Goal: Task Accomplishment & Management: Use online tool/utility

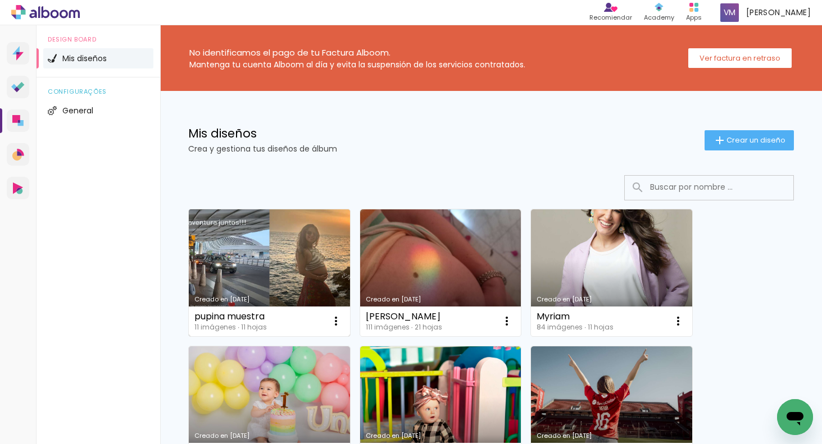
click at [294, 281] on link "Creado en [DATE]" at bounding box center [269, 273] width 161 height 127
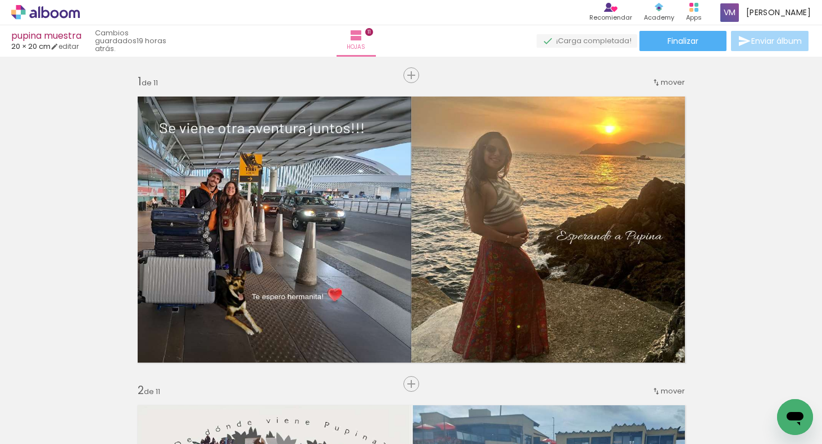
click at [126, 408] on div at bounding box center [100, 406] width 51 height 23
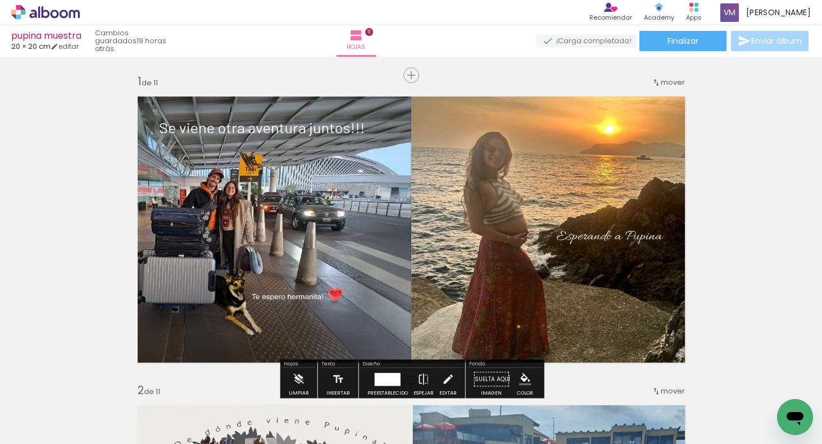
click at [126, 412] on div at bounding box center [100, 406] width 51 height 23
click at [126, 414] on div at bounding box center [100, 406] width 51 height 23
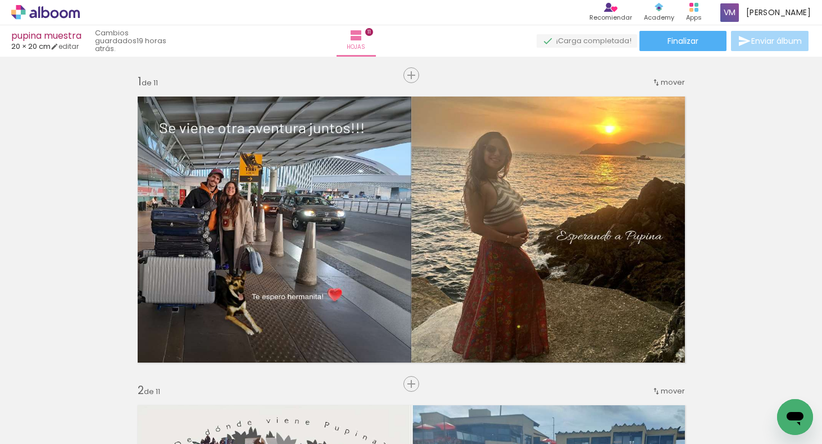
click at [126, 412] on div at bounding box center [100, 406] width 51 height 23
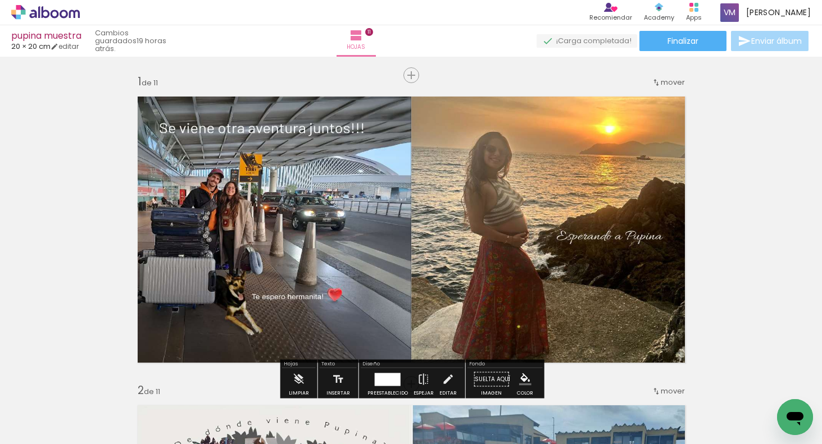
click at [126, 406] on div at bounding box center [100, 406] width 51 height 23
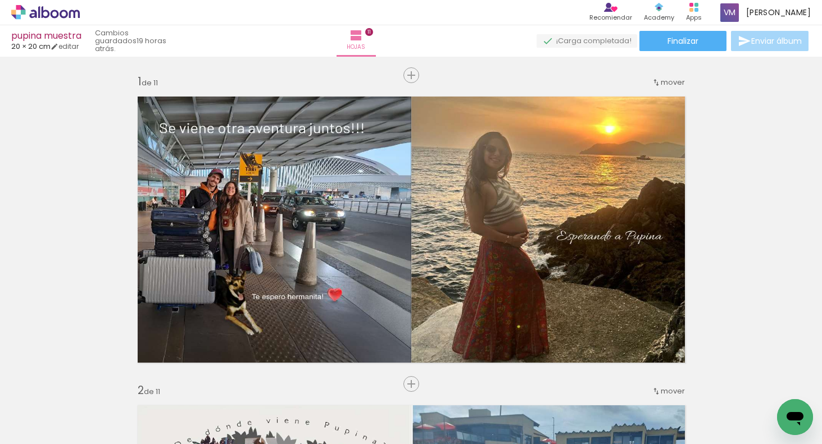
click at [698, 11] on icon at bounding box center [693, 7] width 9 height 9
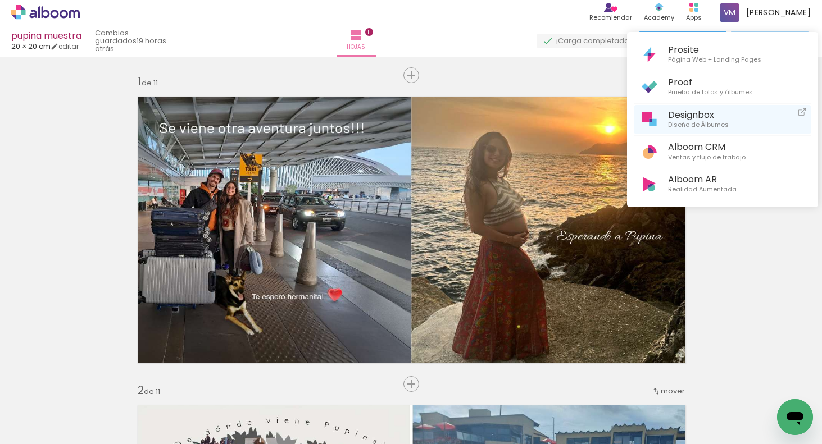
click at [715, 110] on span "Designbox" at bounding box center [698, 115] width 61 height 11
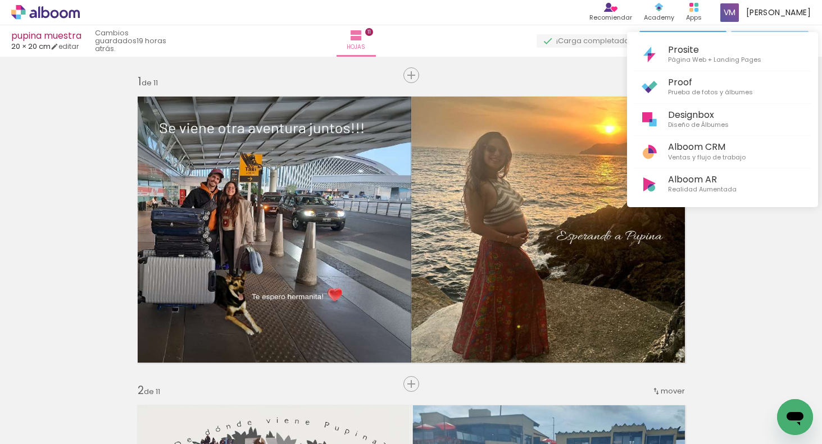
click at [172, 409] on div at bounding box center [411, 222] width 822 height 444
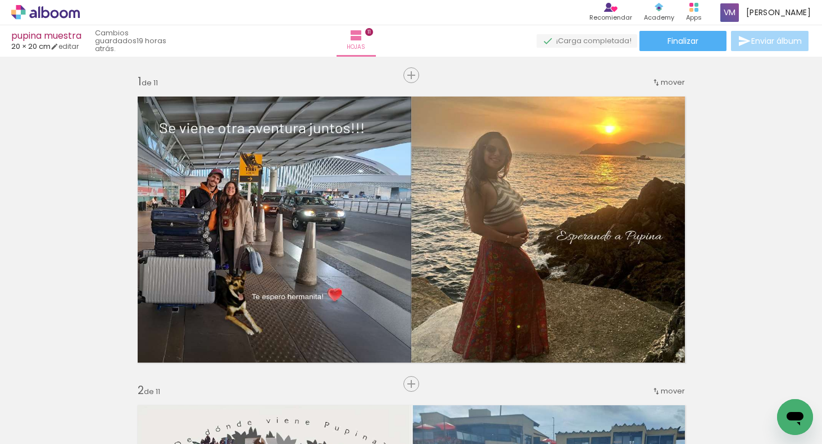
click at [126, 416] on div at bounding box center [100, 406] width 51 height 23
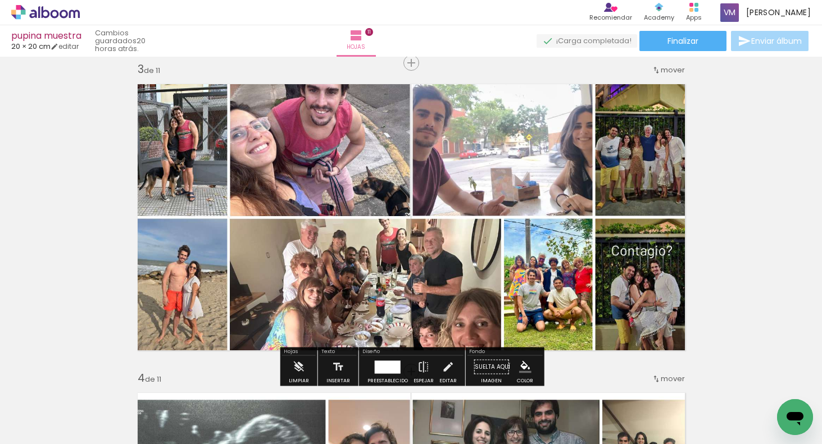
scroll to position [647, 0]
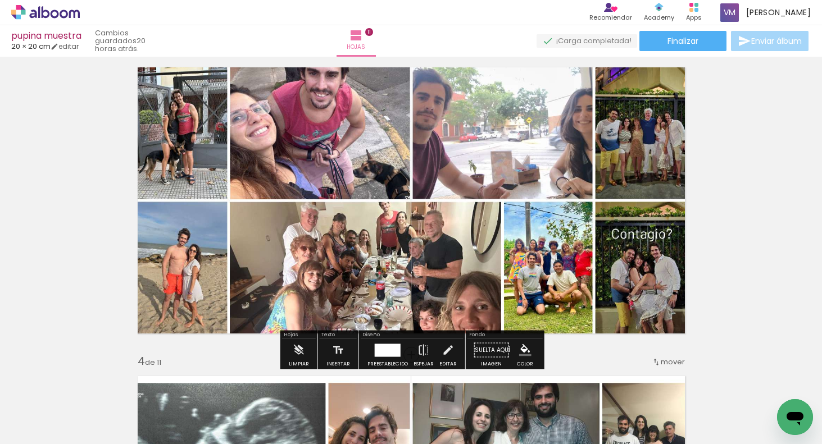
click at [45, 428] on span "Añadir Fotos" at bounding box center [34, 429] width 22 height 12
click at [0, 0] on input "file" at bounding box center [0, 0] width 0 height 0
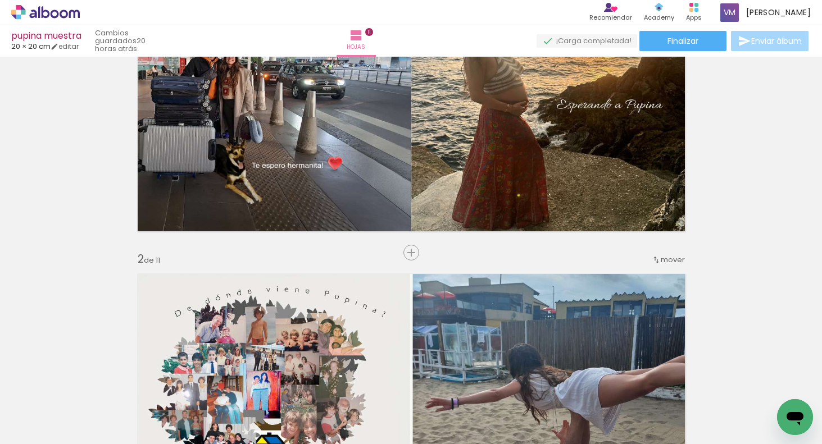
scroll to position [47, 0]
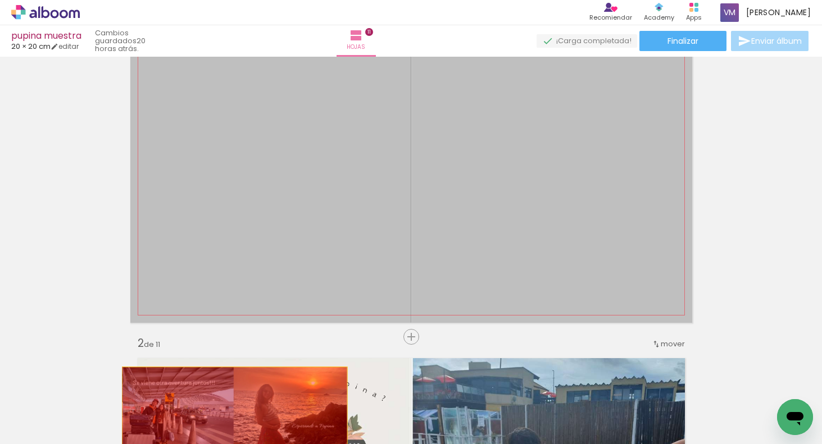
drag, startPoint x: 238, startPoint y: 280, endPoint x: 224, endPoint y: 438, distance: 159.1
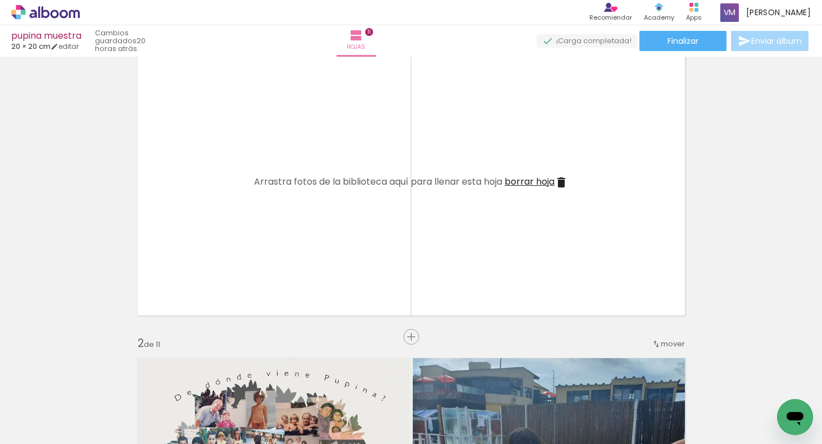
click at [82, 382] on iron-icon at bounding box center [76, 384] width 12 height 12
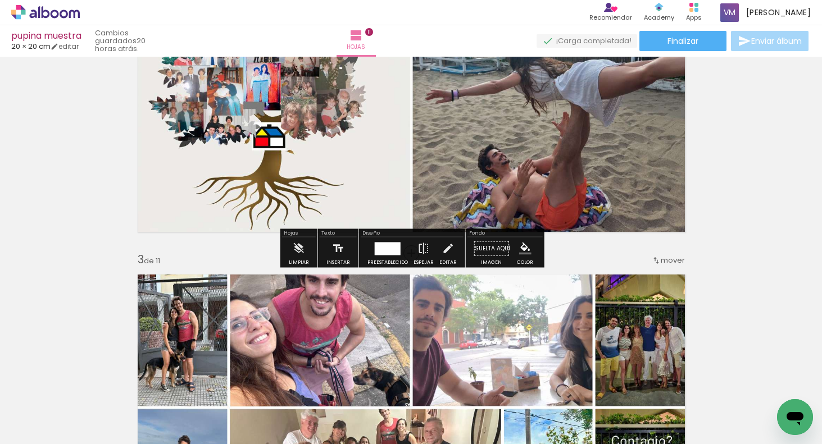
scroll to position [441, 0]
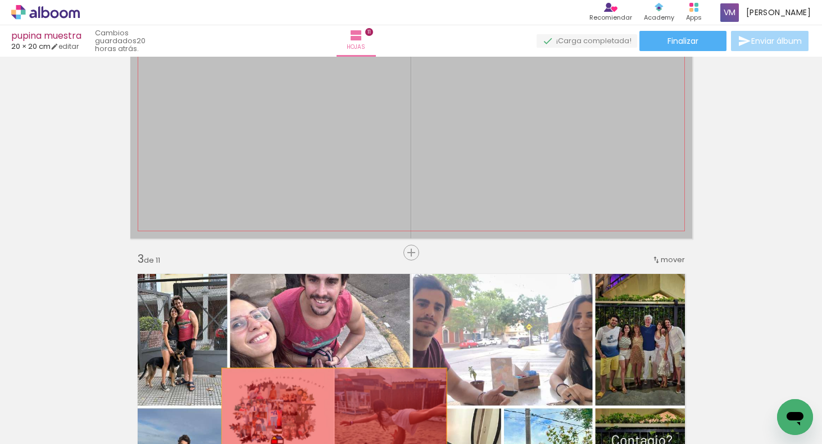
drag, startPoint x: 348, startPoint y: 188, endPoint x: 333, endPoint y: 419, distance: 231.4
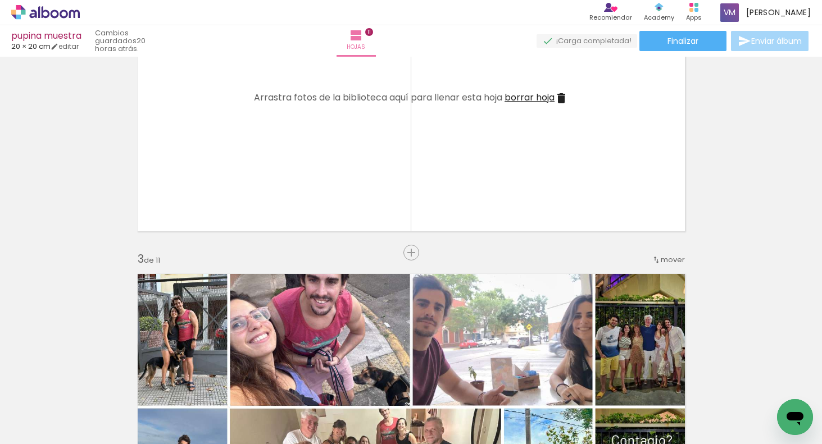
click at [145, 382] on iron-icon at bounding box center [139, 384] width 12 height 12
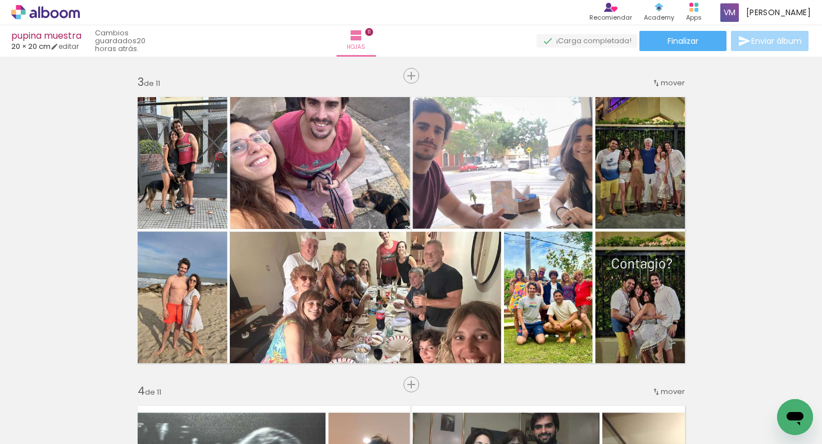
scroll to position [632, 0]
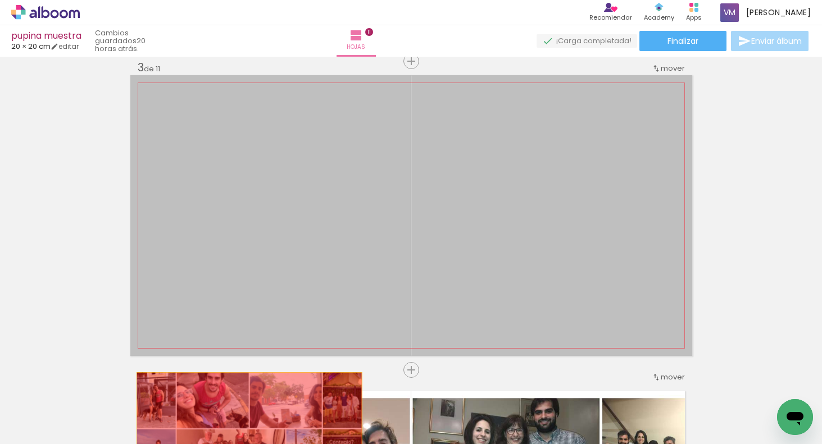
drag, startPoint x: 255, startPoint y: 318, endPoint x: 241, endPoint y: 448, distance: 130.5
click at [241, 444] on html "link( href="../../bower_components/polymer/polymer.html" rel="import" ) picture…" at bounding box center [411, 222] width 822 height 444
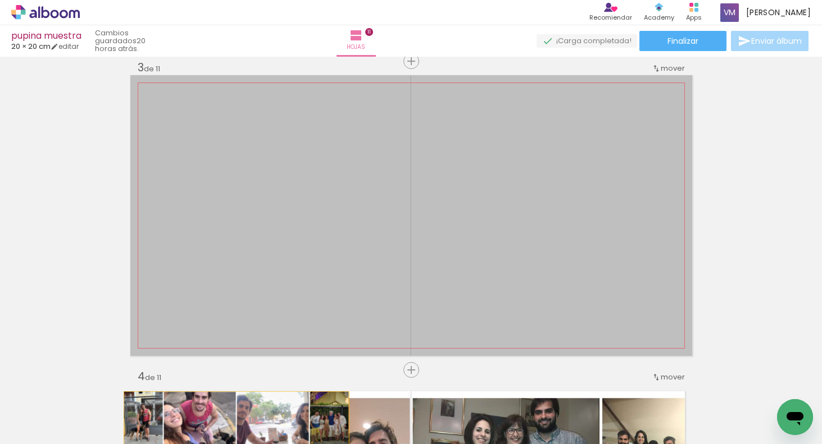
drag, startPoint x: 236, startPoint y: 328, endPoint x: 230, endPoint y: 433, distance: 105.8
click at [235, 444] on html "link( href="../../bower_components/polymer/polymer.html" rel="import" ) picture…" at bounding box center [411, 222] width 822 height 444
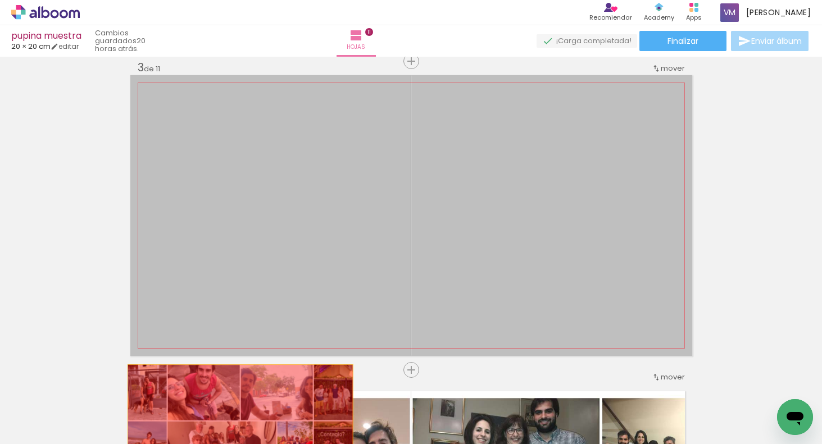
drag, startPoint x: 238, startPoint y: 318, endPoint x: 242, endPoint y: 409, distance: 90.6
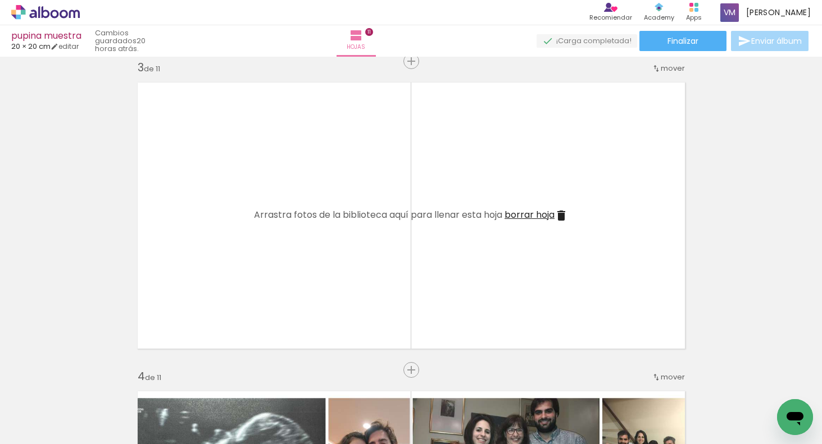
click at [82, 384] on iron-icon at bounding box center [76, 384] width 12 height 12
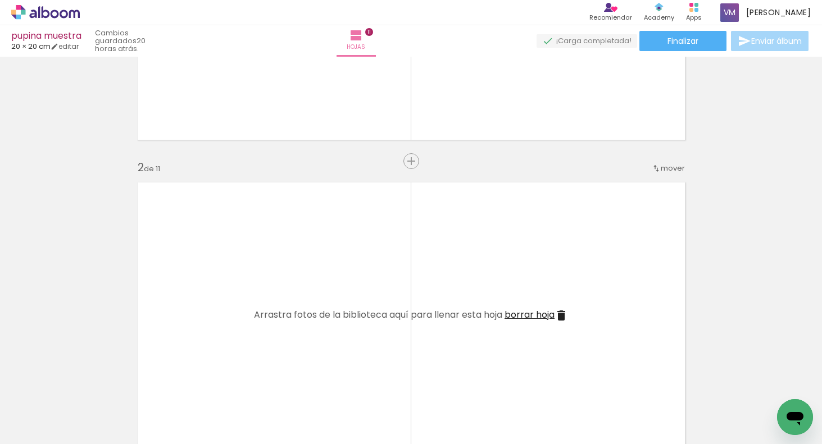
scroll to position [212, 0]
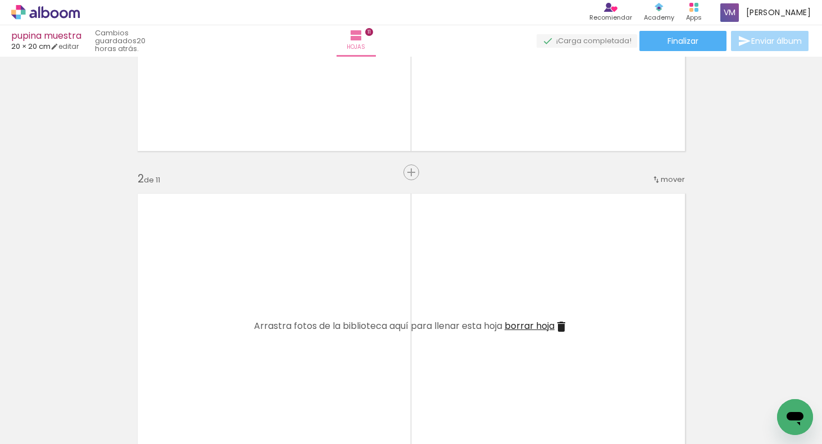
click at [31, 432] on span "Añadir Fotos" at bounding box center [34, 429] width 22 height 12
click at [0, 0] on input "file" at bounding box center [0, 0] width 0 height 0
click at [45, 432] on span "Añadir Fotos" at bounding box center [34, 429] width 22 height 12
click at [0, 0] on input "file" at bounding box center [0, 0] width 0 height 0
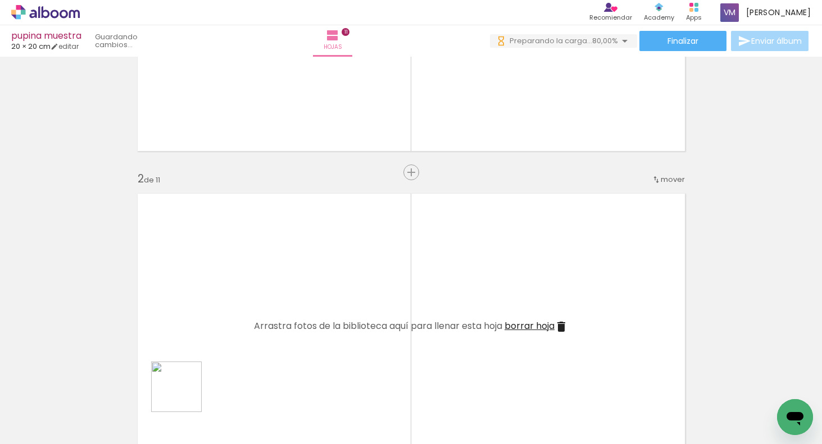
drag, startPoint x: 182, startPoint y: 405, endPoint x: 242, endPoint y: 298, distance: 122.8
click at [242, 298] on quentale-workspace at bounding box center [411, 222] width 822 height 444
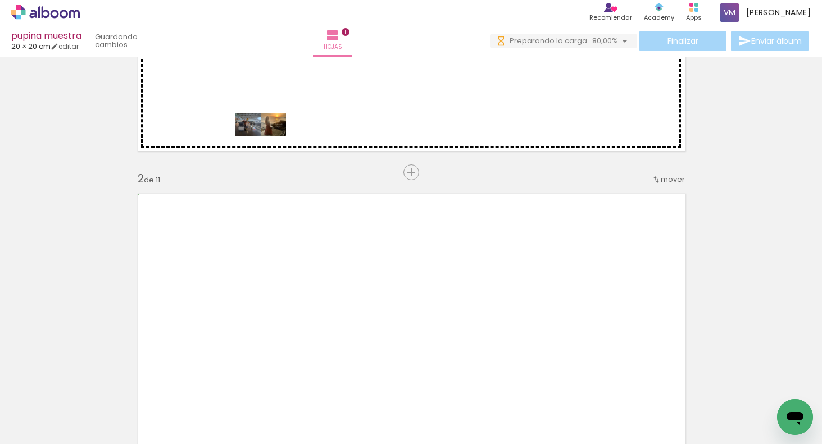
drag, startPoint x: 120, startPoint y: 403, endPoint x: 307, endPoint y: 70, distance: 382.9
click at [312, 70] on quentale-workspace at bounding box center [411, 222] width 822 height 444
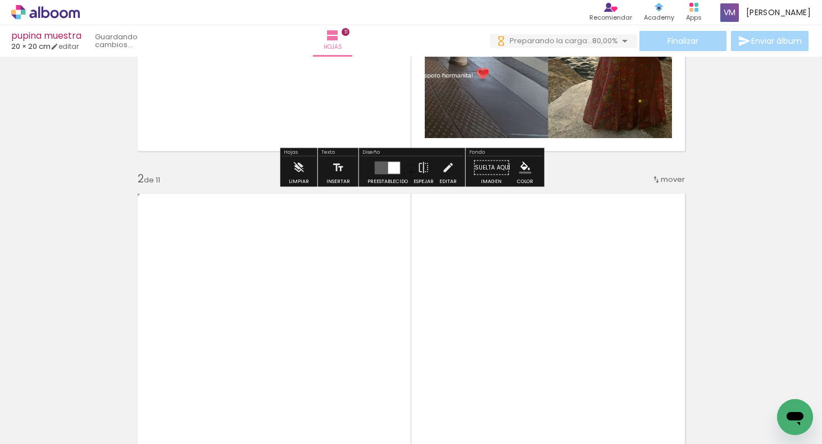
drag, startPoint x: 390, startPoint y: 169, endPoint x: 419, endPoint y: 164, distance: 29.6
click at [391, 169] on div at bounding box center [394, 168] width 12 height 12
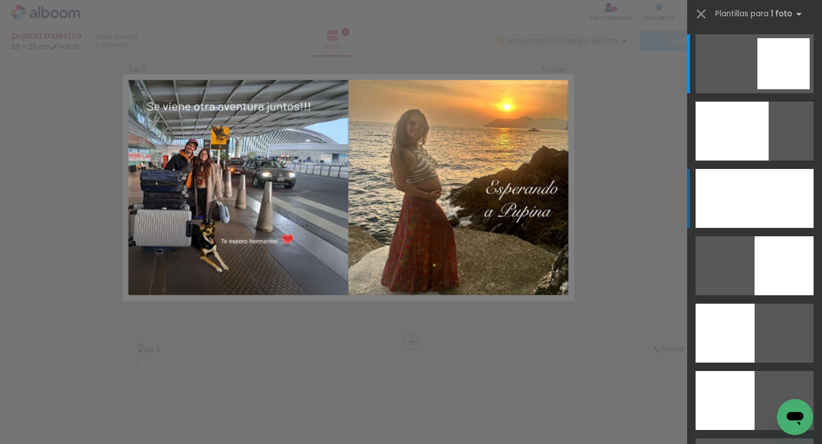
scroll to position [14, 0]
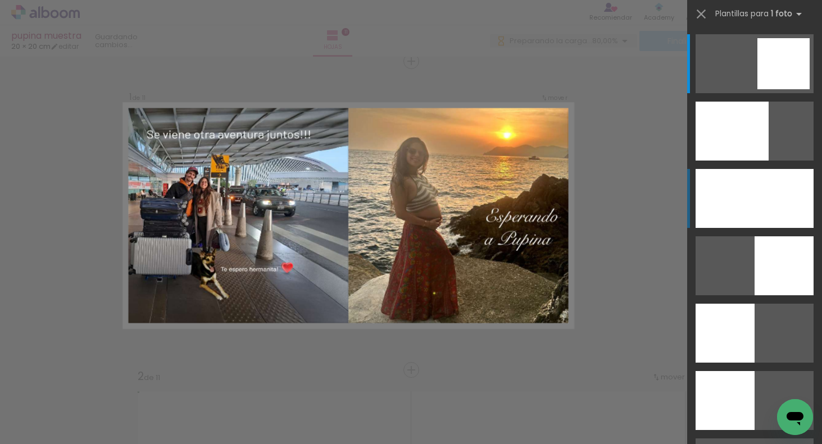
click at [767, 161] on div at bounding box center [732, 131] width 73 height 59
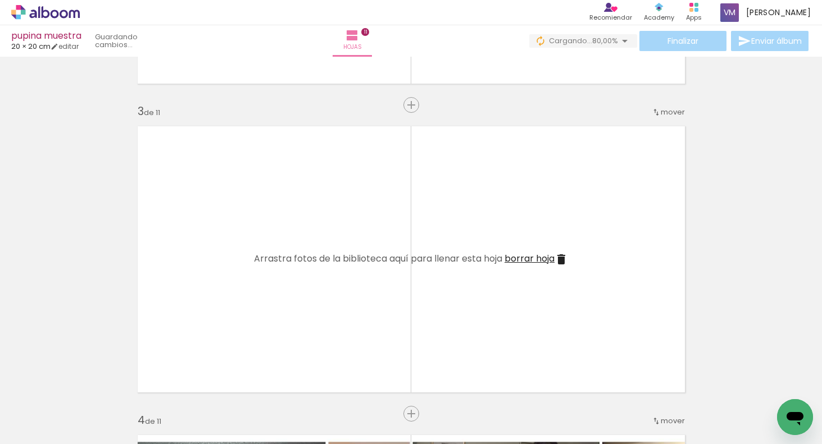
scroll to position [641, 0]
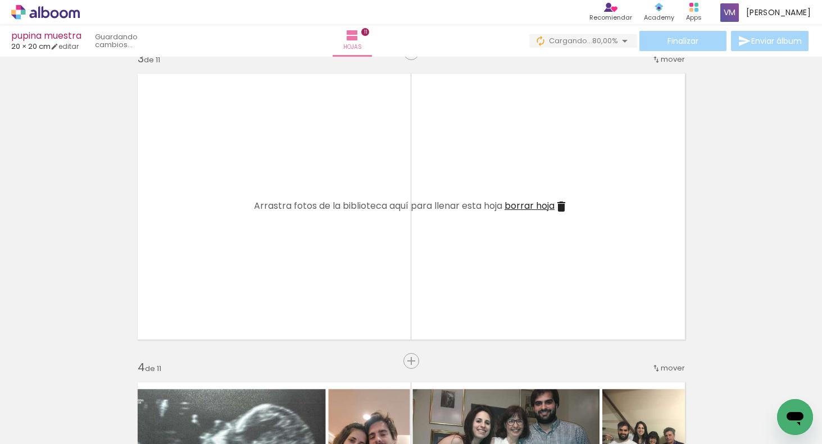
click at [45, 426] on span "Añadir Fotos" at bounding box center [34, 429] width 22 height 12
click at [0, 0] on input "file" at bounding box center [0, 0] width 0 height 0
drag, startPoint x: 253, startPoint y: 382, endPoint x: 317, endPoint y: 263, distance: 135.0
click at [317, 263] on quentale-workspace at bounding box center [411, 222] width 822 height 444
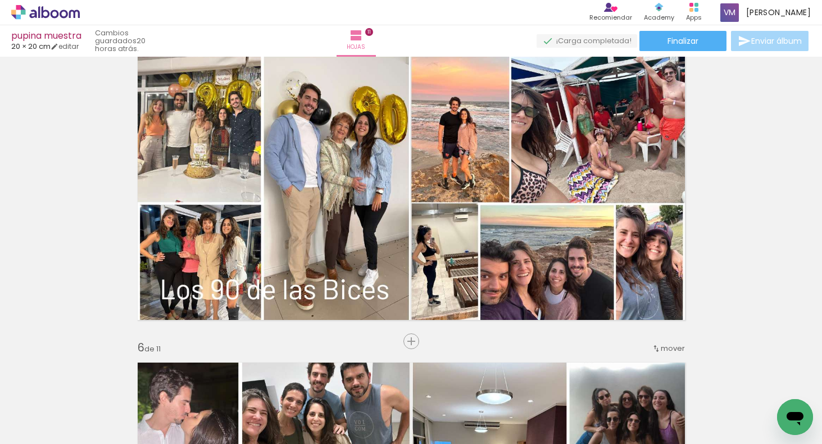
scroll to position [1313, 0]
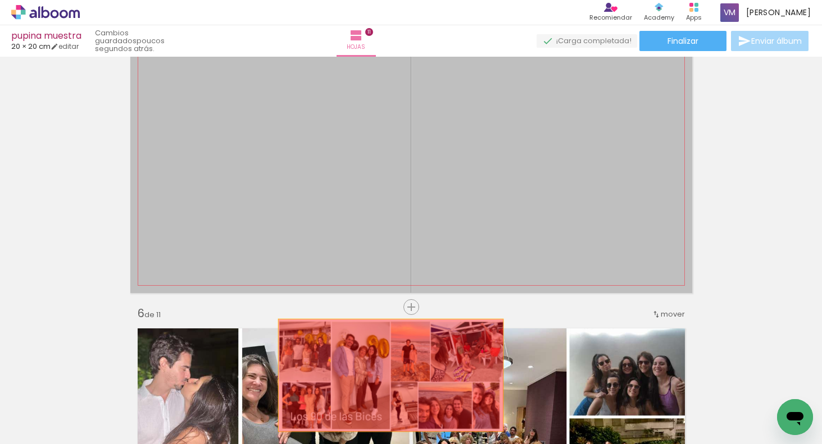
drag, startPoint x: 382, startPoint y: 228, endPoint x: 390, endPoint y: 404, distance: 176.1
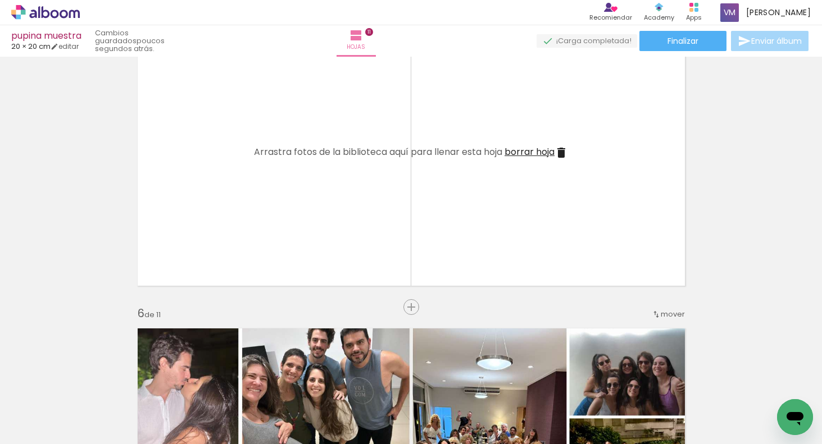
click at [82, 382] on iron-icon at bounding box center [76, 384] width 12 height 12
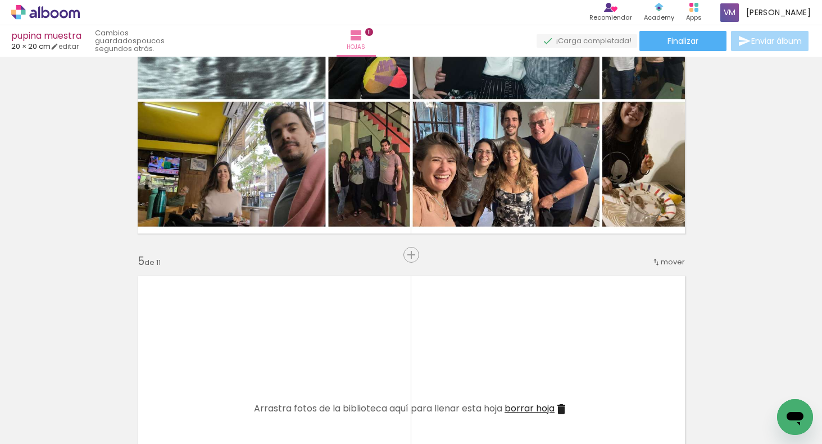
scroll to position [1043, 0]
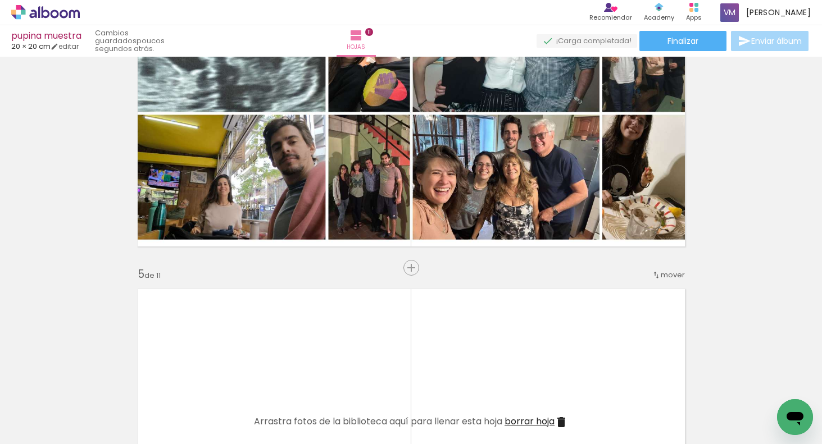
click at [677, 270] on span "mover" at bounding box center [673, 275] width 24 height 11
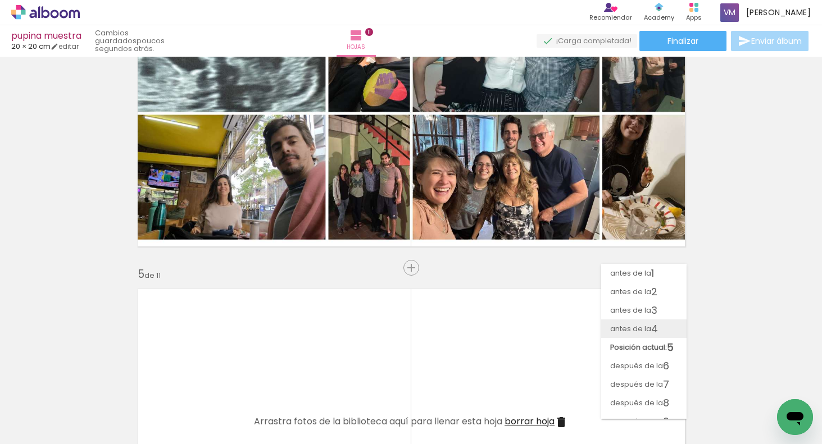
click at [661, 324] on paper-item "antes de la 4" at bounding box center [643, 329] width 85 height 19
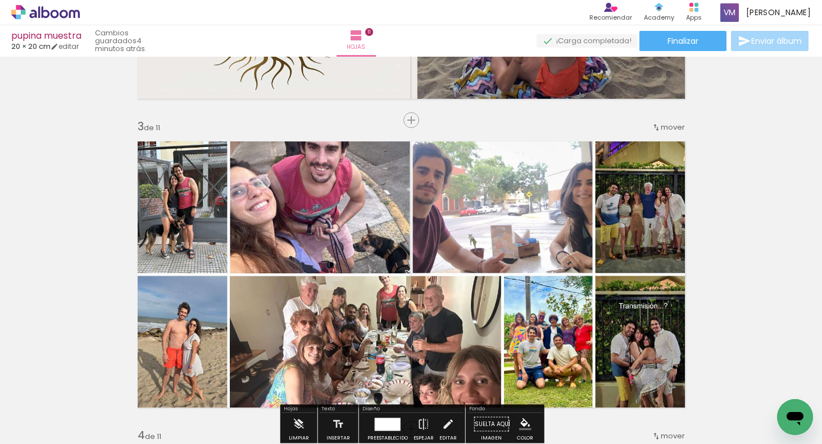
scroll to position [570, 0]
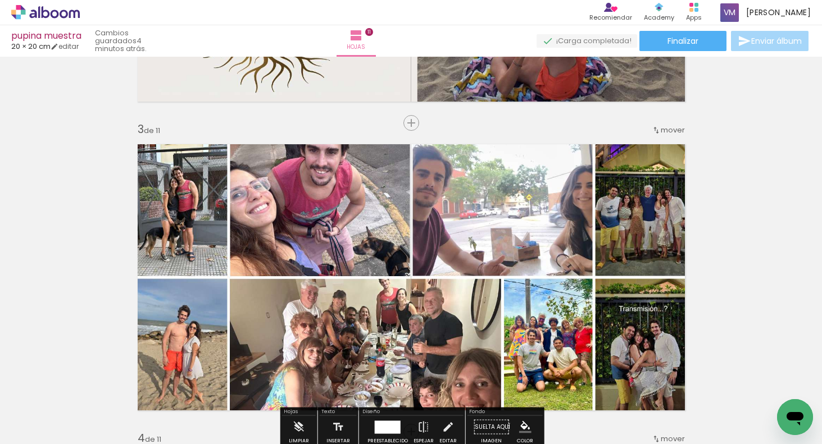
click at [674, 126] on span "mover" at bounding box center [673, 130] width 24 height 11
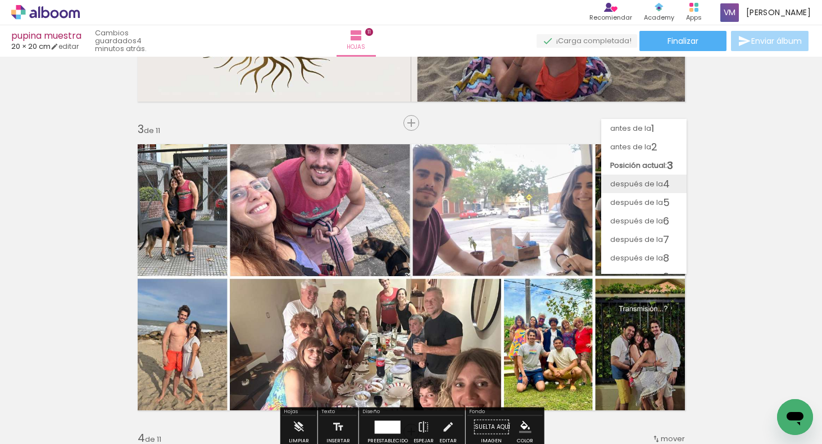
click at [676, 183] on paper-item "después de la 4" at bounding box center [643, 184] width 85 height 19
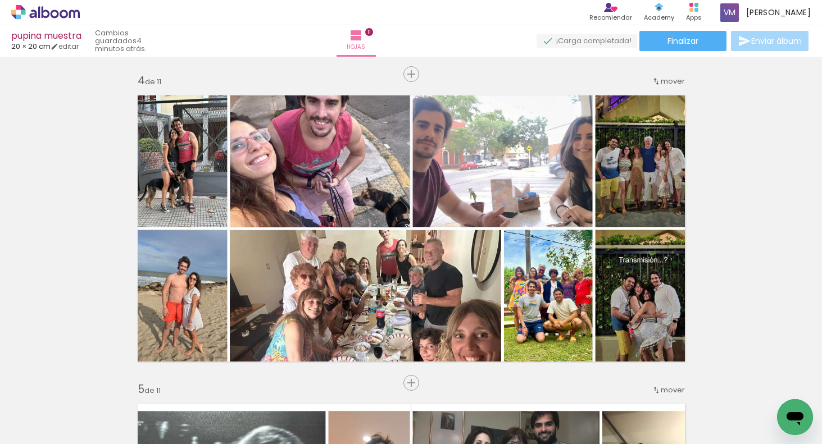
scroll to position [941, 0]
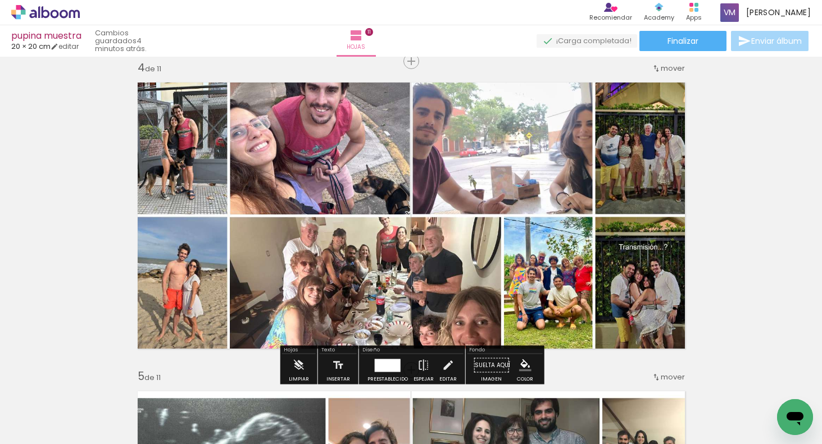
click at [45, 429] on span "Añadir Fotos" at bounding box center [34, 429] width 22 height 12
click at [0, 0] on input "file" at bounding box center [0, 0] width 0 height 0
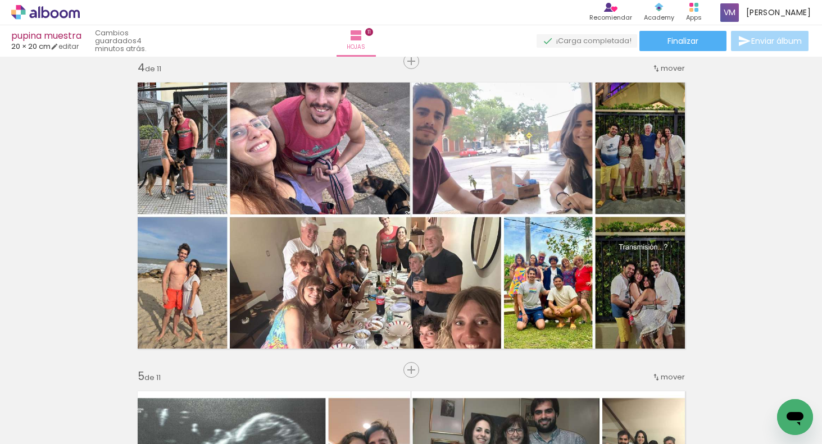
click at [45, 434] on span "Añadir Fotos" at bounding box center [34, 429] width 22 height 12
click at [0, 0] on input "file" at bounding box center [0, 0] width 0 height 0
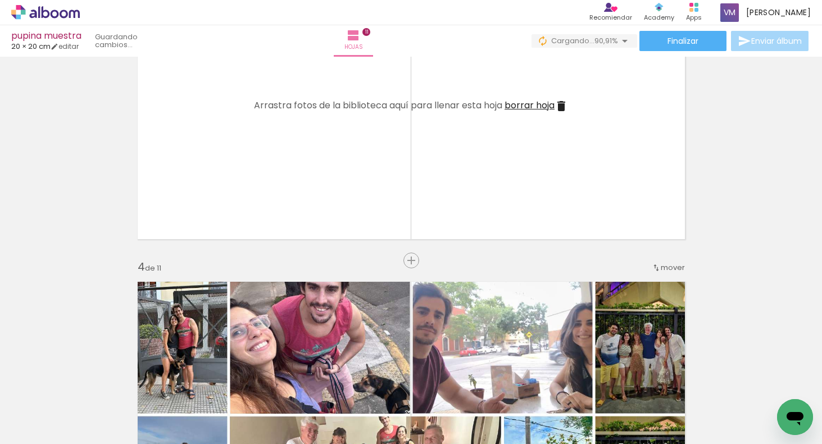
scroll to position [741, 0]
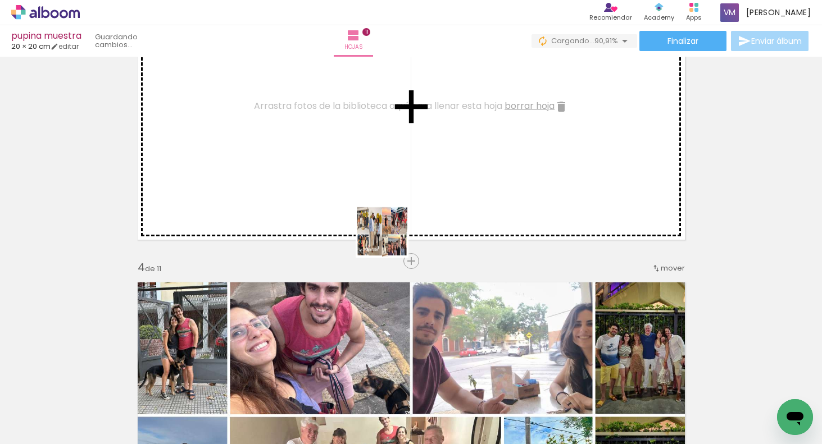
drag, startPoint x: 376, startPoint y: 409, endPoint x: 403, endPoint y: 183, distance: 227.6
click at [403, 183] on quentale-workspace at bounding box center [411, 222] width 822 height 444
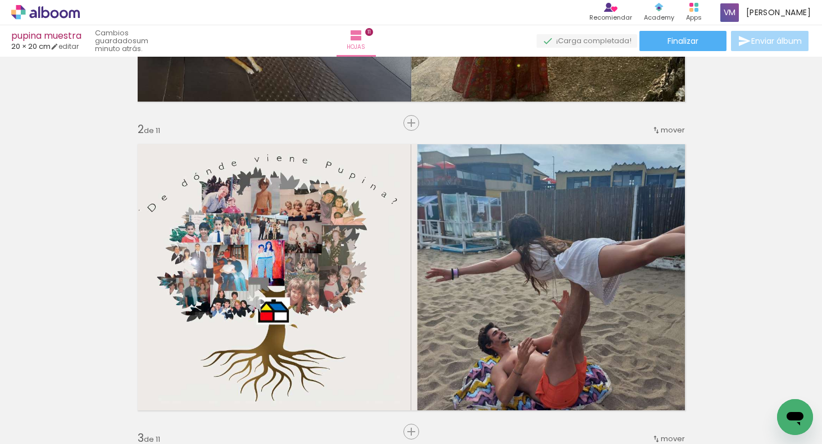
scroll to position [235, 0]
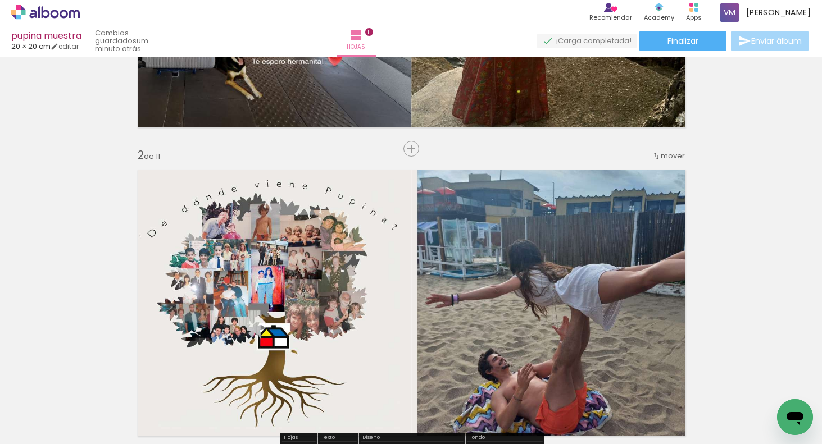
click at [668, 152] on span "mover" at bounding box center [673, 156] width 24 height 11
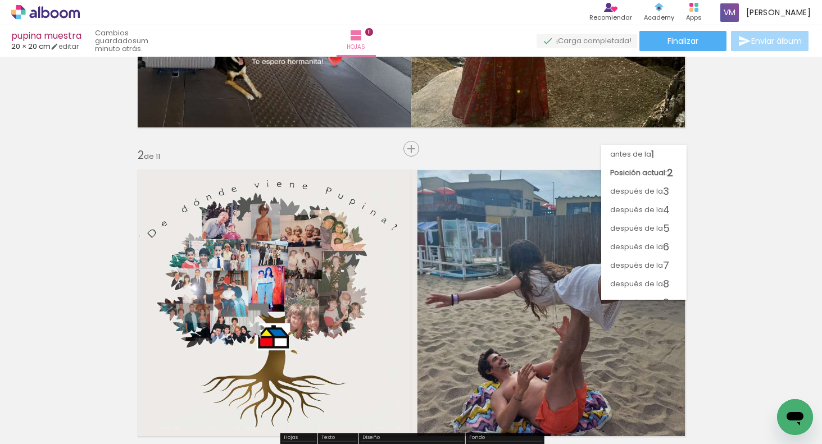
click at [651, 186] on span "después de la" at bounding box center [636, 191] width 53 height 19
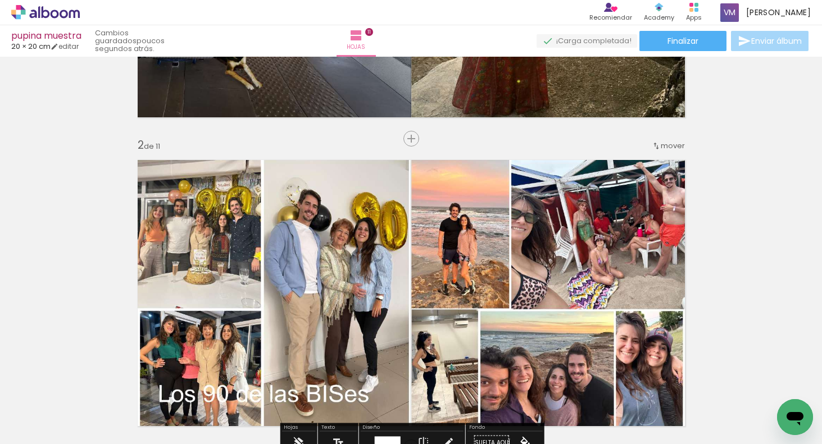
scroll to position [239, 0]
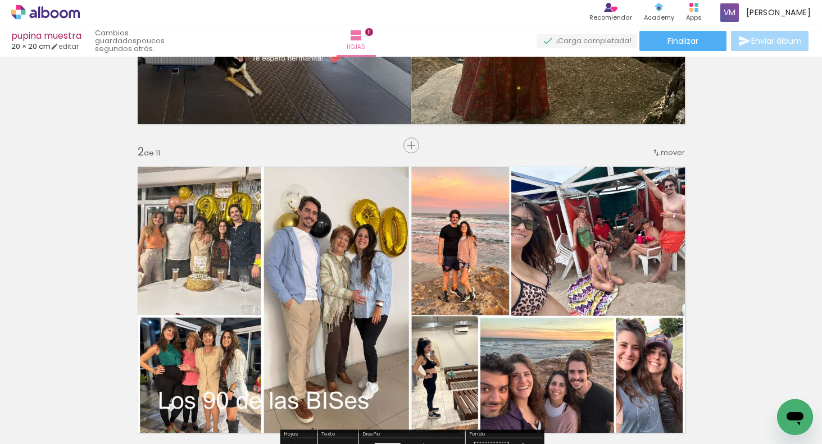
click at [661, 151] on span "mover" at bounding box center [673, 152] width 24 height 11
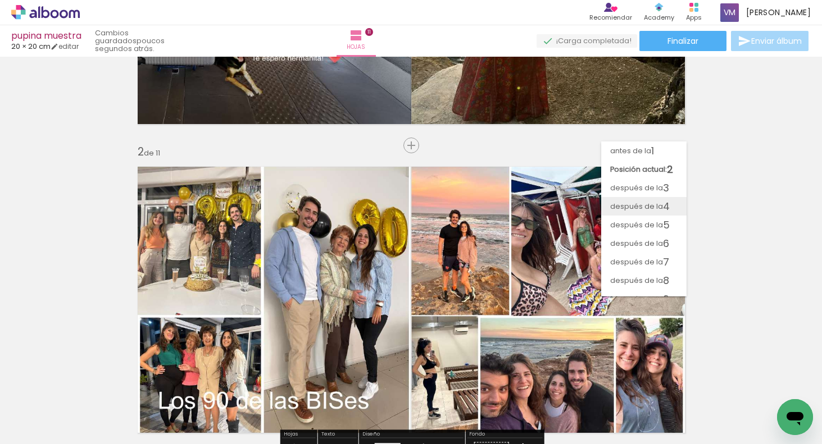
click at [631, 205] on span "después de la" at bounding box center [636, 206] width 53 height 19
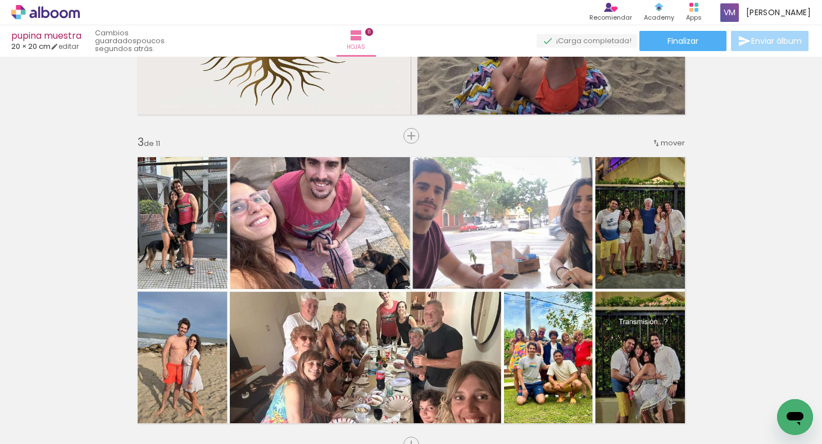
scroll to position [557, 0]
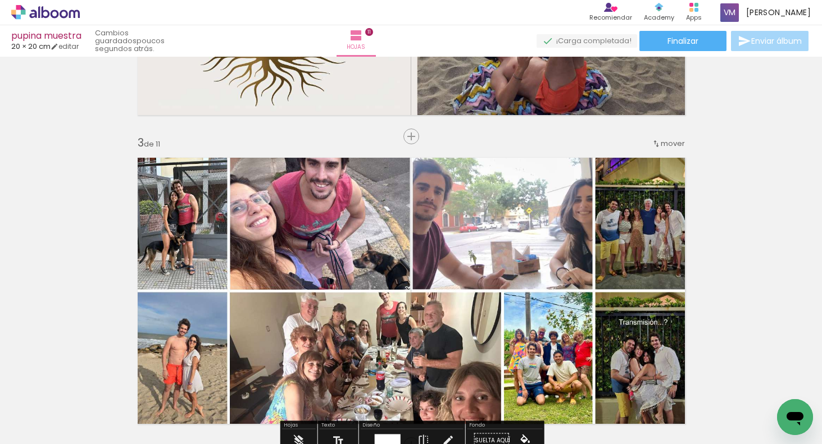
click at [676, 144] on span "mover" at bounding box center [673, 143] width 24 height 11
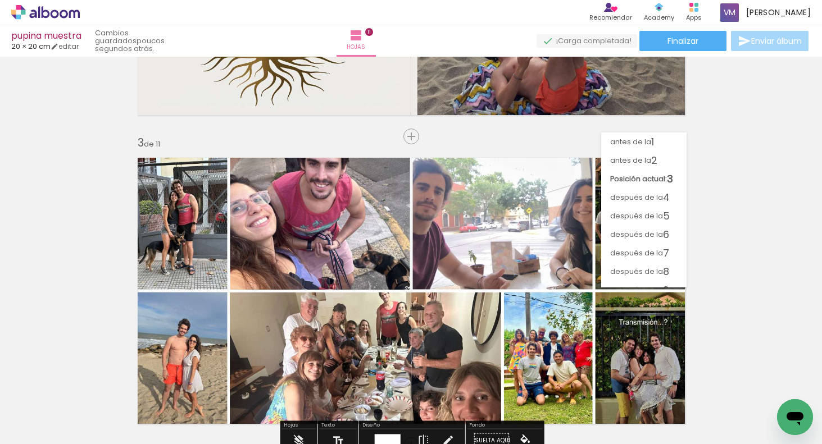
drag, startPoint x: 675, startPoint y: 155, endPoint x: 680, endPoint y: 150, distance: 6.4
click at [676, 155] on paper-item "antes de la 2" at bounding box center [643, 160] width 85 height 19
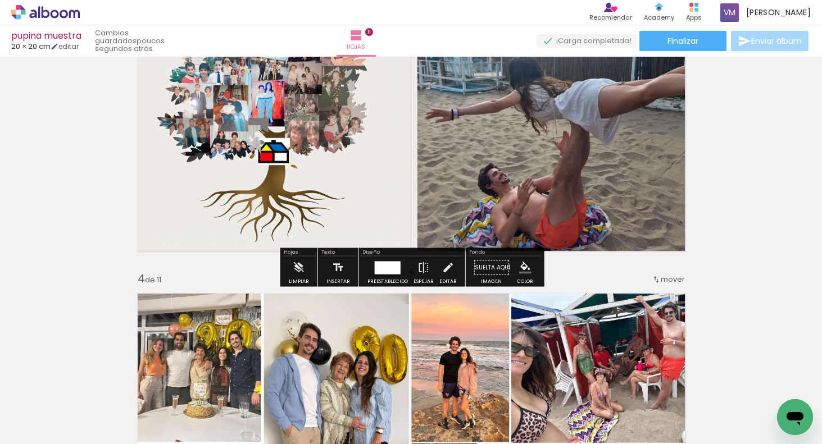
scroll to position [755, 0]
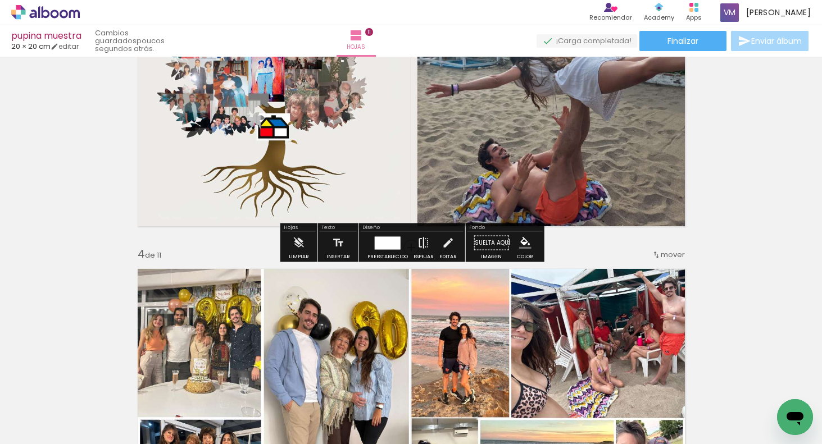
click at [423, 240] on iron-icon at bounding box center [424, 243] width 12 height 22
drag, startPoint x: 426, startPoint y: 242, endPoint x: 429, endPoint y: 235, distance: 7.1
click at [426, 242] on iron-icon at bounding box center [424, 243] width 12 height 22
click at [463, 189] on quentale-photo at bounding box center [411, 93] width 562 height 281
click at [424, 239] on iron-icon at bounding box center [424, 243] width 12 height 22
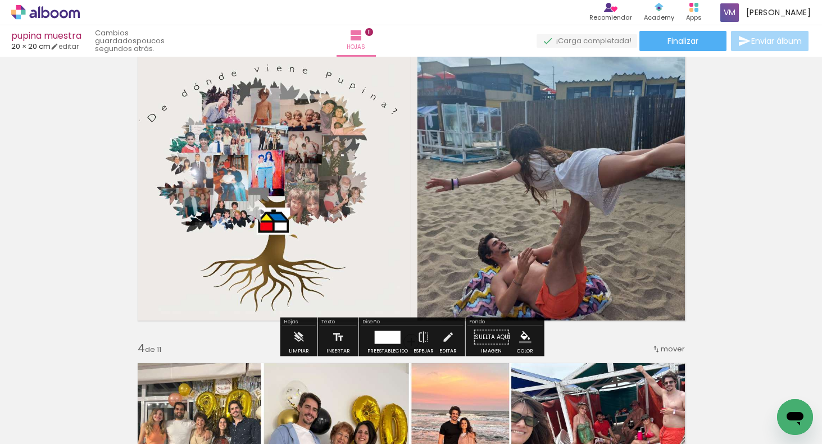
scroll to position [654, 0]
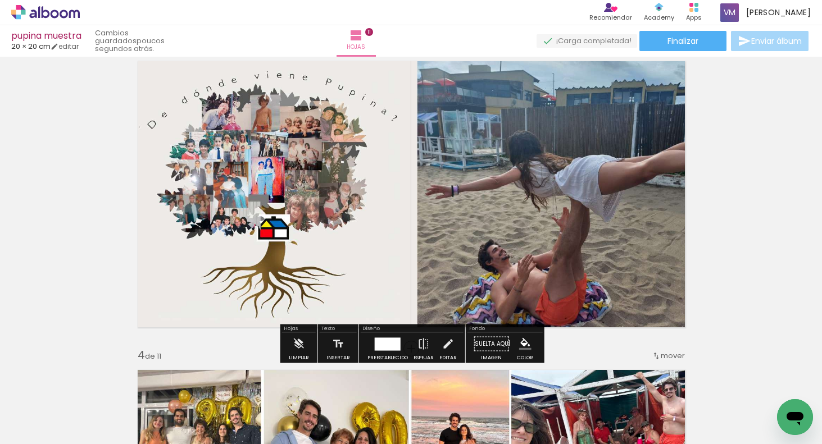
drag, startPoint x: 791, startPoint y: 221, endPoint x: 768, endPoint y: 217, distance: 22.7
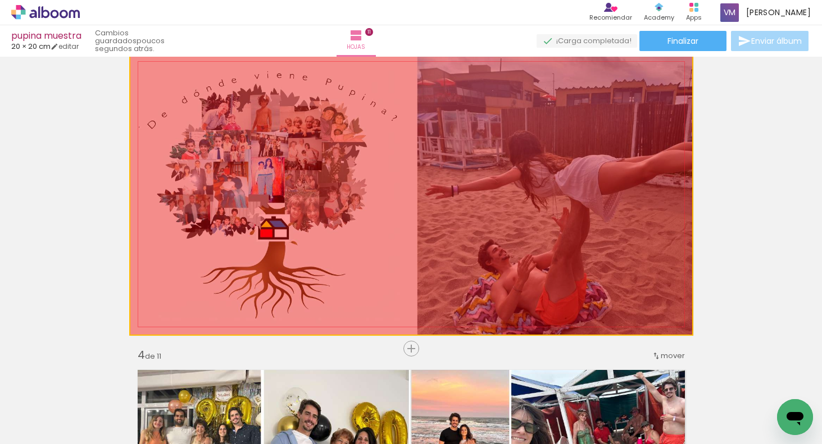
drag, startPoint x: 351, startPoint y: 301, endPoint x: 338, endPoint y: 438, distance: 137.7
click at [339, 444] on html "link( href="../../bower_components/polymer/polymer.html" rel="import" ) picture…" at bounding box center [411, 222] width 822 height 444
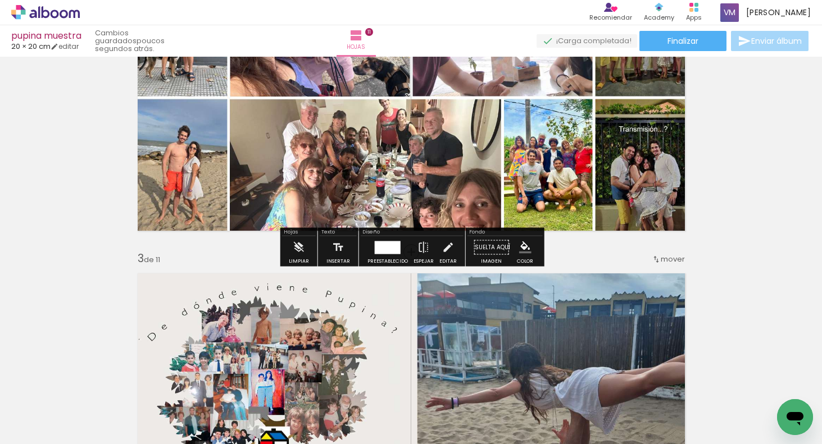
scroll to position [487, 0]
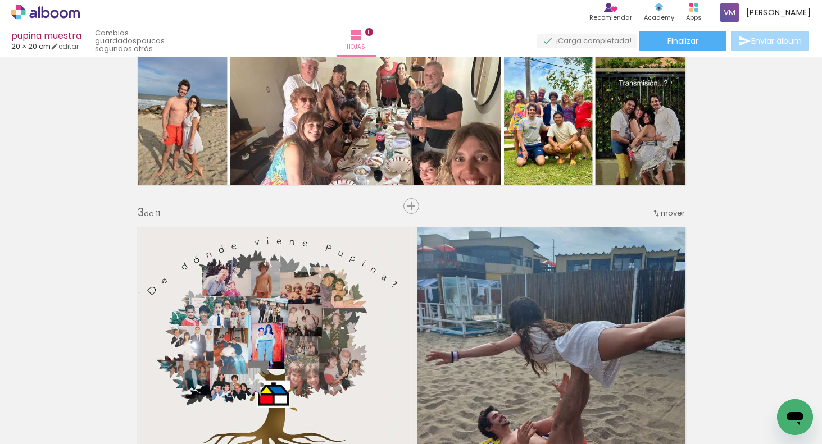
drag, startPoint x: 726, startPoint y: 251, endPoint x: 724, endPoint y: 246, distance: 6.1
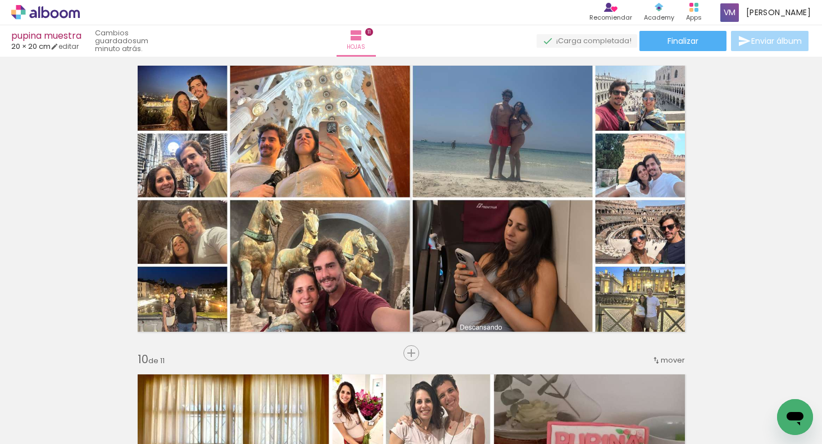
scroll to position [2501, 0]
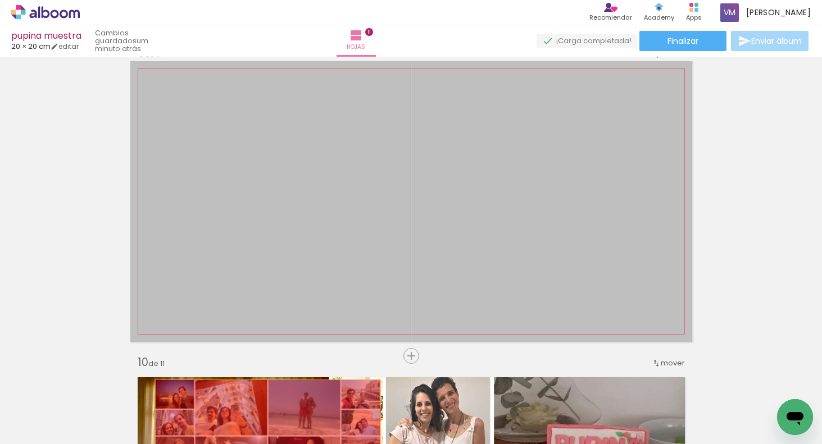
drag, startPoint x: 270, startPoint y: 311, endPoint x: 266, endPoint y: 428, distance: 117.0
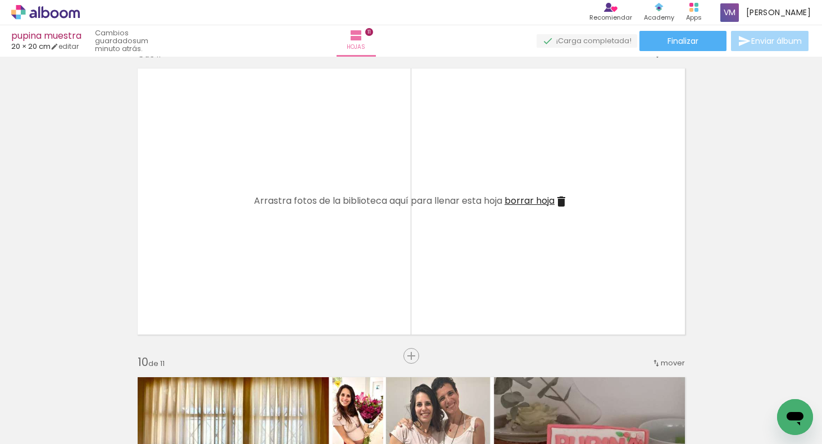
click at [82, 384] on iron-icon at bounding box center [76, 384] width 12 height 12
click at [19, 426] on iron-icon at bounding box center [16, 429] width 13 height 13
click at [0, 0] on input "file" at bounding box center [0, 0] width 0 height 0
click at [23, 426] on iron-icon at bounding box center [16, 429] width 13 height 13
click at [0, 0] on input "file" at bounding box center [0, 0] width 0 height 0
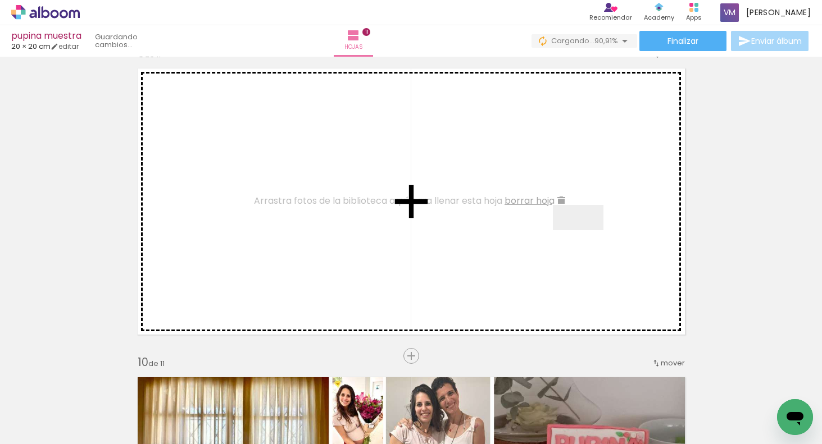
drag, startPoint x: 623, startPoint y: 412, endPoint x: 587, endPoint y: 239, distance: 177.4
click at [587, 239] on quentale-workspace at bounding box center [411, 222] width 822 height 444
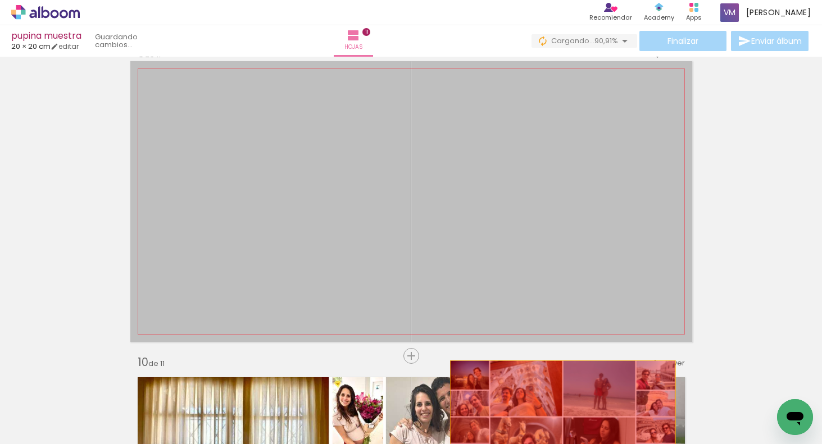
drag, startPoint x: 571, startPoint y: 309, endPoint x: 575, endPoint y: 400, distance: 91.1
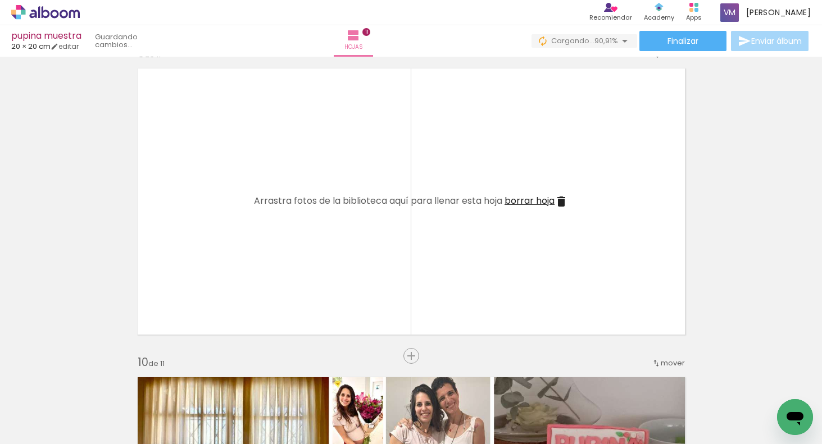
click at [586, 383] on iron-icon at bounding box center [580, 384] width 12 height 12
click at [45, 428] on span "Añadir Fotos" at bounding box center [34, 429] width 22 height 12
click at [0, 0] on input "file" at bounding box center [0, 0] width 0 height 0
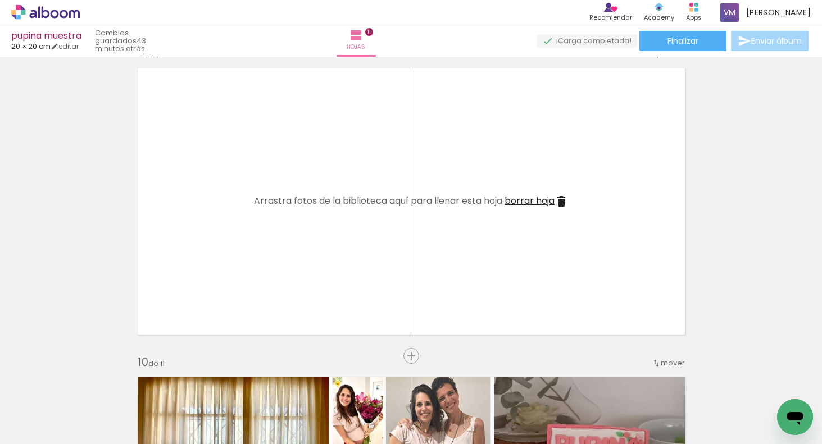
click at [45, 425] on span "Añadir Fotos" at bounding box center [34, 429] width 22 height 12
click at [0, 0] on input "file" at bounding box center [0, 0] width 0 height 0
click at [126, 403] on div at bounding box center [100, 406] width 51 height 23
click at [126, 402] on div at bounding box center [100, 406] width 51 height 23
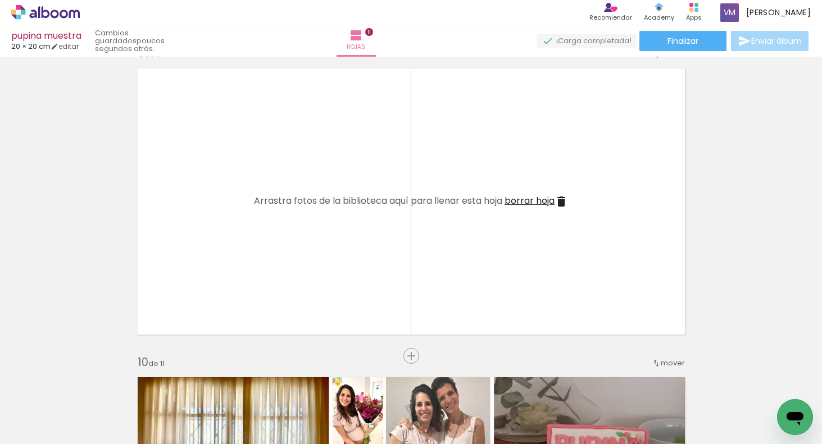
drag, startPoint x: 616, startPoint y: 407, endPoint x: 628, endPoint y: 406, distance: 12.4
click at [126, 407] on div at bounding box center [100, 406] width 51 height 23
click at [126, 414] on div at bounding box center [100, 406] width 51 height 23
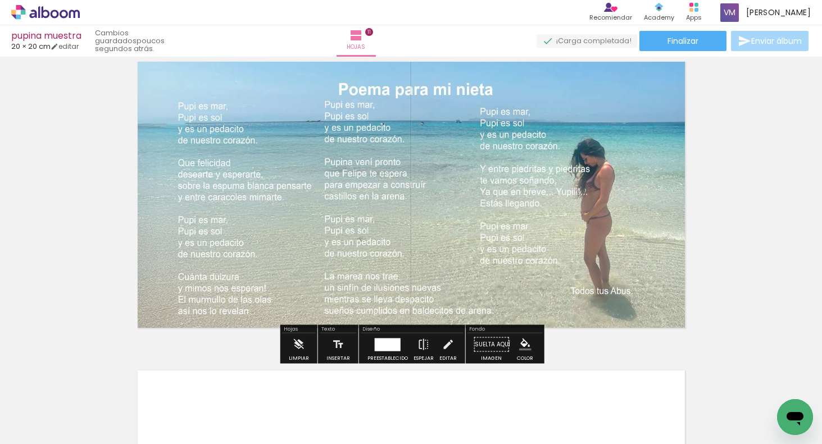
scroll to position [3085, 0]
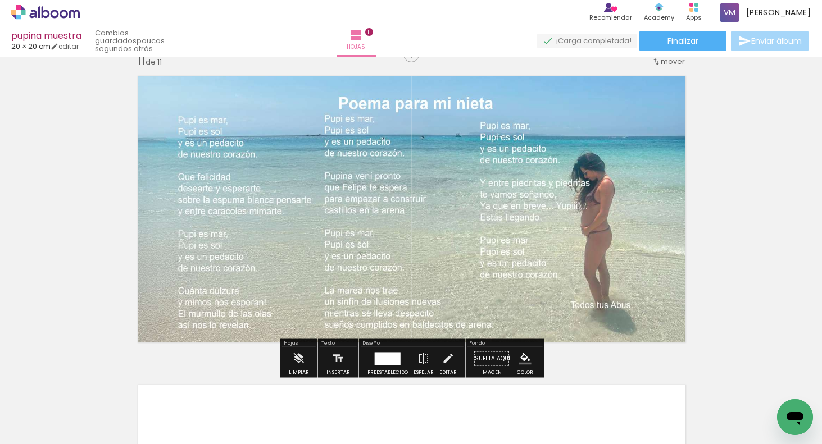
scroll to position [3186, 0]
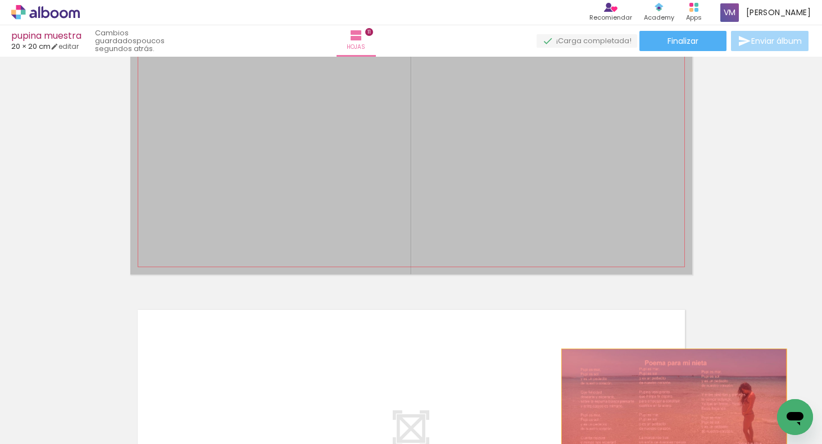
drag, startPoint x: 583, startPoint y: 207, endPoint x: 669, endPoint y: 402, distance: 213.3
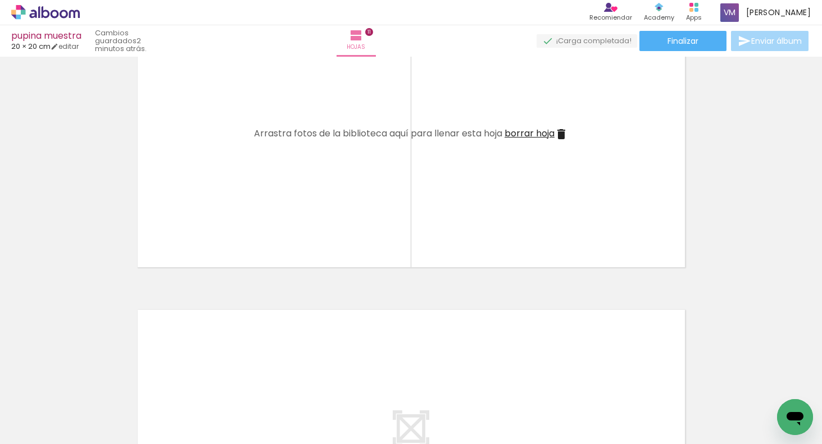
click at [43, 426] on span "Añadir Fotos" at bounding box center [34, 429] width 22 height 12
click at [0, 0] on input "file" at bounding box center [0, 0] width 0 height 0
click at [126, 403] on div at bounding box center [100, 406] width 51 height 23
click at [80, 405] on iron-horizontal-list at bounding box center [69, 409] width 22 height 70
click at [82, 381] on iron-icon at bounding box center [76, 384] width 12 height 12
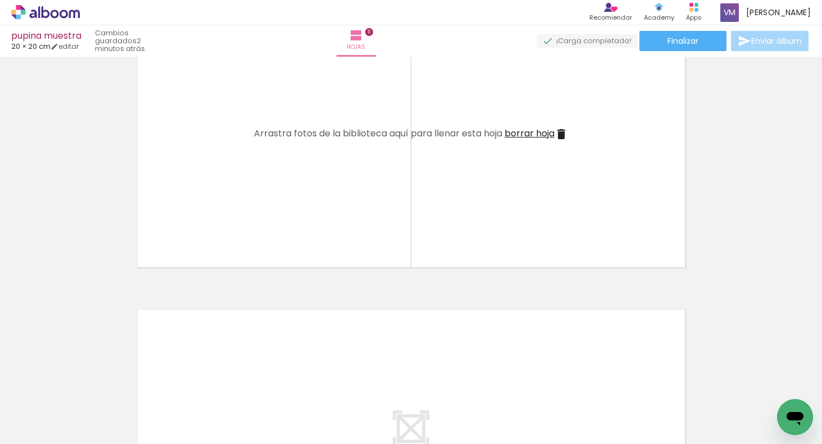
click at [45, 434] on span "Añadir Fotos" at bounding box center [34, 429] width 22 height 12
click at [0, 0] on input "file" at bounding box center [0, 0] width 0 height 0
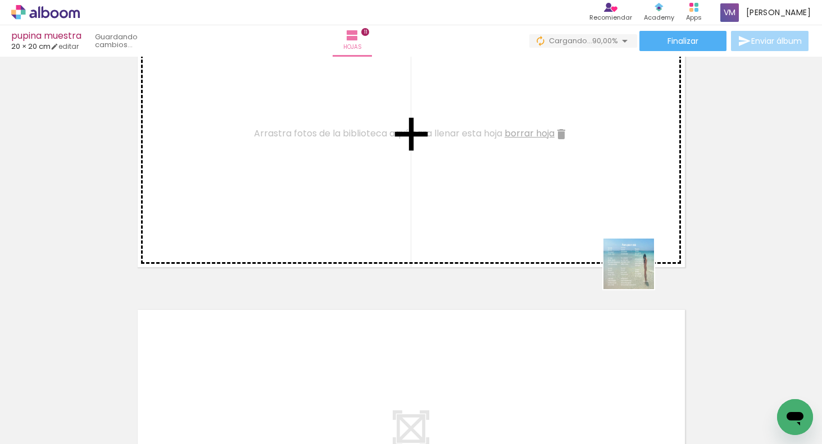
drag, startPoint x: 692, startPoint y: 403, endPoint x: 616, endPoint y: 237, distance: 182.6
click at [616, 200] on quentale-workspace at bounding box center [411, 222] width 822 height 444
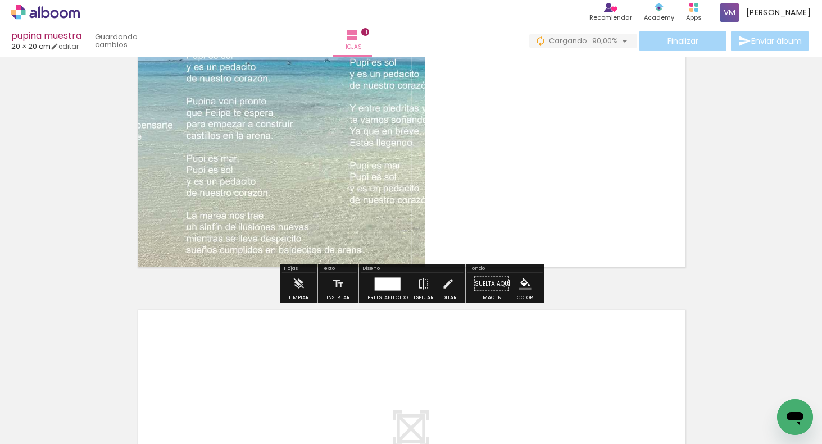
click at [394, 284] on div at bounding box center [388, 284] width 26 height 13
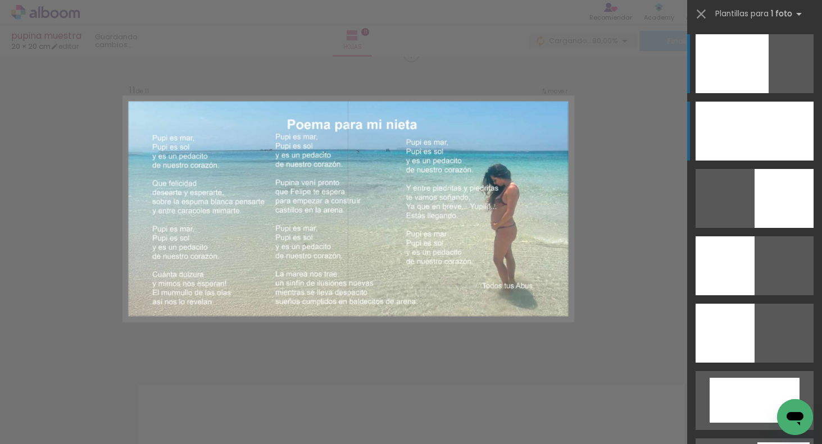
scroll to position [3105, 0]
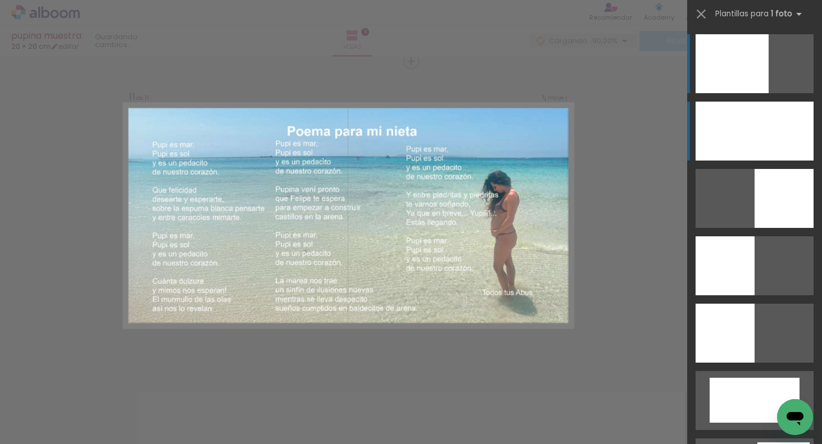
click at [769, 93] on div at bounding box center [732, 63] width 73 height 59
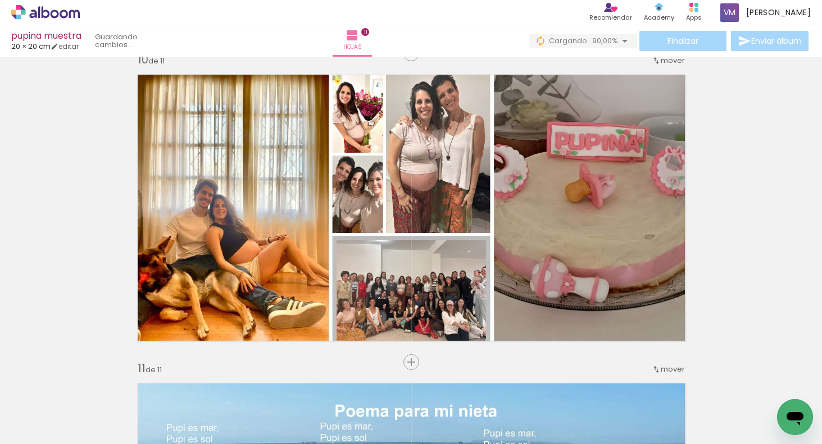
scroll to position [2794, 0]
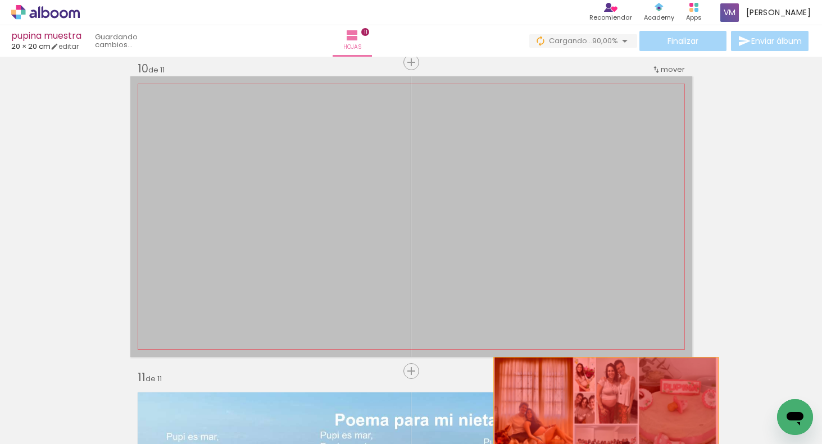
drag, startPoint x: 601, startPoint y: 306, endPoint x: 608, endPoint y: 425, distance: 119.4
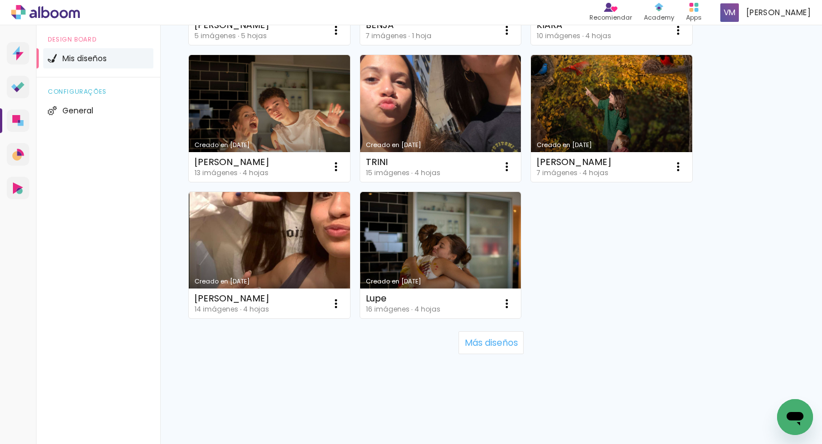
scroll to position [1114, 0]
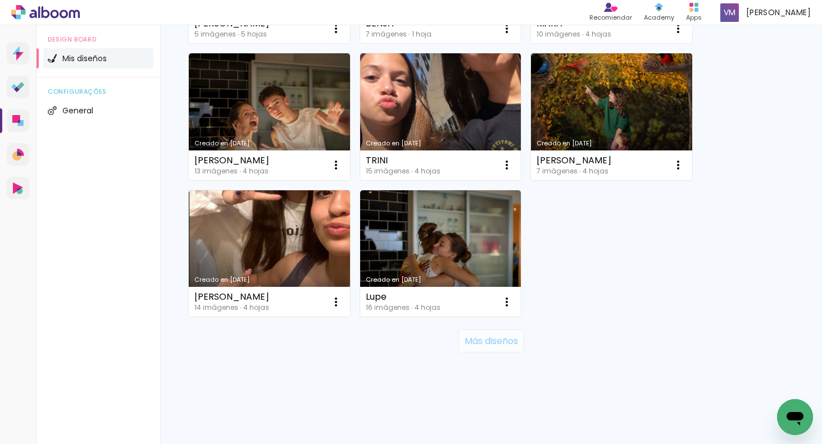
click at [0, 0] on slot "Más diseños" at bounding box center [0, 0] width 0 height 0
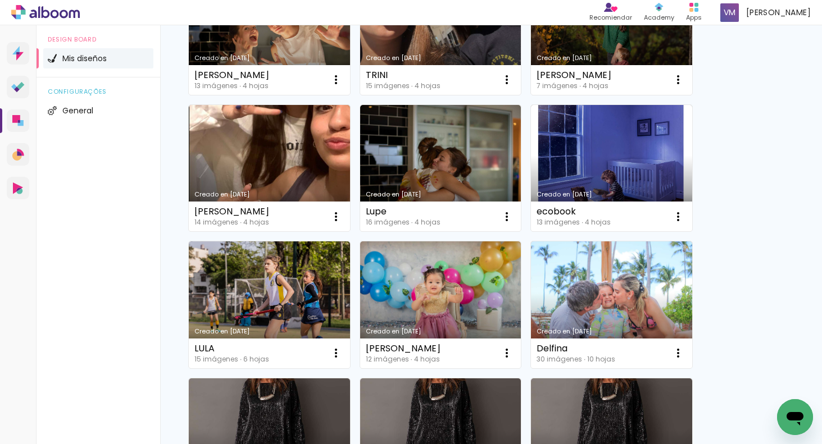
scroll to position [1299, 0]
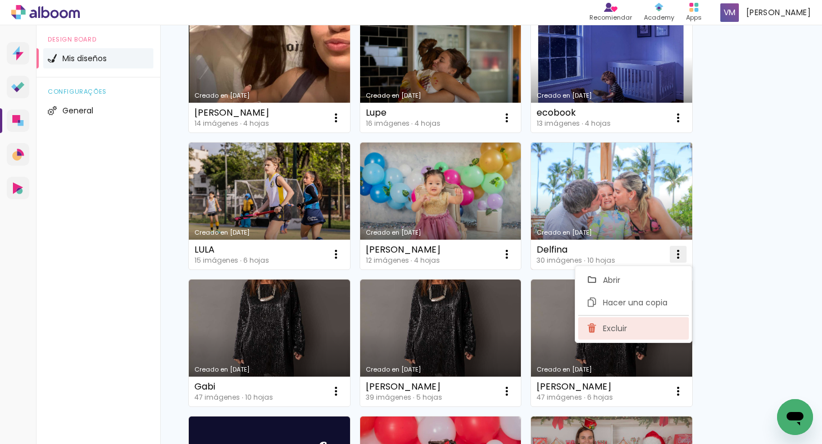
click at [641, 326] on paper-item "Excluir" at bounding box center [633, 328] width 111 height 22
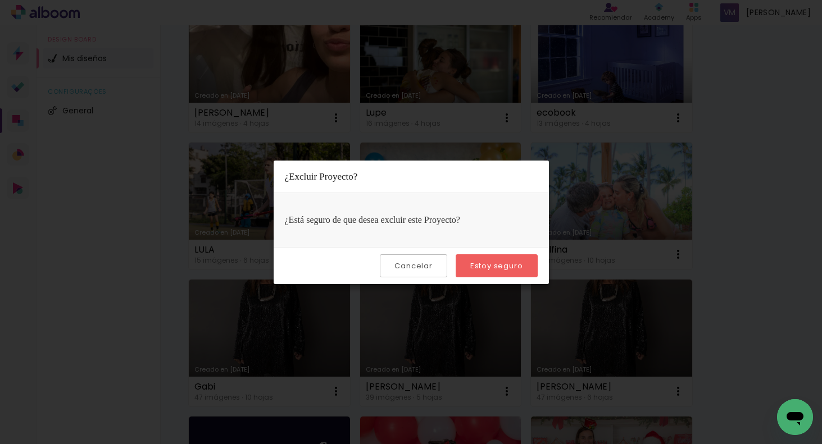
click at [526, 262] on paper-button "Estoy seguro" at bounding box center [497, 266] width 82 height 23
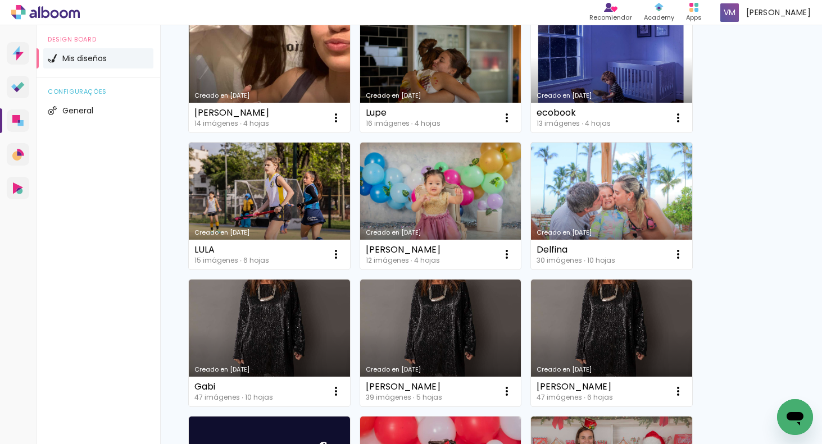
click at [526, 266] on div "Creado en 28/4/24 Delfina 30 imágenes ∙ 10 hojas Abrir Hacer una copia Excluir" at bounding box center [610, 205] width 171 height 137
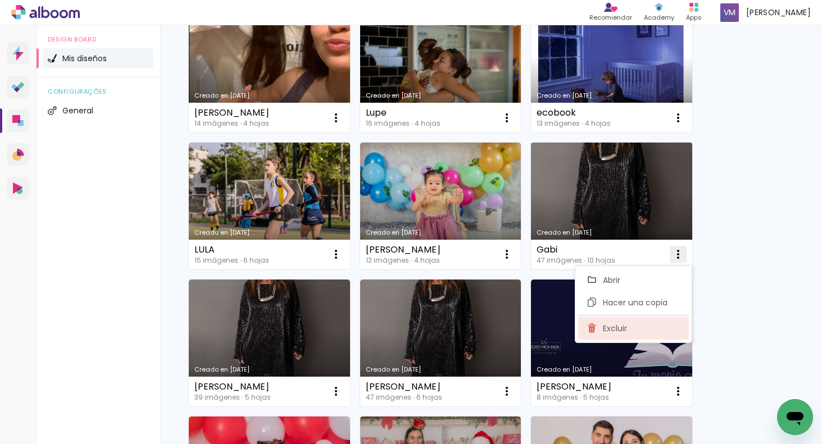
click at [639, 330] on paper-item "Excluir" at bounding box center [633, 328] width 111 height 22
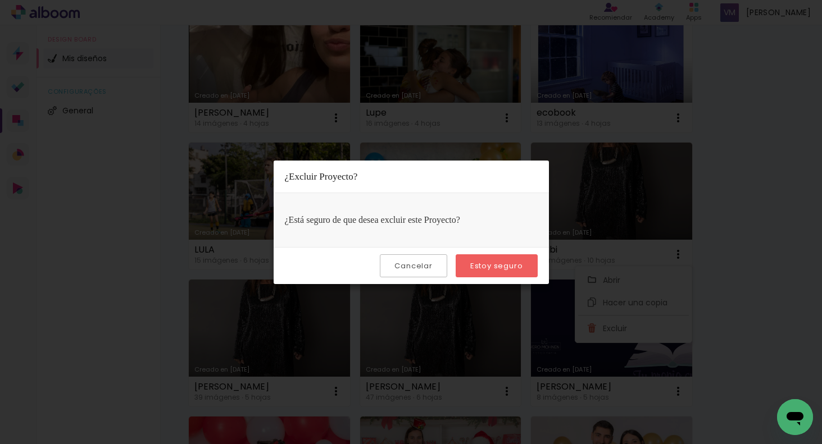
click at [523, 264] on paper-button "Estoy seguro" at bounding box center [497, 266] width 82 height 23
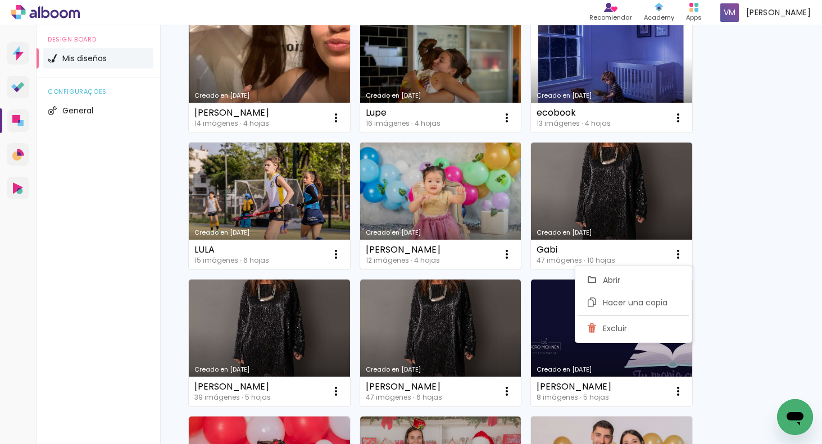
click at [516, 269] on div "Emilia 12 imágenes ∙ 4 hojas Abrir Hacer una copia Excluir" at bounding box center [440, 255] width 161 height 30
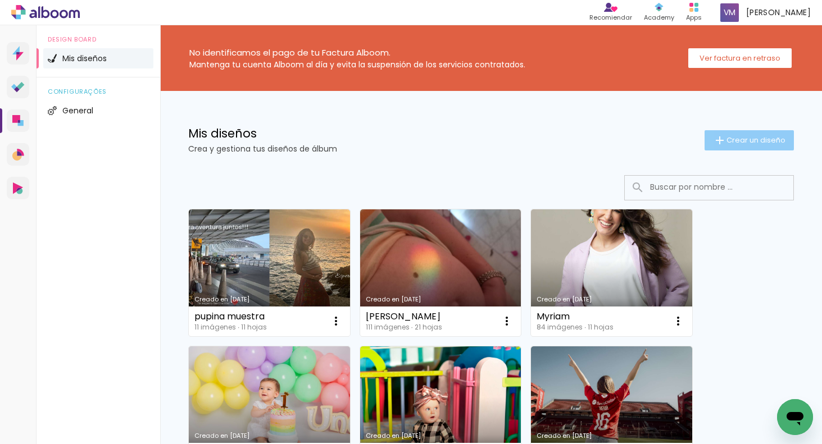
click at [727, 140] on span "Crear un diseño" at bounding box center [756, 140] width 59 height 7
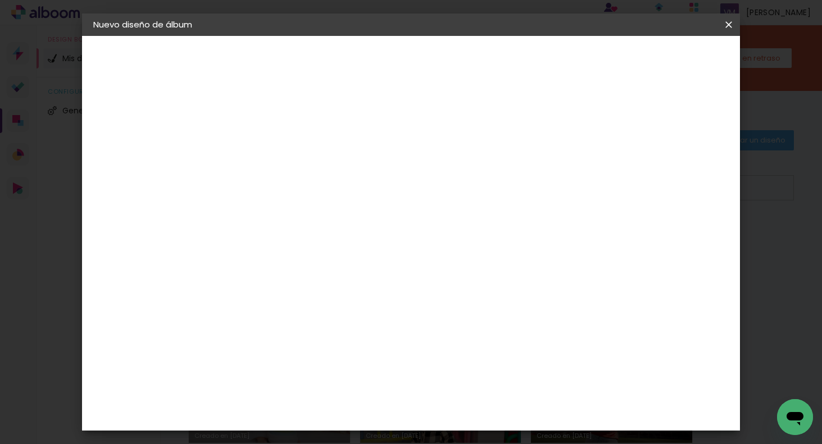
click at [277, 152] on input at bounding box center [277, 150] width 0 height 17
type input "pupina"
type paper-input "pupina"
drag, startPoint x: 699, startPoint y: 55, endPoint x: 690, endPoint y: 54, distance: 9.1
click at [0, 0] on slot "Avanzar" at bounding box center [0, 0] width 0 height 0
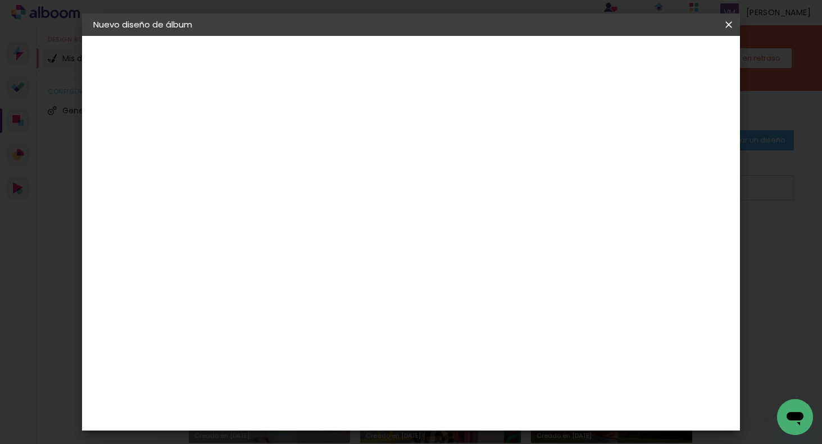
click at [0, 0] on slot "Tamaño libre" at bounding box center [0, 0] width 0 height 0
click at [0, 0] on slot "Avanzar" at bounding box center [0, 0] width 0 height 0
click at [249, 300] on input "30" at bounding box center [241, 302] width 29 height 17
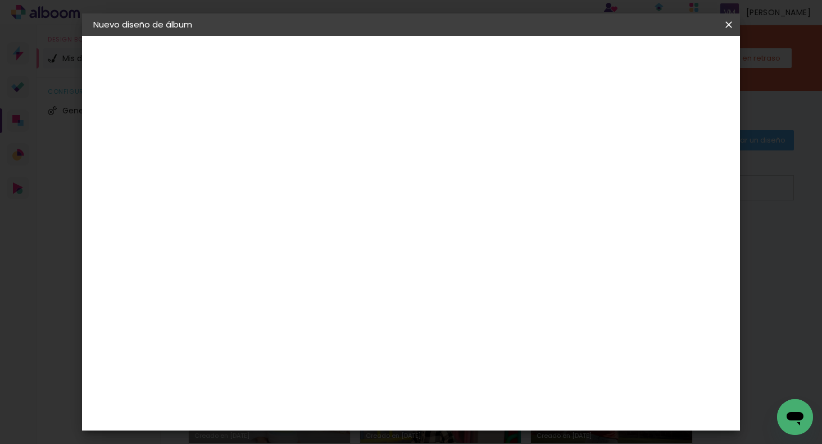
type input "20"
type paper-input "20"
click at [492, 255] on quentale-layouter at bounding box center [461, 272] width 376 height 125
click at [484, 269] on input "60" at bounding box center [476, 268] width 29 height 17
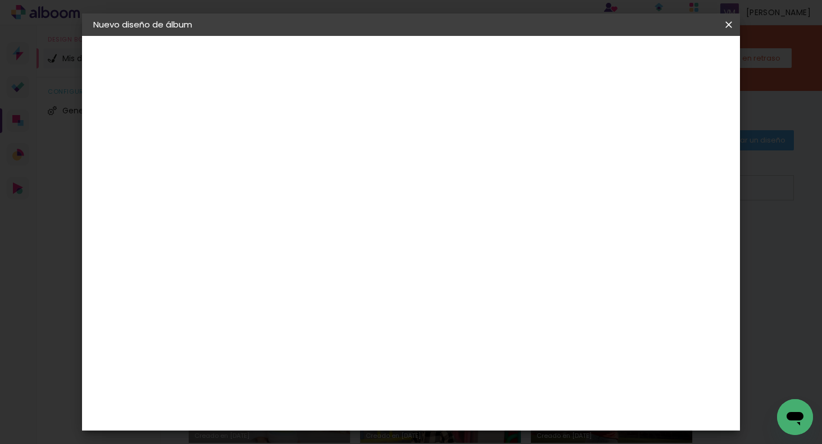
type input "40"
type paper-input "40"
drag, startPoint x: 695, startPoint y: 222, endPoint x: 691, endPoint y: 216, distance: 6.6
click at [695, 126] on div "20 cm cm cm mm La mayoría de las encuadernadoras sugieren sangrado." at bounding box center [461, 82] width 466 height 90
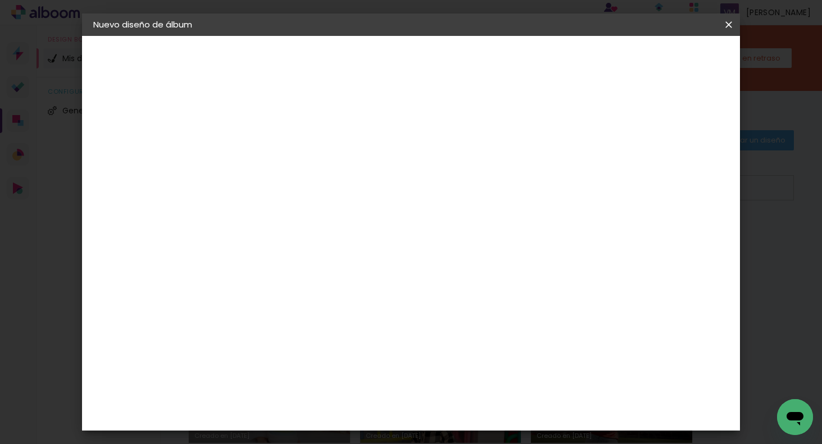
click at [682, 151] on div "mm" at bounding box center [685, 144] width 45 height 39
type input "4"
type paper-input "4"
click at [682, 151] on div "mm" at bounding box center [687, 170] width 45 height 39
type input "3"
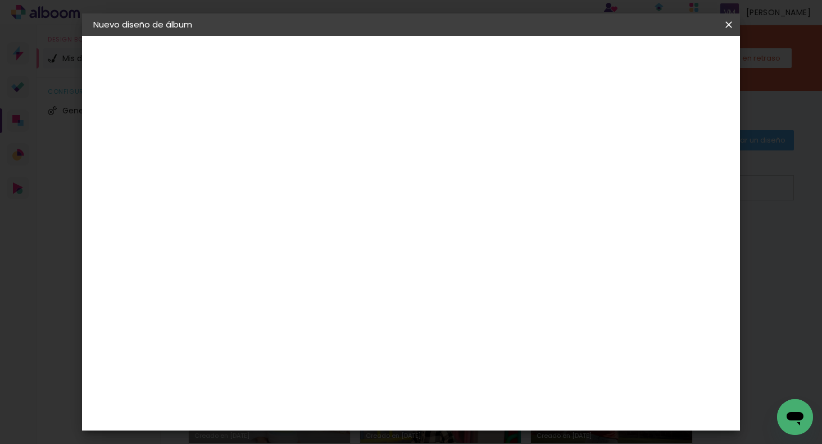
type paper-input "3"
click at [682, 175] on input "3" at bounding box center [679, 169] width 20 height 17
type input "2"
type paper-input "2"
click at [686, 175] on input "2" at bounding box center [682, 169] width 20 height 17
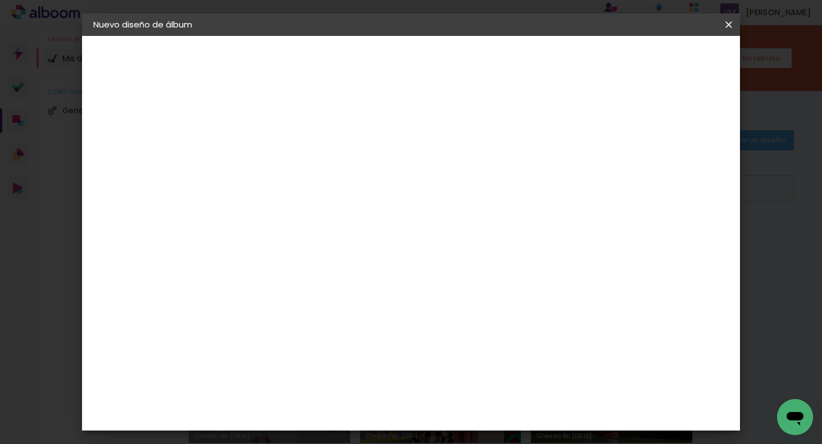
type input "3"
type paper-input "3"
click at [687, 165] on input "3" at bounding box center [682, 169] width 20 height 17
type input "4"
type paper-input "4"
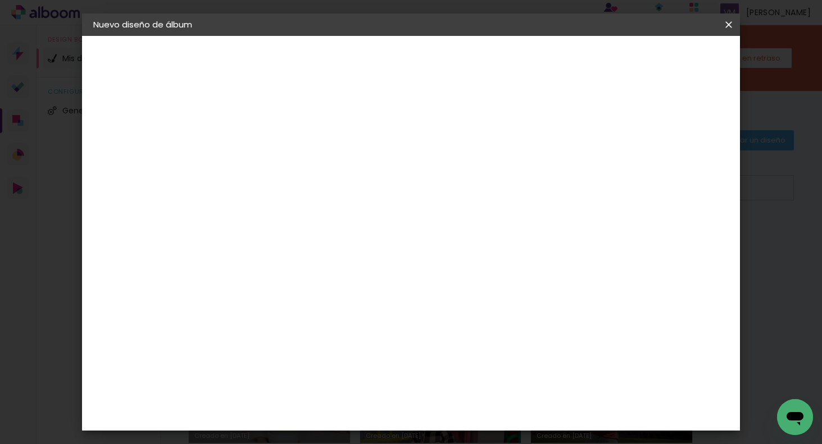
click at [687, 165] on input "4" at bounding box center [680, 169] width 20 height 17
type input "5"
type paper-input "5"
click at [687, 164] on input "5" at bounding box center [676, 169] width 20 height 17
click at [687, 164] on div "mm" at bounding box center [695, 169] width 17 height 17
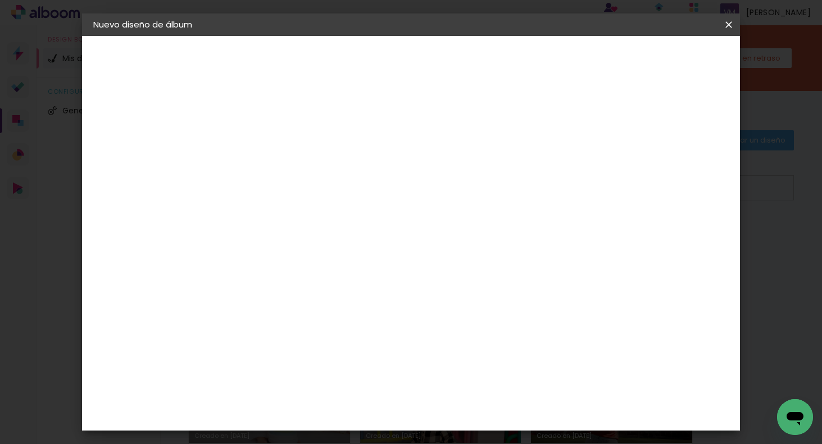
click at [686, 165] on div "6" at bounding box center [684, 169] width 37 height 17
type input "6"
type paper-input "6"
click at [686, 165] on div "mm" at bounding box center [693, 169] width 17 height 17
click at [686, 166] on div "mm" at bounding box center [693, 169] width 17 height 17
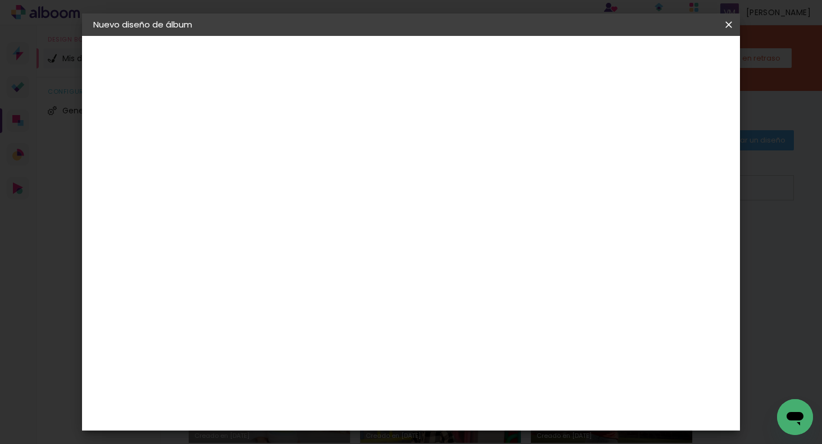
click at [680, 178] on paper-input-container "6 mm" at bounding box center [683, 170] width 45 height 28
type input "5"
type paper-input "5"
click at [681, 176] on input "5" at bounding box center [675, 169] width 20 height 17
click at [666, 62] on span "Empezar diseño" at bounding box center [635, 60] width 62 height 8
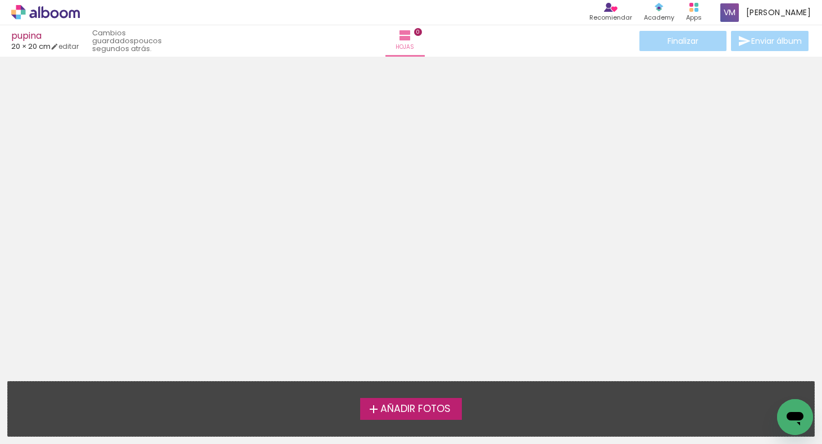
click at [380, 406] on span "Añadir Fotos" at bounding box center [415, 410] width 70 height 10
click at [0, 0] on input "file" at bounding box center [0, 0] width 0 height 0
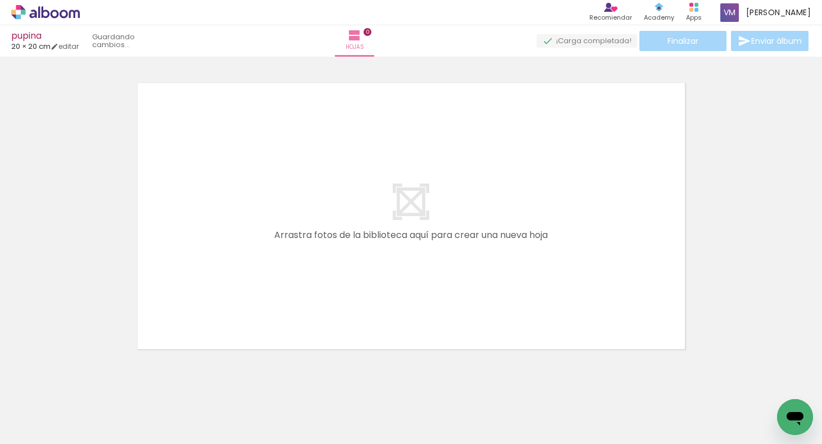
scroll to position [14, 0]
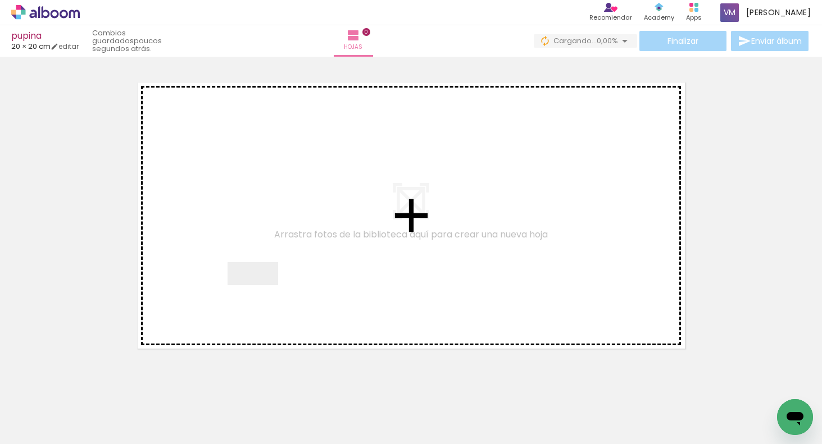
drag, startPoint x: 130, startPoint y: 410, endPoint x: 402, endPoint y: 218, distance: 333.5
click at [421, 203] on quentale-workspace at bounding box center [411, 222] width 822 height 444
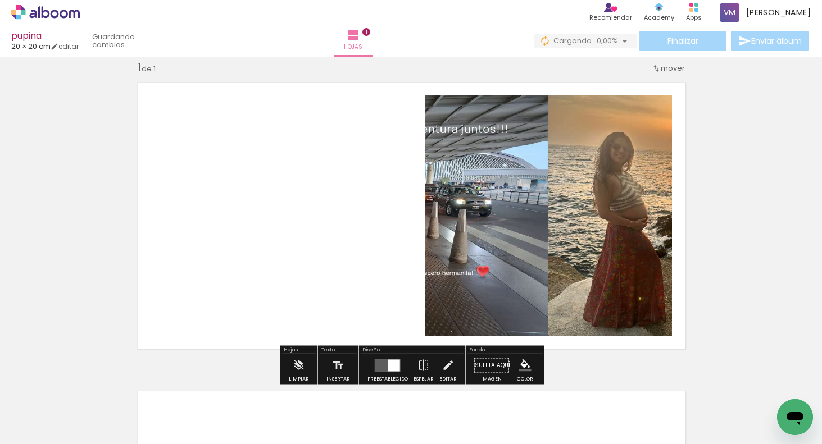
click at [380, 367] on quentale-layouter at bounding box center [388, 365] width 26 height 13
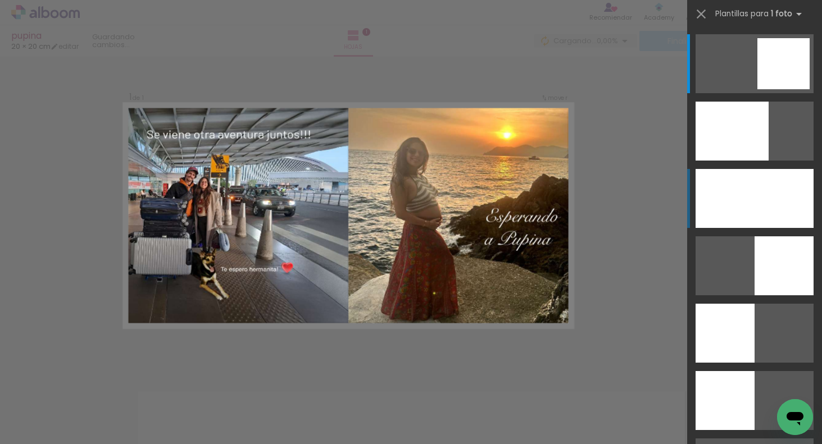
click at [748, 161] on div at bounding box center [732, 131] width 73 height 59
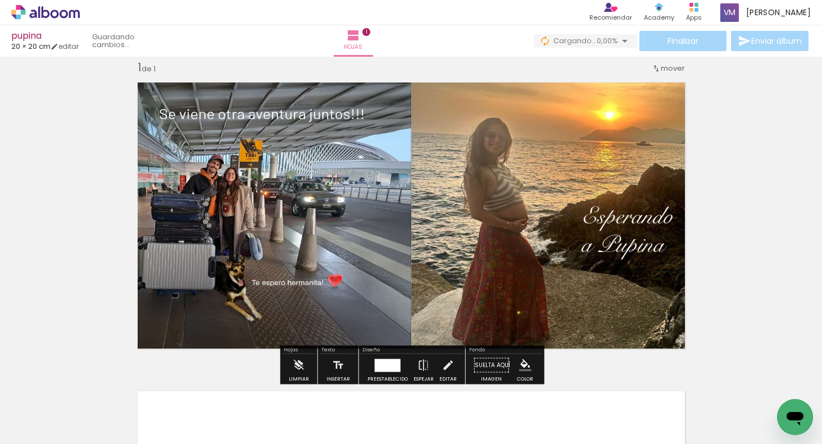
click at [44, 432] on span "Añadir Fotos" at bounding box center [34, 429] width 22 height 12
click at [0, 0] on input "file" at bounding box center [0, 0] width 0 height 0
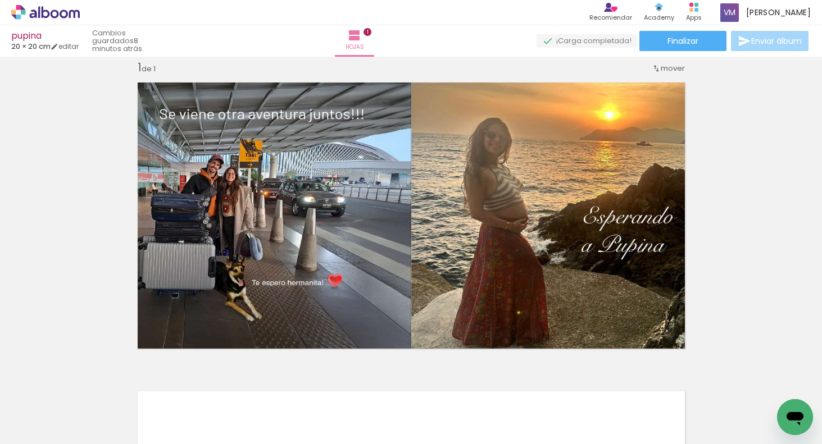
click at [22, 429] on iron-icon at bounding box center [16, 429] width 13 height 13
click at [0, 0] on input "file" at bounding box center [0, 0] width 0 height 0
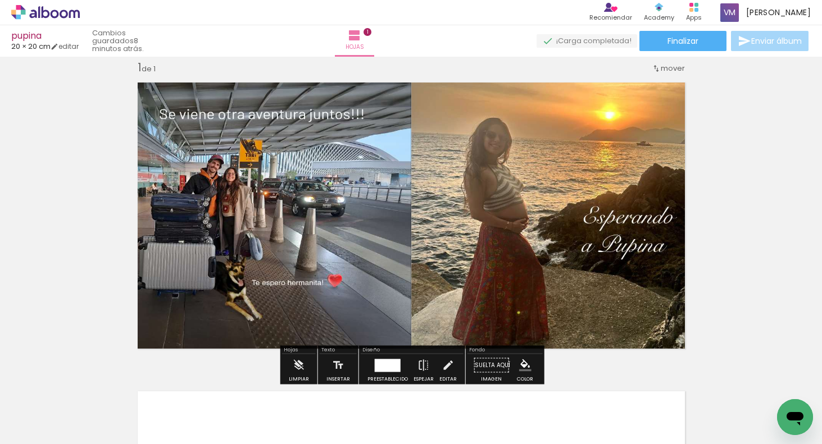
click at [50, 432] on paper-button "Añadir Fotos" at bounding box center [28, 429] width 43 height 18
click at [0, 0] on input "file" at bounding box center [0, 0] width 0 height 0
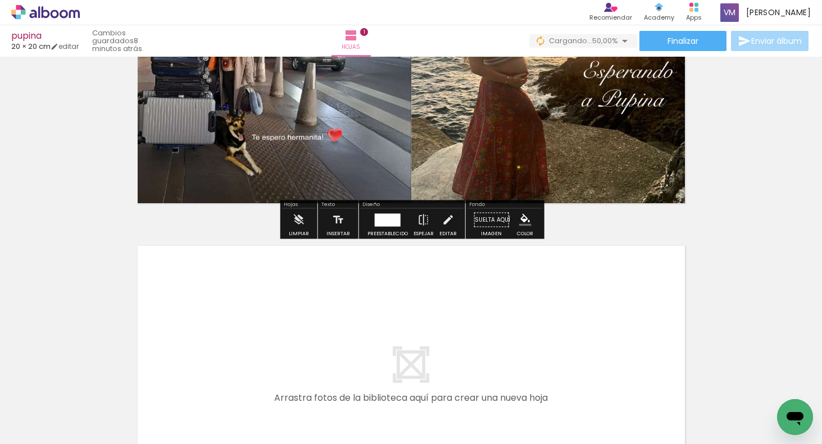
scroll to position [201, 0]
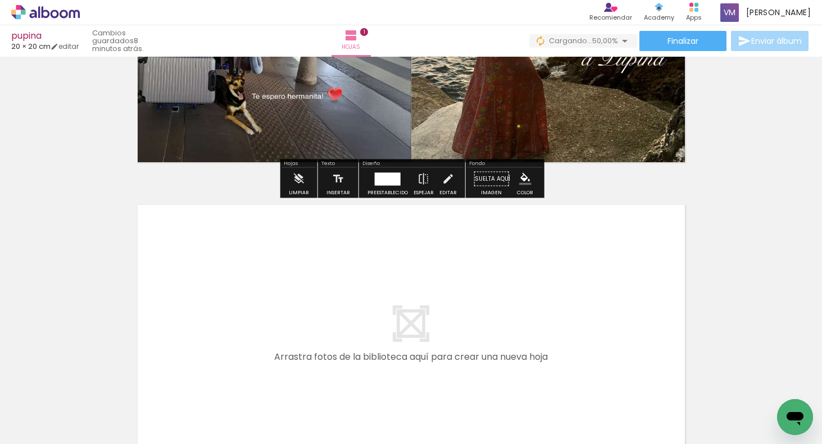
drag, startPoint x: 189, startPoint y: 405, endPoint x: 264, endPoint y: 279, distance: 146.1
click at [264, 279] on quentale-workspace at bounding box center [411, 222] width 822 height 444
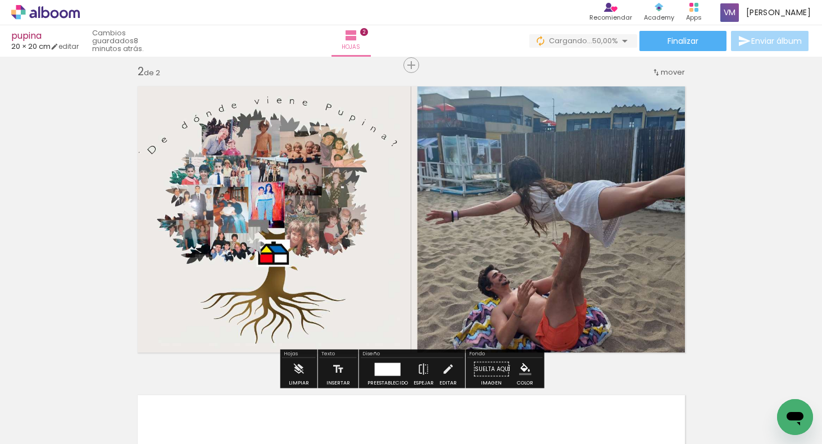
scroll to position [323, 0]
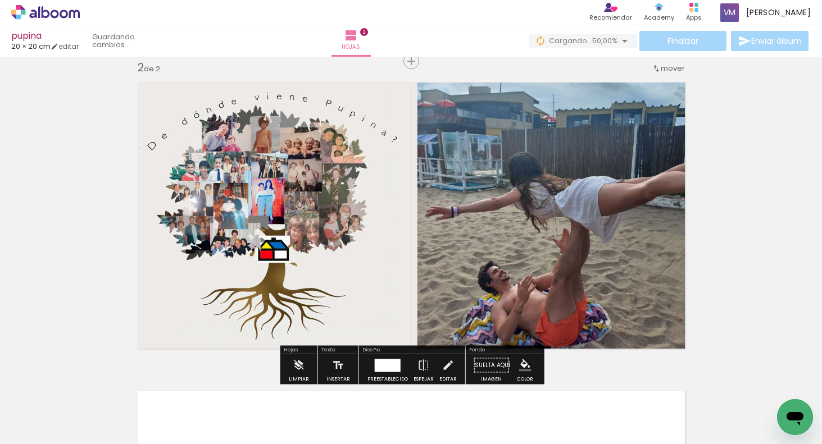
click at [382, 364] on div at bounding box center [388, 365] width 26 height 13
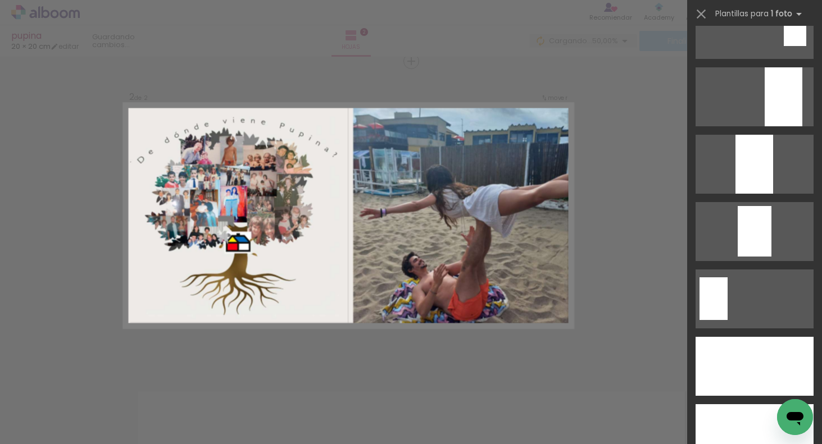
scroll to position [3243, 0]
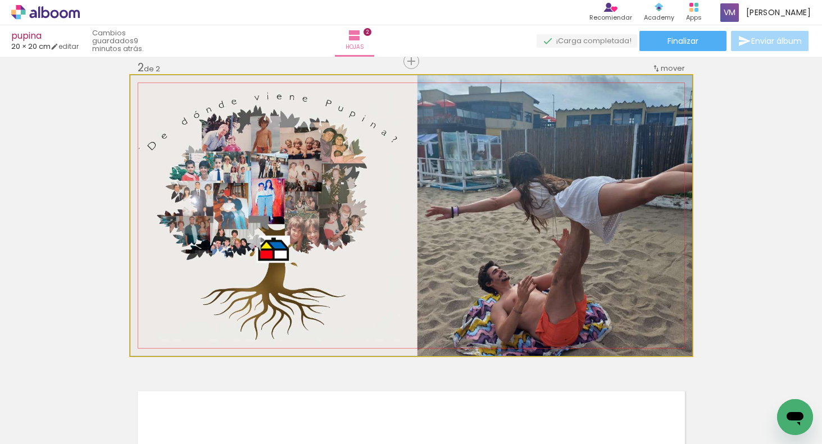
click at [447, 276] on quentale-photo at bounding box center [411, 215] width 562 height 281
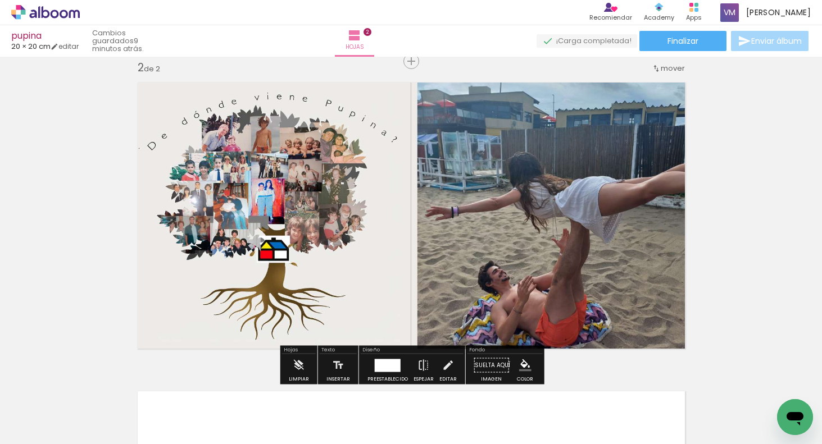
click at [373, 271] on quentale-photo at bounding box center [411, 215] width 562 height 281
click at [372, 271] on quentale-photo at bounding box center [411, 215] width 562 height 281
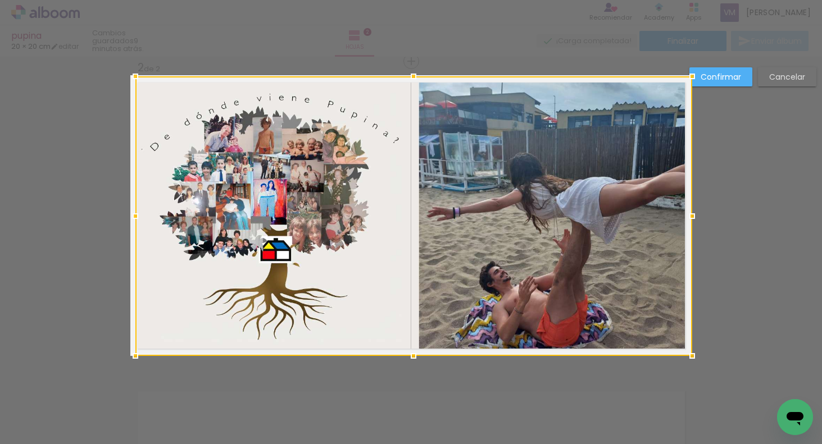
click at [135, 77] on div at bounding box center [135, 76] width 22 height 22
click at [686, 220] on div at bounding box center [691, 216] width 22 height 22
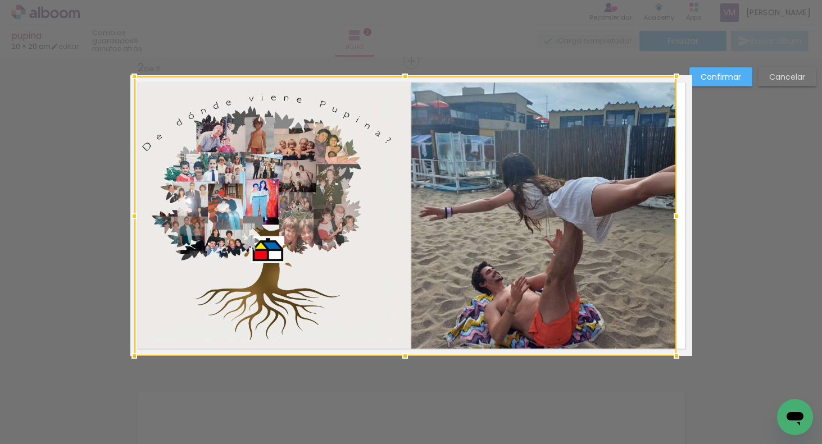
drag, startPoint x: 691, startPoint y: 216, endPoint x: 680, endPoint y: 216, distance: 10.7
click at [681, 219] on div at bounding box center [676, 216] width 22 height 22
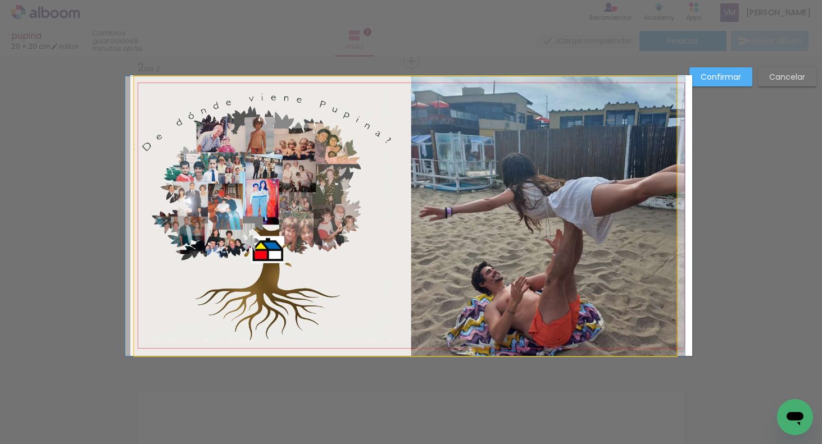
click at [145, 341] on quentale-photo at bounding box center [405, 216] width 542 height 280
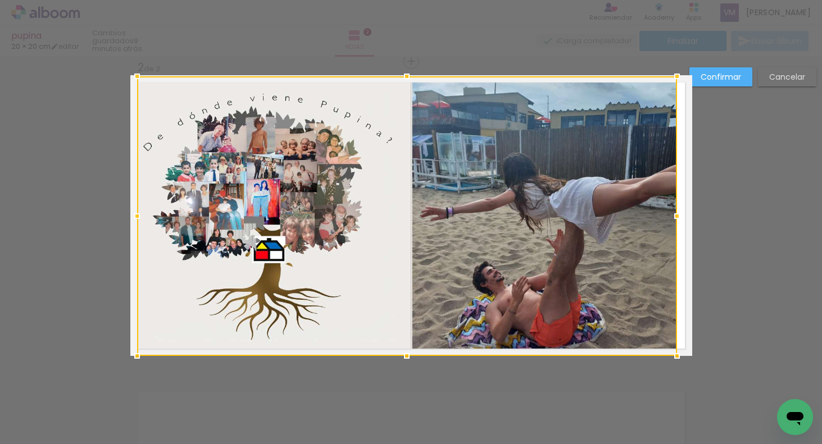
click at [137, 355] on div at bounding box center [137, 356] width 22 height 22
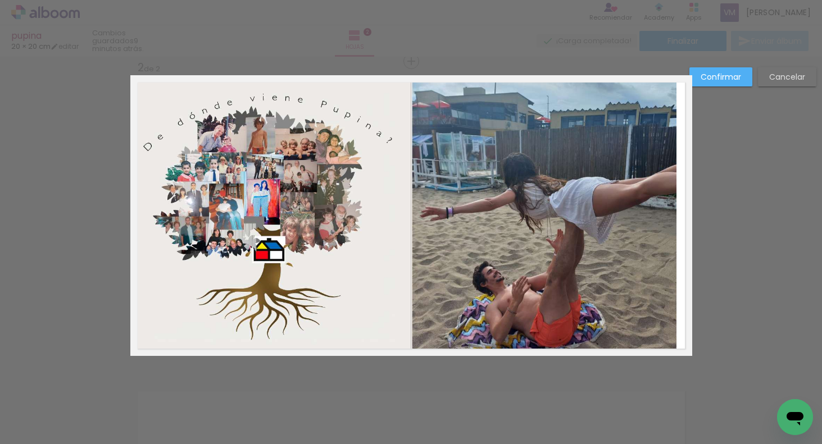
click at [649, 196] on quentale-photo at bounding box center [407, 216] width 540 height 280
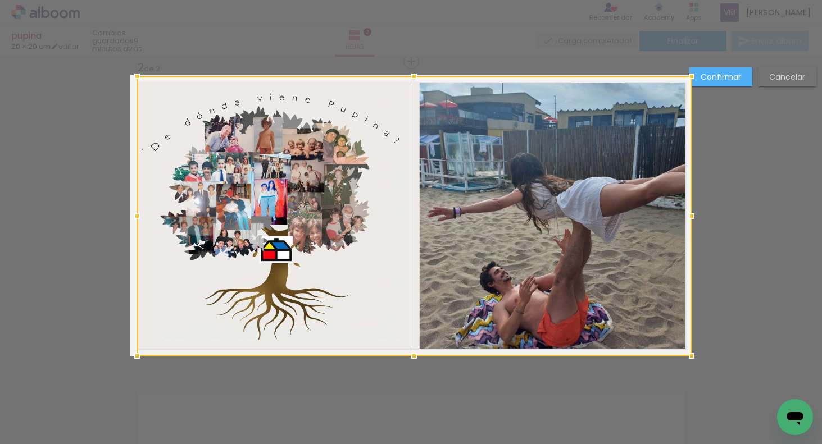
drag, startPoint x: 677, startPoint y: 215, endPoint x: 683, endPoint y: 219, distance: 7.0
click at [684, 220] on div at bounding box center [691, 216] width 22 height 22
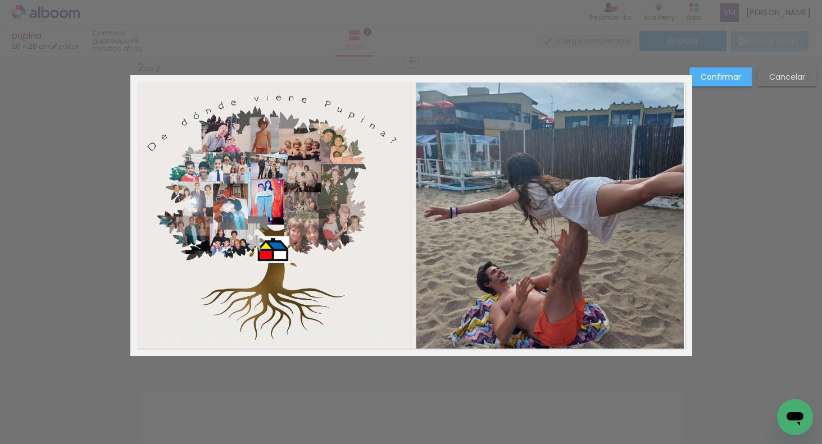
click at [0, 0] on slot "Cancelar" at bounding box center [0, 0] width 0 height 0
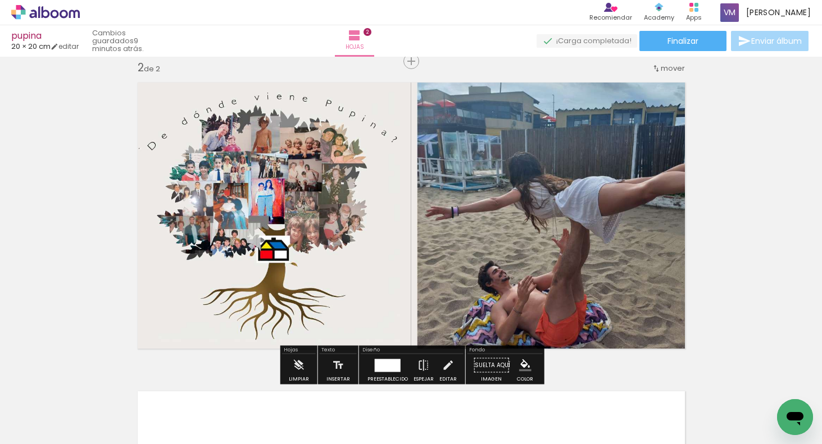
click at [761, 220] on div "Insertar hoja 1 de 2 Insertar hoja 2 de 2" at bounding box center [411, 202] width 822 height 928
click at [777, 266] on div "Insertar hoja 1 de 2 Insertar hoja 2 de 2" at bounding box center [411, 202] width 822 height 928
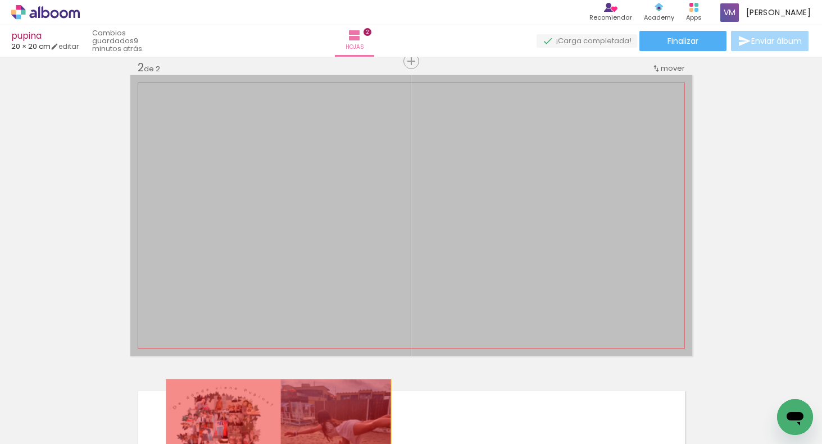
drag, startPoint x: 295, startPoint y: 295, endPoint x: 230, endPoint y: 425, distance: 145.8
click at [275, 444] on html "link( href="../../bower_components/polymer/polymer.html" rel="import" ) picture…" at bounding box center [411, 222] width 822 height 444
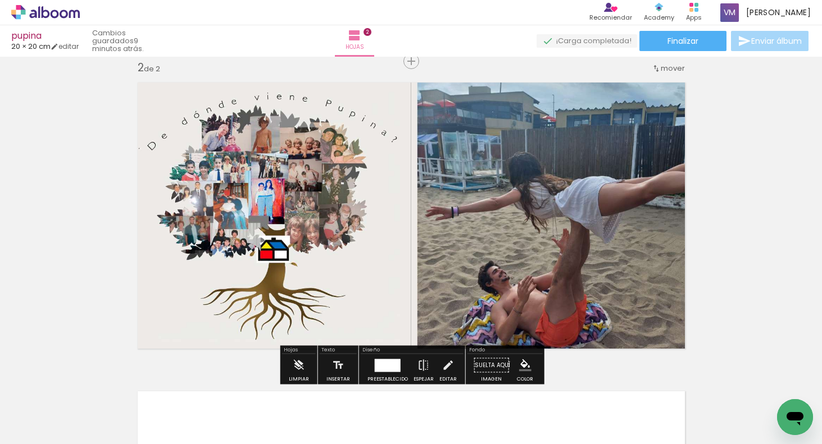
click at [82, 384] on iron-icon at bounding box center [76, 384] width 12 height 12
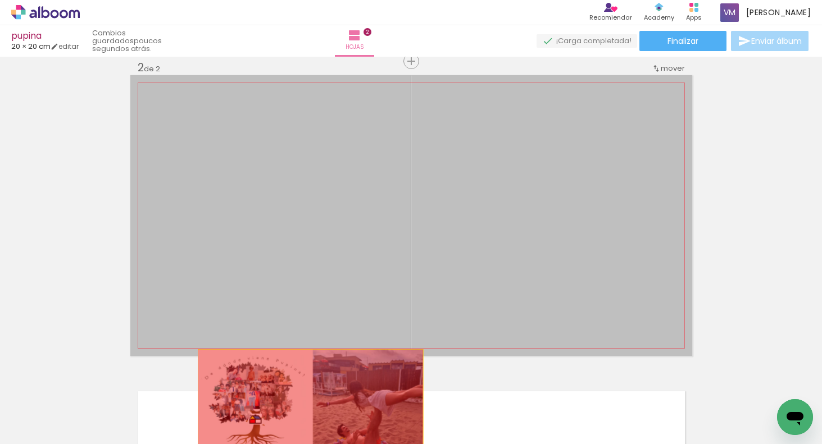
drag, startPoint x: 324, startPoint y: 289, endPoint x: 313, endPoint y: 438, distance: 149.9
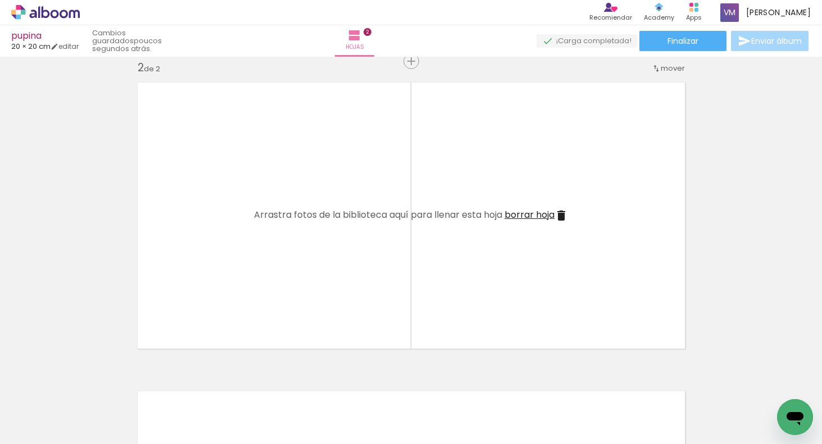
click at [82, 382] on iron-icon at bounding box center [76, 384] width 12 height 12
click at [45, 429] on span "Añadir Fotos" at bounding box center [34, 429] width 22 height 12
click at [0, 0] on input "file" at bounding box center [0, 0] width 0 height 0
click at [42, 426] on span "Añadir Fotos" at bounding box center [34, 429] width 22 height 12
click at [0, 0] on input "file" at bounding box center [0, 0] width 0 height 0
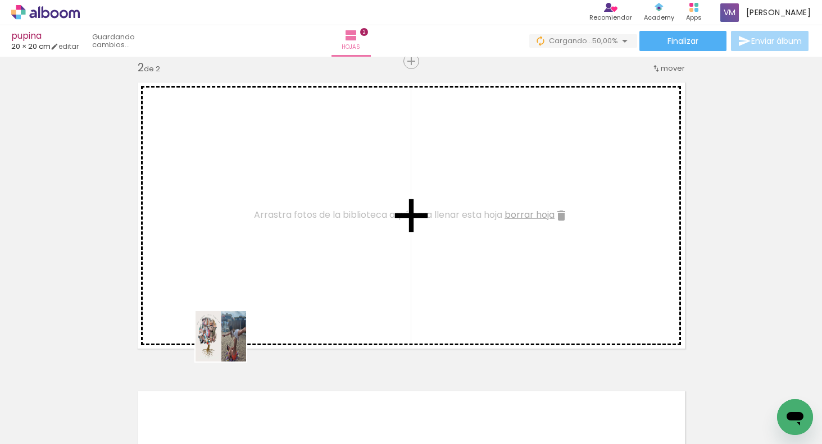
drag, startPoint x: 193, startPoint y: 406, endPoint x: 314, endPoint y: 243, distance: 203.2
click at [314, 243] on quentale-workspace at bounding box center [411, 222] width 822 height 444
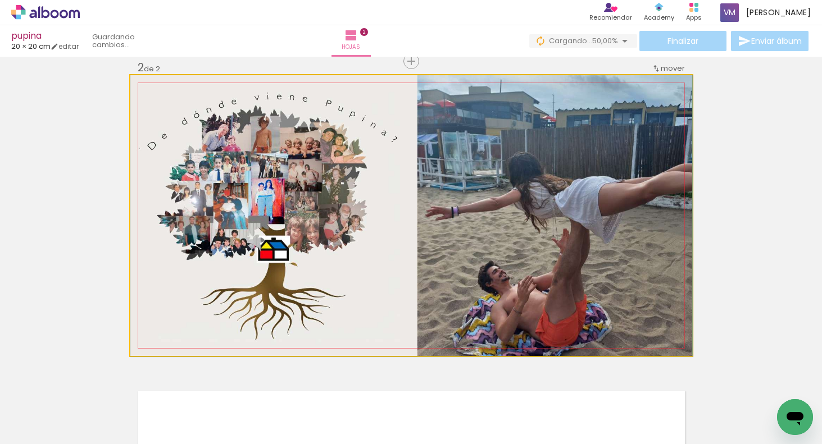
drag, startPoint x: 535, startPoint y: 279, endPoint x: 545, endPoint y: 278, distance: 9.6
drag, startPoint x: 196, startPoint y: 311, endPoint x: 185, endPoint y: 431, distance: 120.1
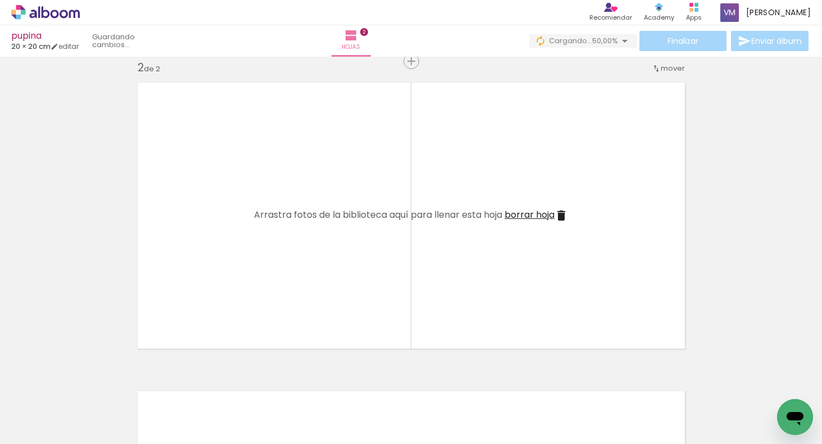
click at [145, 387] on iron-icon at bounding box center [139, 384] width 12 height 12
click at [44, 428] on span "Añadir Fotos" at bounding box center [34, 429] width 22 height 12
click at [0, 0] on input "file" at bounding box center [0, 0] width 0 height 0
click at [45, 426] on span "Añadir Fotos" at bounding box center [34, 429] width 22 height 12
click at [0, 0] on input "file" at bounding box center [0, 0] width 0 height 0
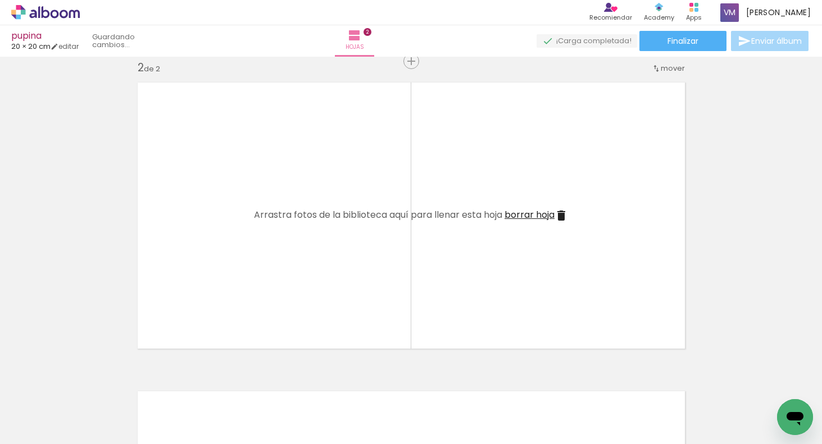
scroll to position [0, 0]
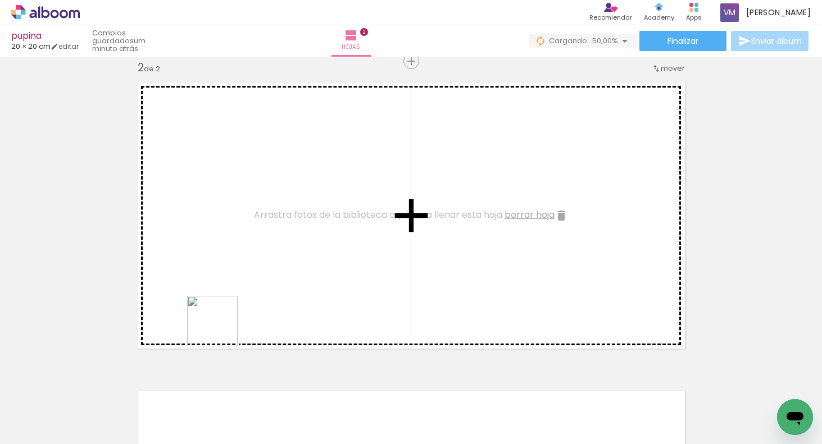
drag, startPoint x: 186, startPoint y: 410, endPoint x: 255, endPoint y: 276, distance: 150.0
click at [255, 276] on quentale-workspace at bounding box center [411, 222] width 822 height 444
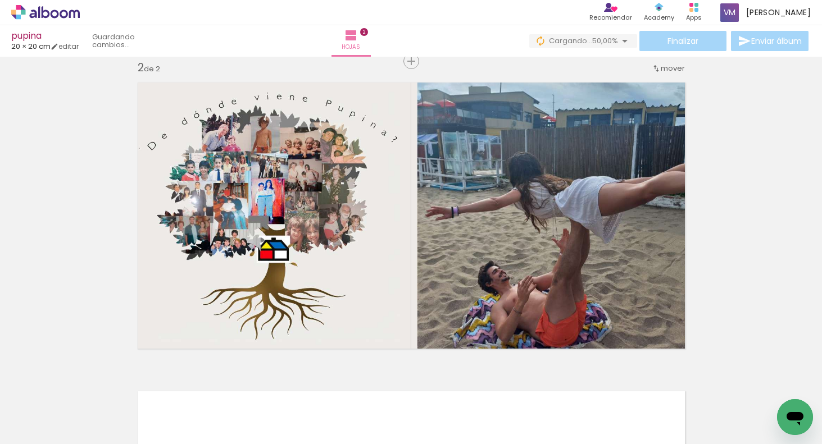
click at [794, 225] on div "Insertar hoja 1 de 2 Insertar hoja 2 de 2" at bounding box center [411, 202] width 822 height 928
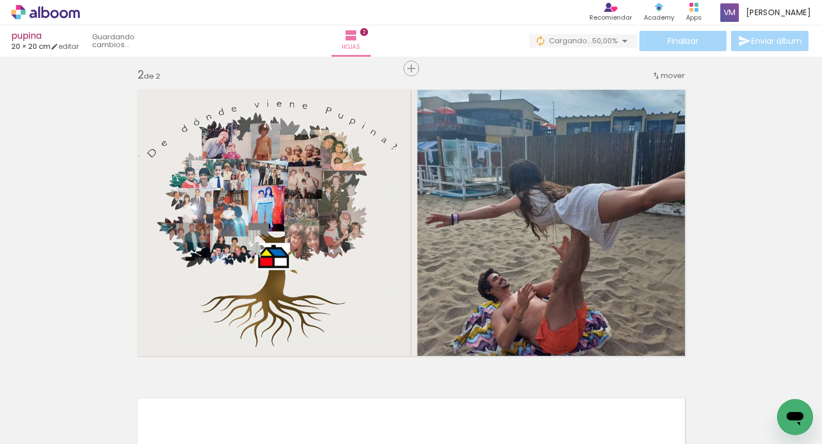
scroll to position [274, 0]
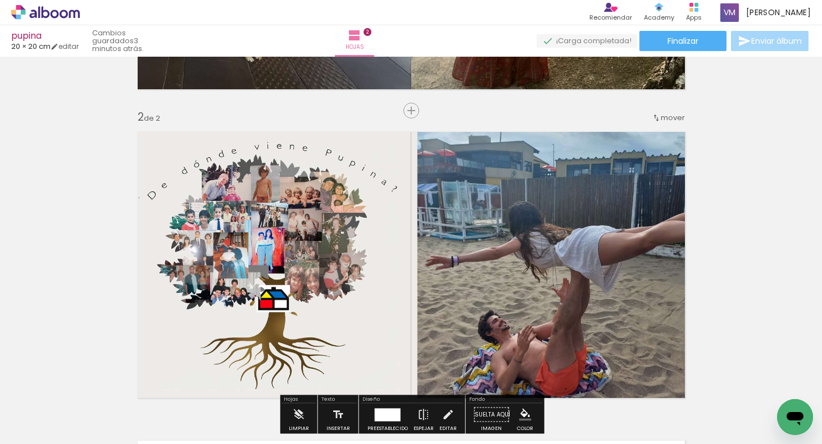
click at [782, 287] on div "Insertar hoja 1 de 2 Insertar hoja 2 de 2" at bounding box center [411, 251] width 822 height 928
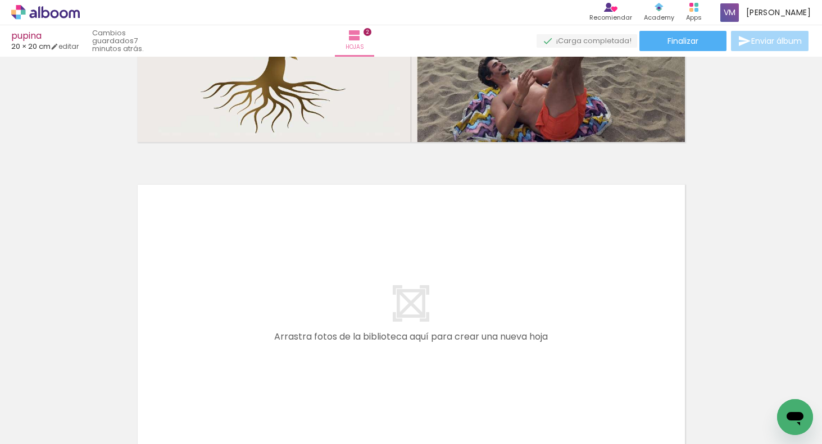
scroll to position [553, 0]
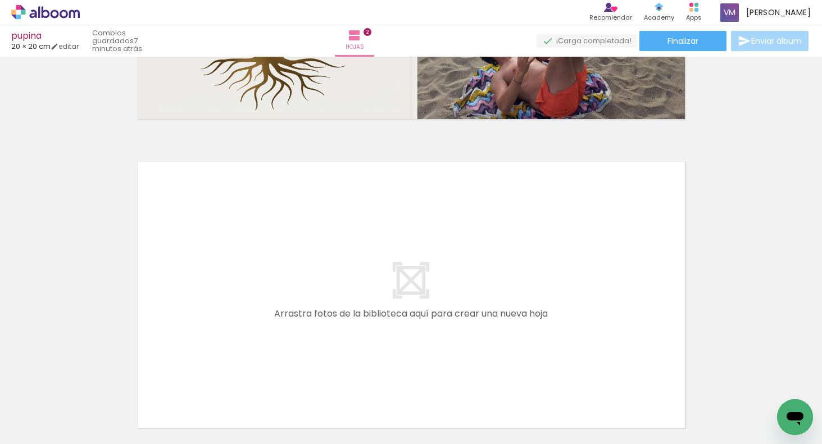
click at [50, 424] on paper-button "Añadir Fotos" at bounding box center [28, 429] width 43 height 18
click at [0, 0] on input "file" at bounding box center [0, 0] width 0 height 0
drag, startPoint x: 770, startPoint y: 194, endPoint x: 763, endPoint y: 189, distance: 9.7
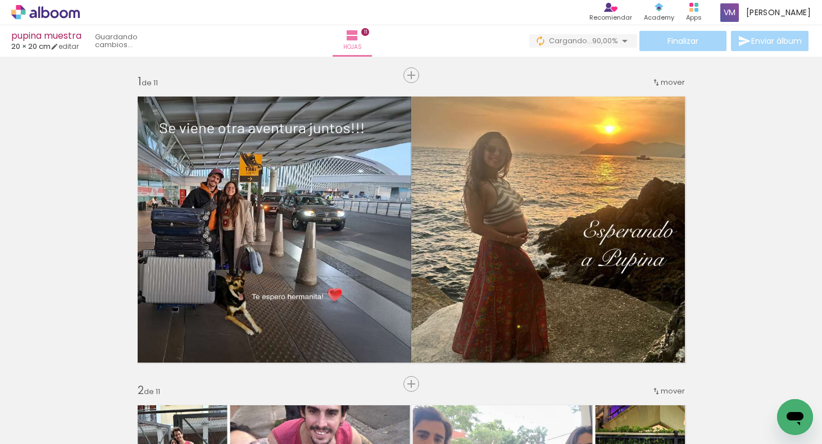
scroll to position [2794, 0]
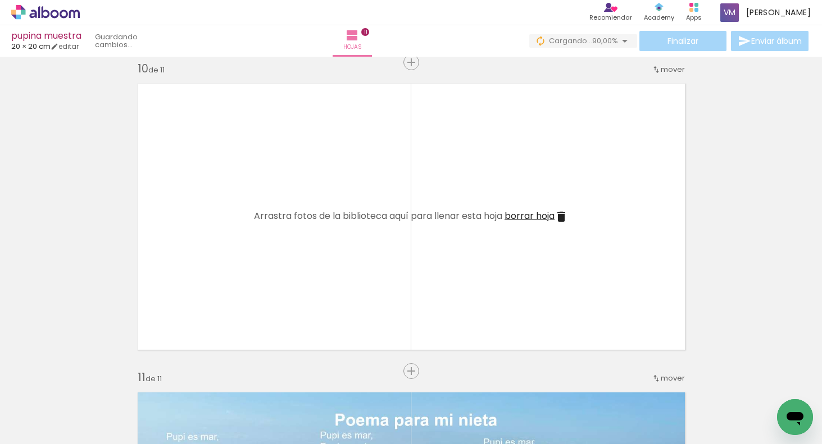
click at [82, 380] on iron-icon at bounding box center [76, 384] width 12 height 12
click at [18, 435] on paper-button "Añadir Fotos" at bounding box center [28, 429] width 43 height 18
click at [0, 0] on input "file" at bounding box center [0, 0] width 0 height 0
click at [45, 428] on span "Añadir Fotos" at bounding box center [34, 429] width 22 height 12
click at [0, 0] on input "file" at bounding box center [0, 0] width 0 height 0
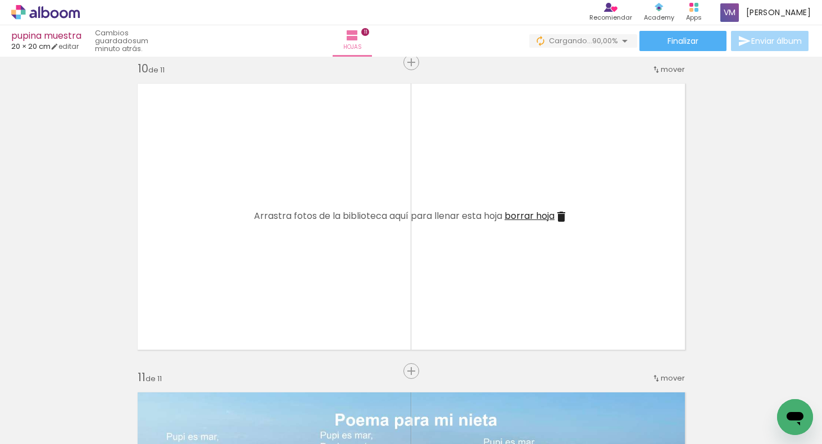
click at [50, 424] on paper-button "Añadir Fotos" at bounding box center [28, 429] width 43 height 18
click at [0, 0] on input "file" at bounding box center [0, 0] width 0 height 0
click at [50, 429] on paper-button "Añadir Fotos" at bounding box center [28, 429] width 43 height 18
click at [0, 0] on input "file" at bounding box center [0, 0] width 0 height 0
click at [39, 432] on span "Añadir Fotos" at bounding box center [34, 438] width 22 height 12
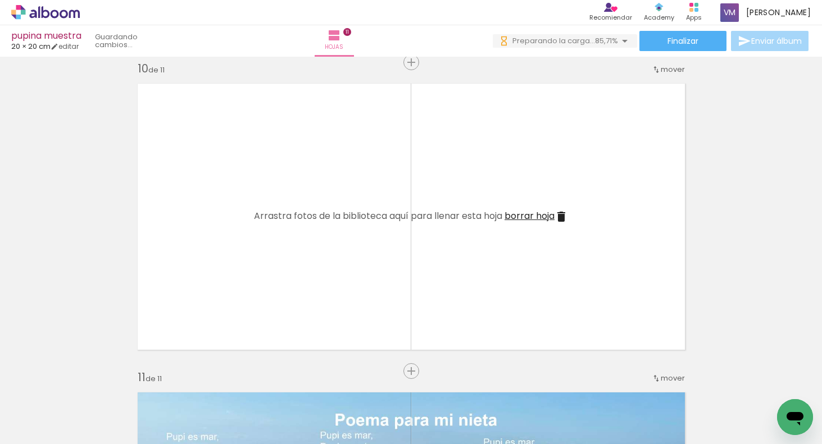
click at [0, 0] on input "file" at bounding box center [0, 0] width 0 height 0
click at [44, 432] on span "Añadir Fotos" at bounding box center [34, 438] width 22 height 12
click at [0, 0] on input "file" at bounding box center [0, 0] width 0 height 0
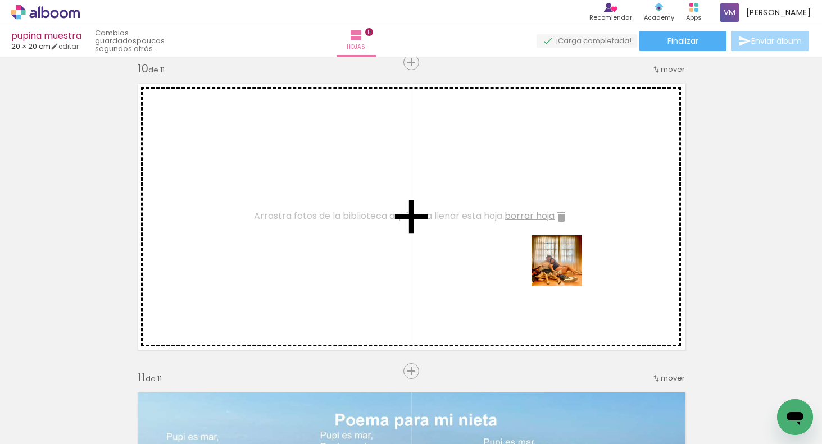
drag, startPoint x: 695, startPoint y: 411, endPoint x: 591, endPoint y: 280, distance: 167.3
click at [556, 257] on quentale-workspace at bounding box center [411, 222] width 822 height 444
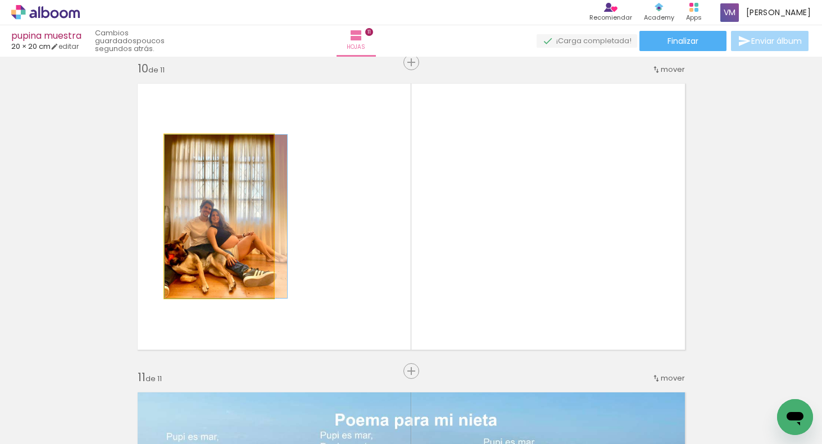
drag, startPoint x: 226, startPoint y: 257, endPoint x: 350, endPoint y: 411, distance: 197.5
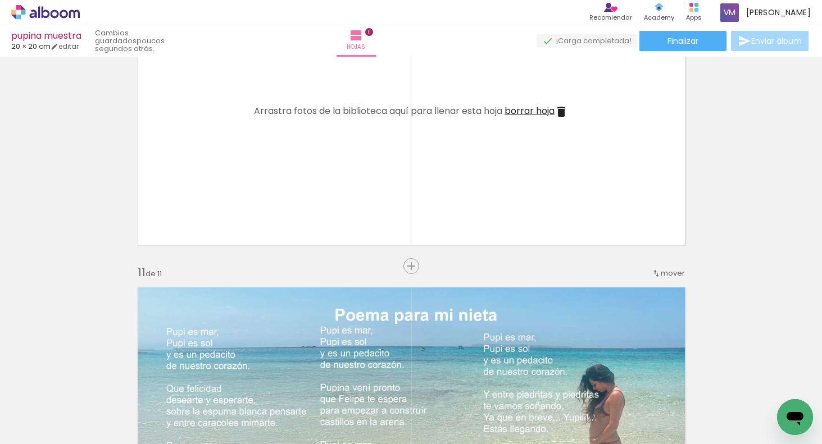
scroll to position [2866, 0]
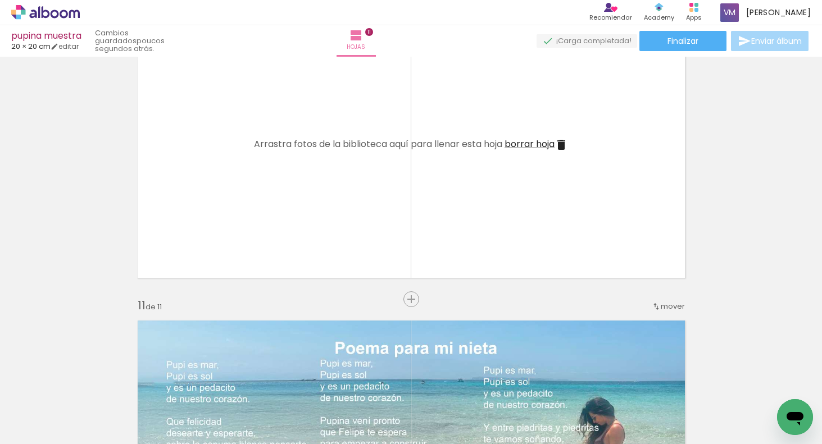
click at [678, 303] on span "mover" at bounding box center [673, 306] width 24 height 11
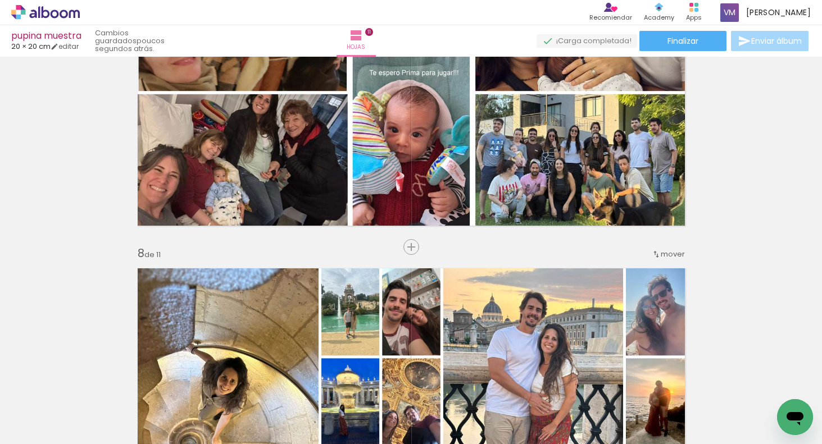
scroll to position [2170, 0]
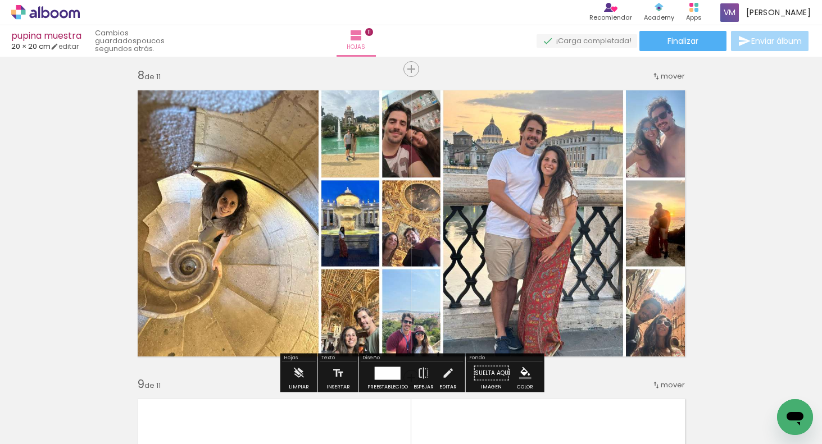
click at [44, 430] on span "Añadir Fotos" at bounding box center [34, 429] width 22 height 12
click at [0, 0] on input "file" at bounding box center [0, 0] width 0 height 0
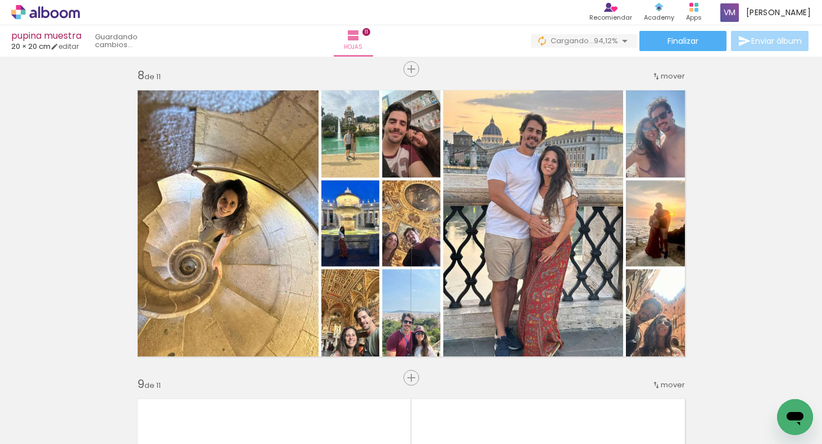
scroll to position [0, 343]
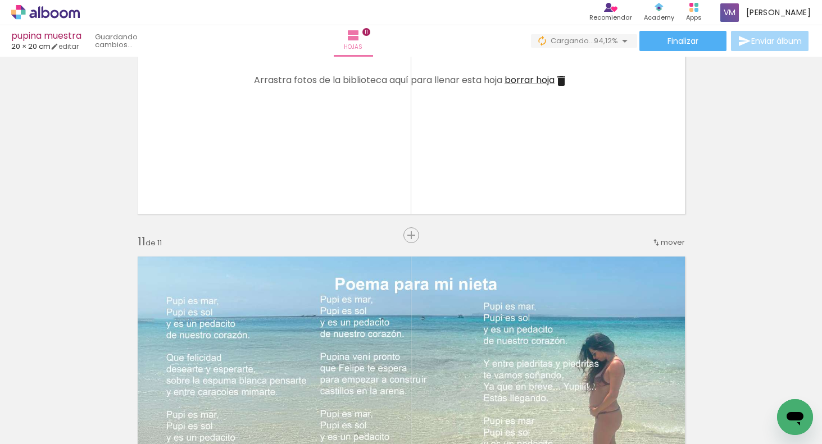
scroll to position [2889, 0]
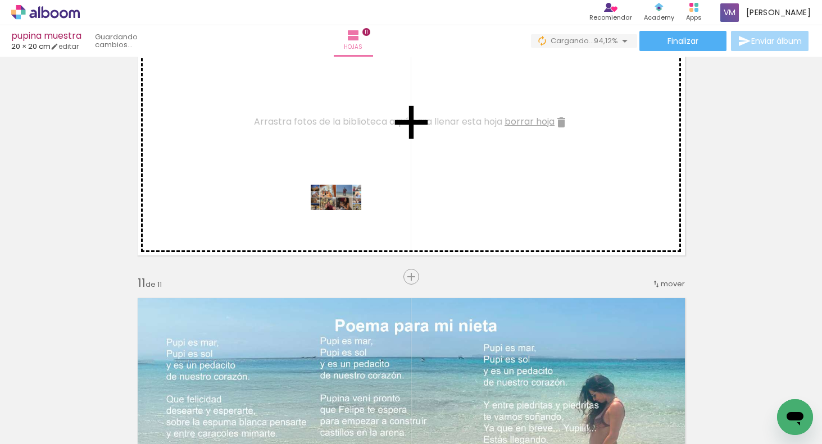
drag, startPoint x: 289, startPoint y: 408, endPoint x: 357, endPoint y: 178, distance: 239.7
click at [357, 178] on quentale-workspace at bounding box center [411, 222] width 822 height 444
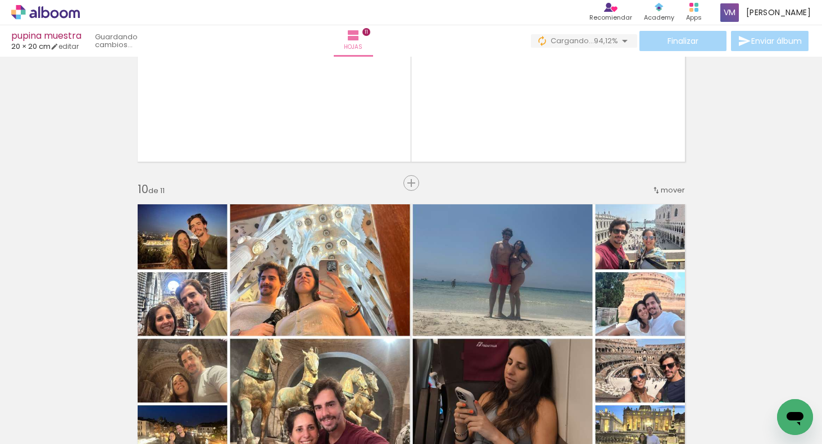
scroll to position [2644, 0]
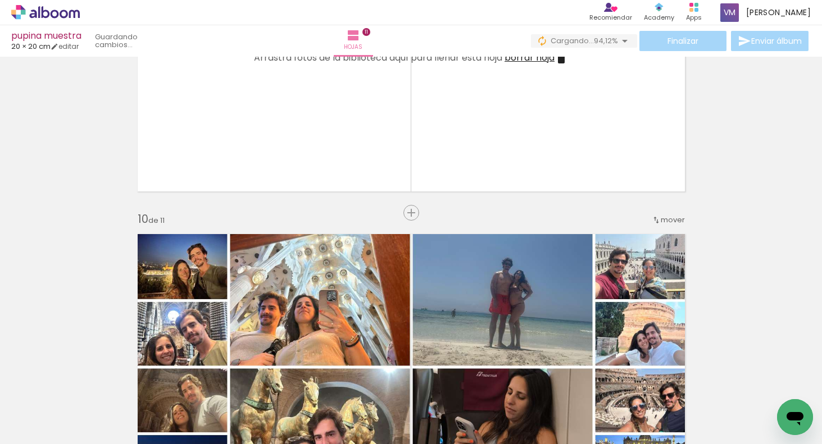
click at [677, 221] on span "mover" at bounding box center [673, 220] width 24 height 11
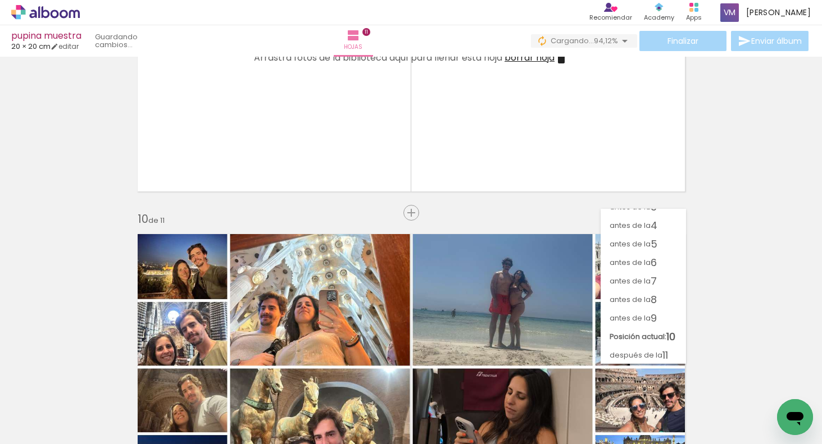
click at [673, 316] on paper-item "antes de la 9" at bounding box center [643, 318] width 85 height 19
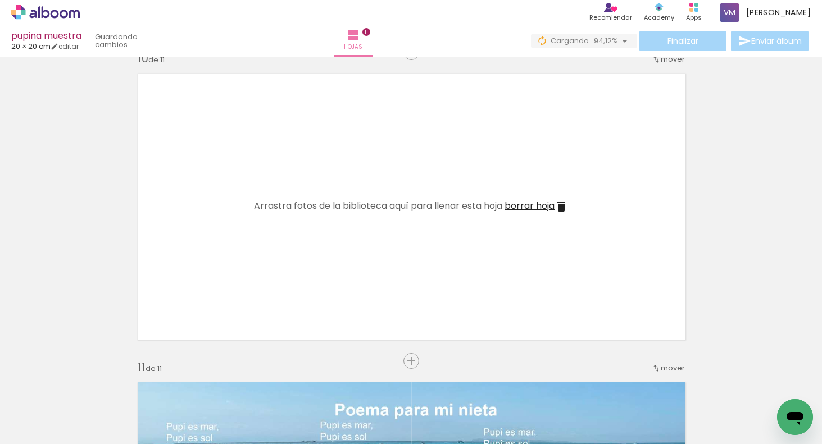
scroll to position [2806, 0]
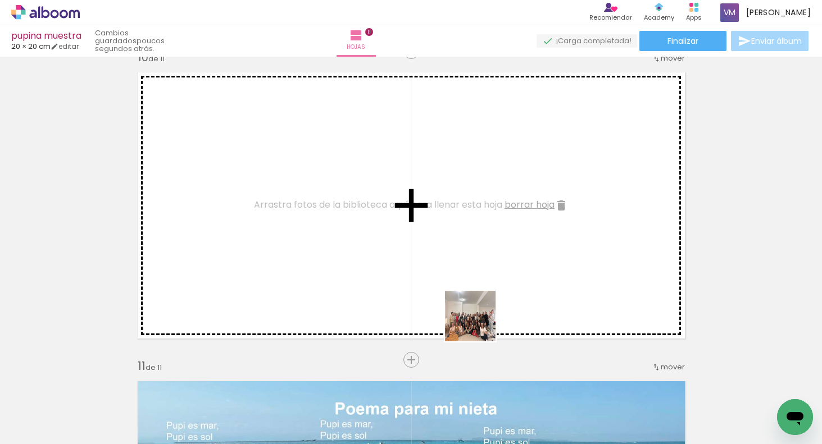
drag, startPoint x: 475, startPoint y: 379, endPoint x: 462, endPoint y: 338, distance: 43.0
click at [483, 287] on quentale-workspace at bounding box center [411, 222] width 822 height 444
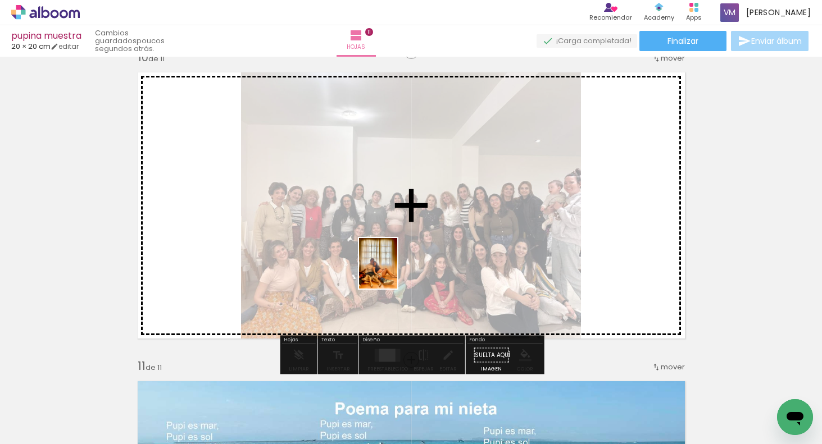
drag, startPoint x: 396, startPoint y: 410, endPoint x: 448, endPoint y: 323, distance: 101.3
click at [398, 266] on quentale-workspace at bounding box center [411, 222] width 822 height 444
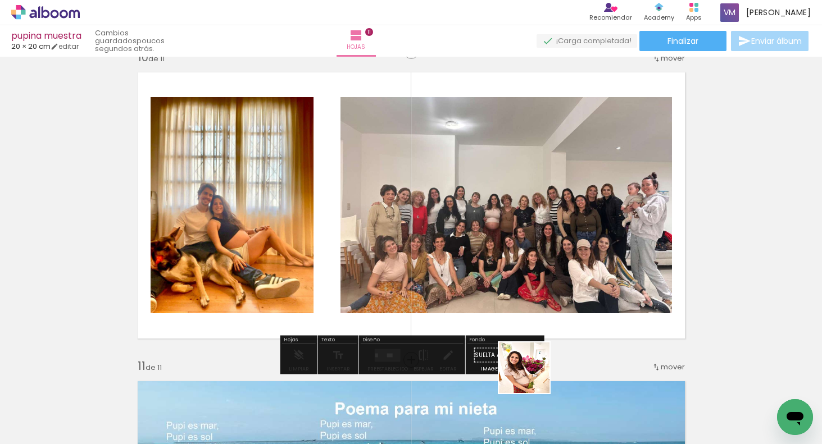
drag, startPoint x: 532, startPoint y: 389, endPoint x: 578, endPoint y: 311, distance: 90.7
click at [535, 267] on quentale-workspace at bounding box center [411, 222] width 822 height 444
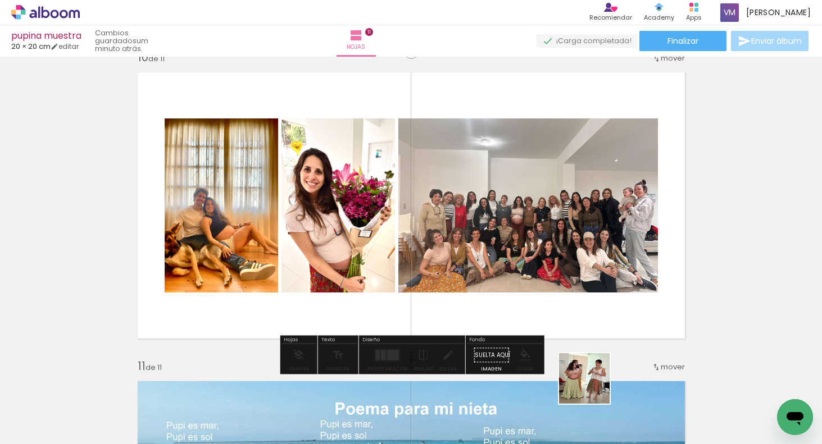
drag, startPoint x: 595, startPoint y: 410, endPoint x: 611, endPoint y: 329, distance: 82.7
click at [575, 270] on quentale-workspace at bounding box center [411, 222] width 822 height 444
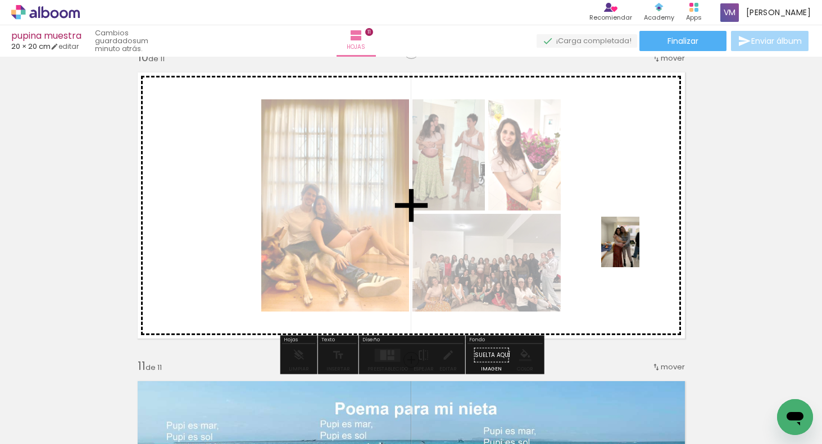
drag, startPoint x: 723, startPoint y: 406, endPoint x: 702, endPoint y: 306, distance: 102.2
click at [639, 249] on quentale-workspace at bounding box center [411, 222] width 822 height 444
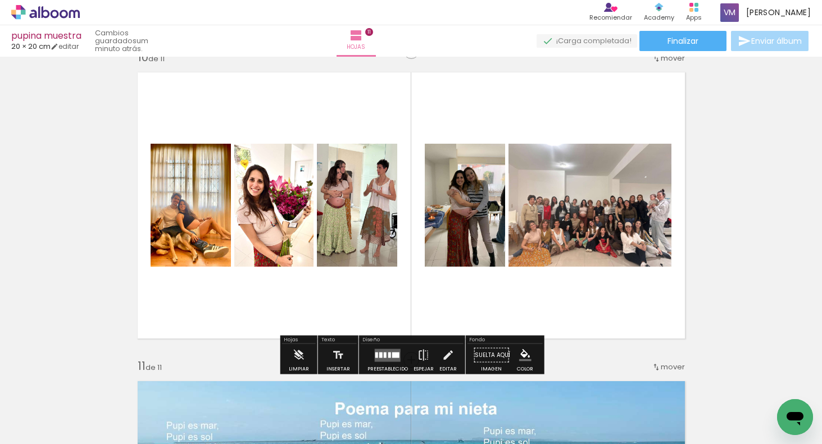
click at [388, 358] on quentale-layouter at bounding box center [388, 355] width 26 height 13
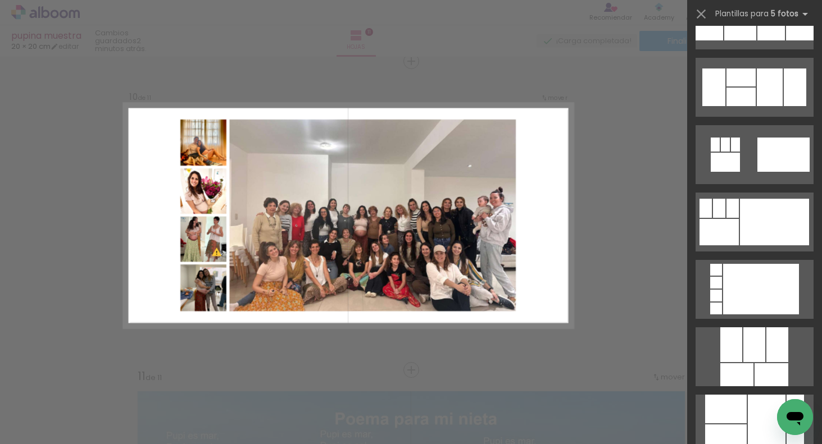
scroll to position [9924, 0]
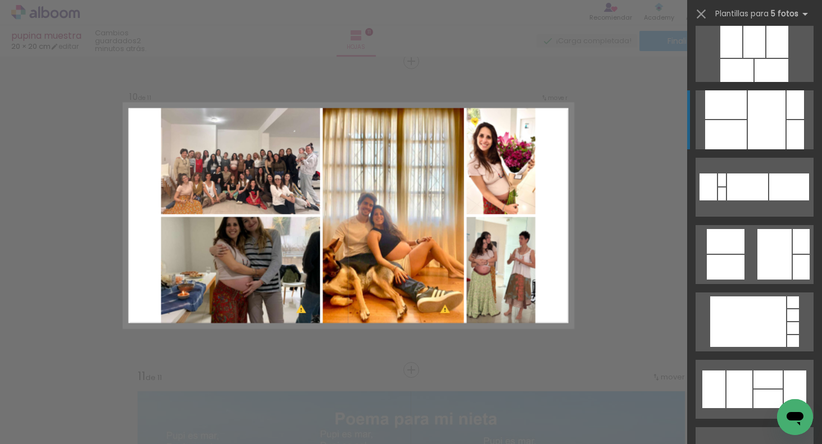
click at [772, 135] on div at bounding box center [767, 119] width 38 height 59
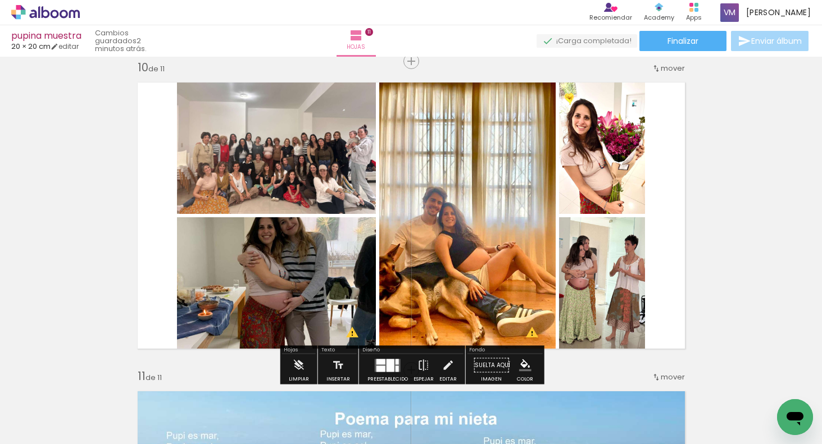
click at [217, 171] on quentale-photo at bounding box center [276, 144] width 199 height 139
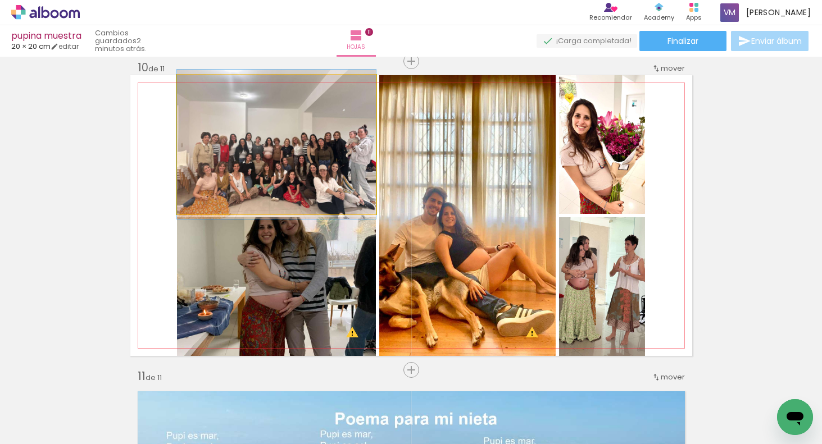
drag, startPoint x: 217, startPoint y: 171, endPoint x: 199, endPoint y: 164, distance: 19.2
click at [217, 171] on quentale-photo at bounding box center [276, 144] width 199 height 139
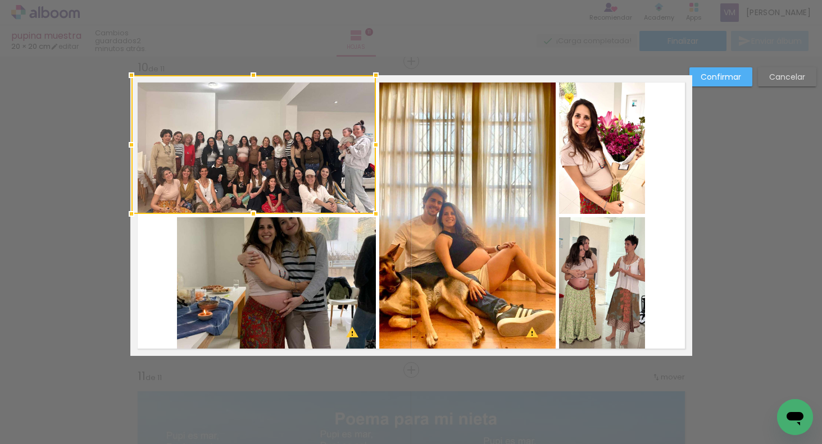
drag, startPoint x: 173, startPoint y: 144, endPoint x: 134, endPoint y: 133, distance: 40.5
click at [135, 134] on div at bounding box center [131, 145] width 22 height 22
click at [222, 288] on quentale-photo at bounding box center [276, 286] width 199 height 139
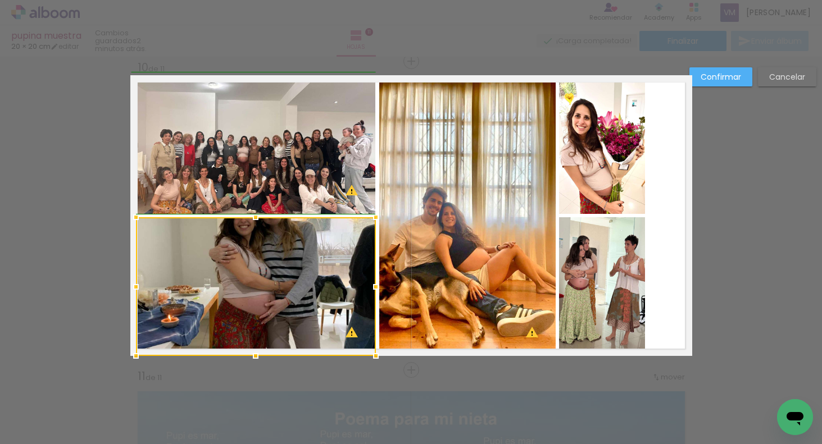
drag, startPoint x: 175, startPoint y: 285, endPoint x: 134, endPoint y: 280, distance: 42.0
click at [133, 282] on div at bounding box center [136, 287] width 22 height 22
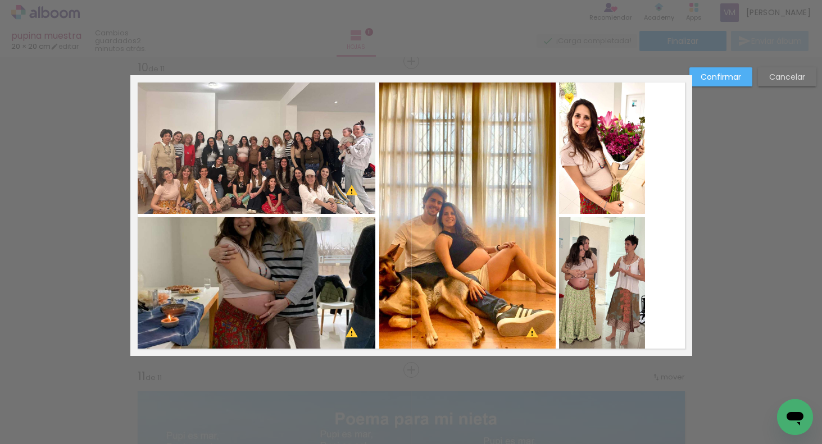
click at [632, 273] on quentale-photo at bounding box center [602, 286] width 86 height 139
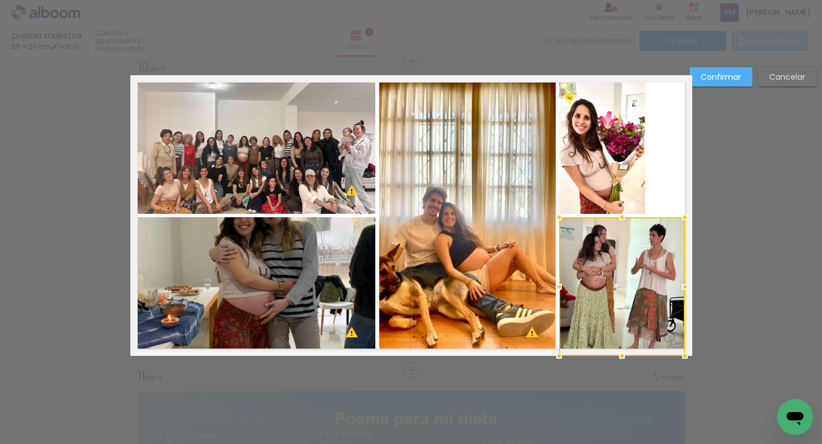
drag, startPoint x: 644, startPoint y: 286, endPoint x: 681, endPoint y: 291, distance: 37.4
click at [682, 292] on div at bounding box center [685, 287] width 22 height 22
click at [610, 157] on quentale-photo at bounding box center [602, 144] width 86 height 139
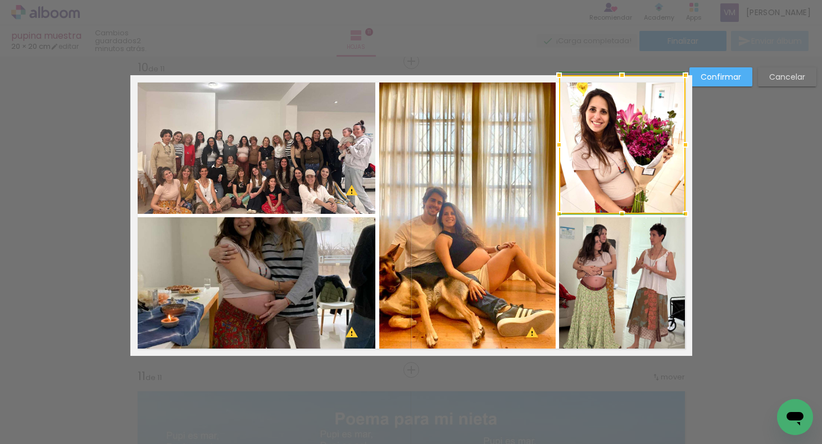
drag, startPoint x: 646, startPoint y: 146, endPoint x: 686, endPoint y: 149, distance: 40.6
click at [686, 152] on div at bounding box center [685, 145] width 22 height 22
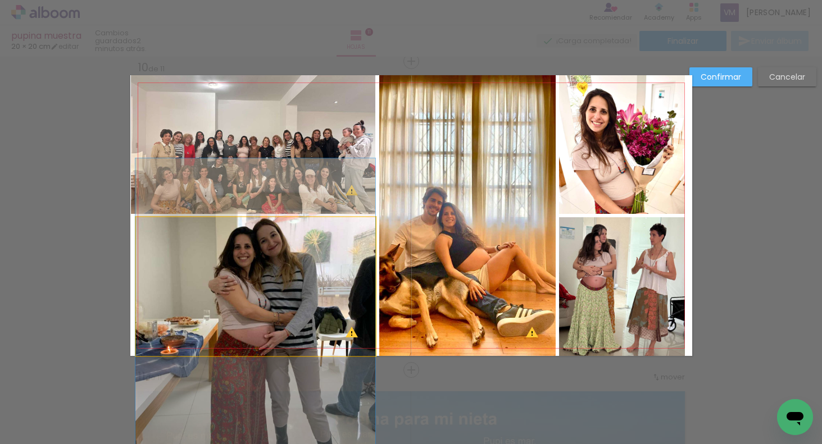
drag, startPoint x: 288, startPoint y: 280, endPoint x: 277, endPoint y: 311, distance: 32.2
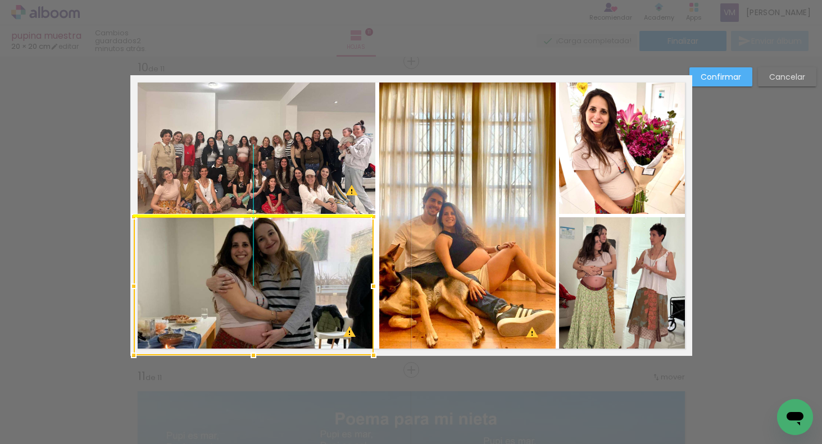
drag, startPoint x: 325, startPoint y: 278, endPoint x: 320, endPoint y: 267, distance: 12.6
click at [320, 266] on div at bounding box center [254, 286] width 240 height 139
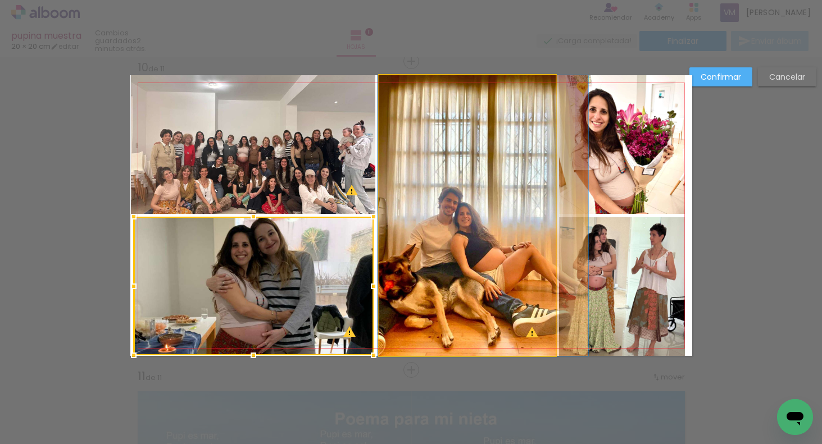
drag, startPoint x: 520, startPoint y: 244, endPoint x: 536, endPoint y: 246, distance: 15.8
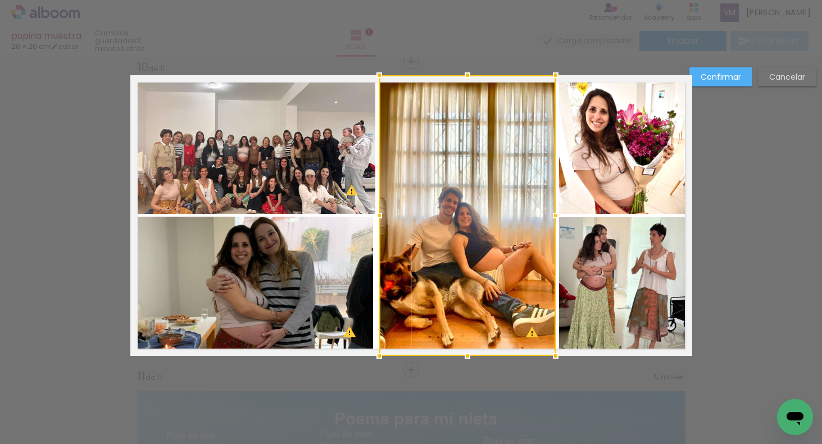
click at [0, 0] on slot "Confirmar" at bounding box center [0, 0] width 0 height 0
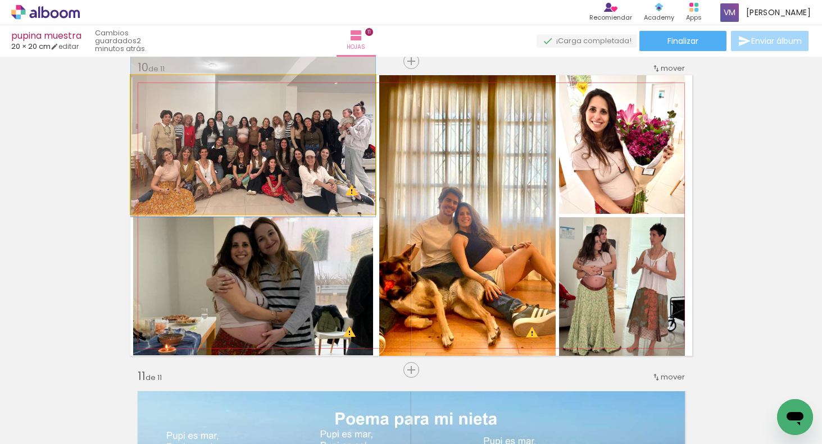
drag, startPoint x: 276, startPoint y: 164, endPoint x: 274, endPoint y: 144, distance: 19.8
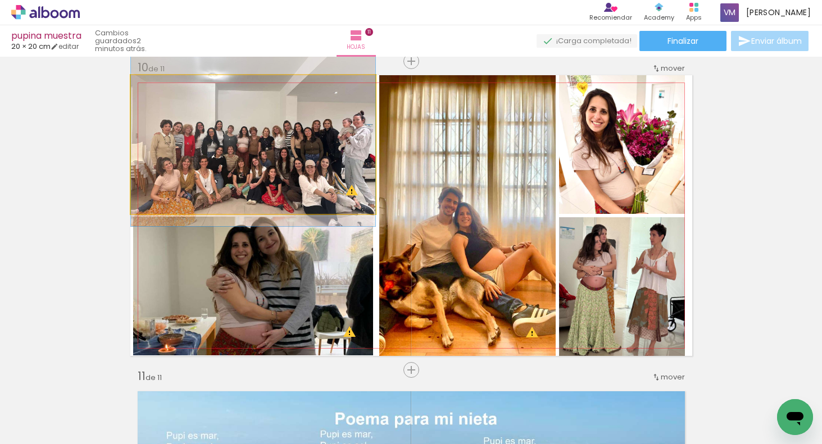
drag, startPoint x: 287, startPoint y: 181, endPoint x: 271, endPoint y: 276, distance: 96.8
click at [0, 0] on slot at bounding box center [0, 0] width 0 height 0
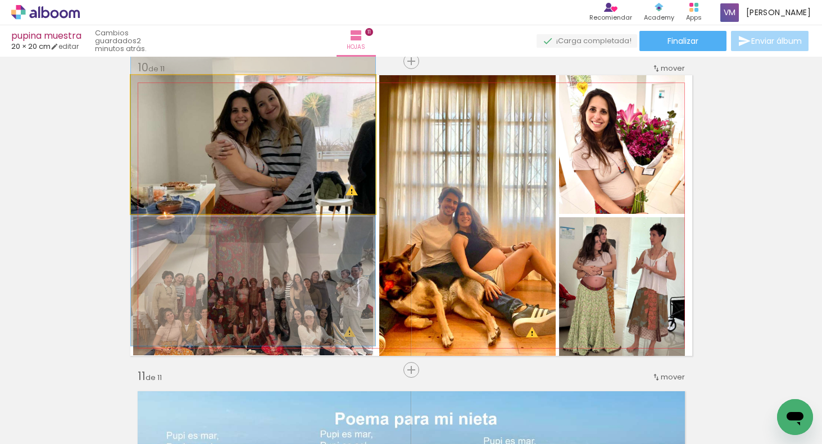
drag, startPoint x: 297, startPoint y: 158, endPoint x: 296, endPoint y: 192, distance: 34.3
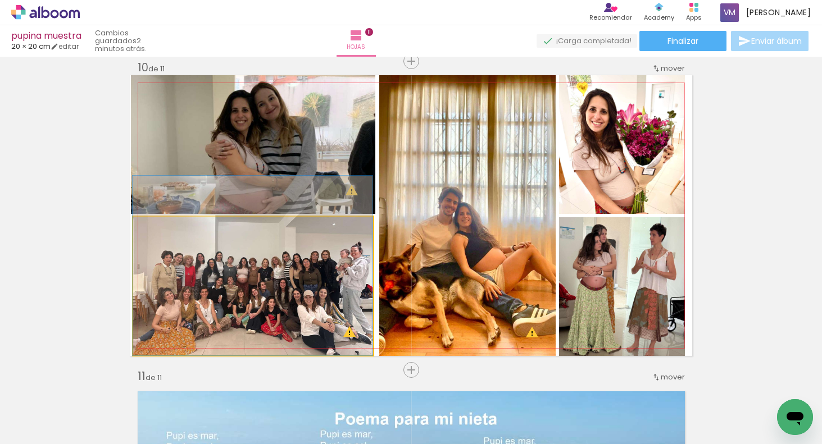
drag, startPoint x: 301, startPoint y: 299, endPoint x: 300, endPoint y: 278, distance: 20.8
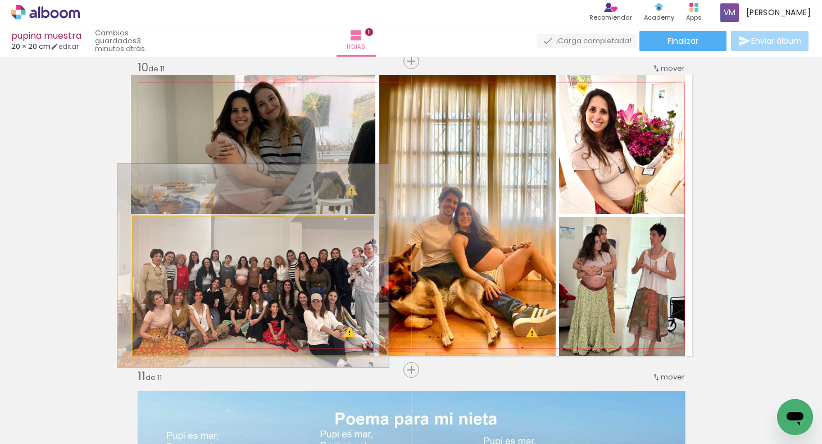
drag, startPoint x: 160, startPoint y: 228, endPoint x: 172, endPoint y: 225, distance: 12.1
click at [165, 229] on div at bounding box center [165, 229] width 10 height 10
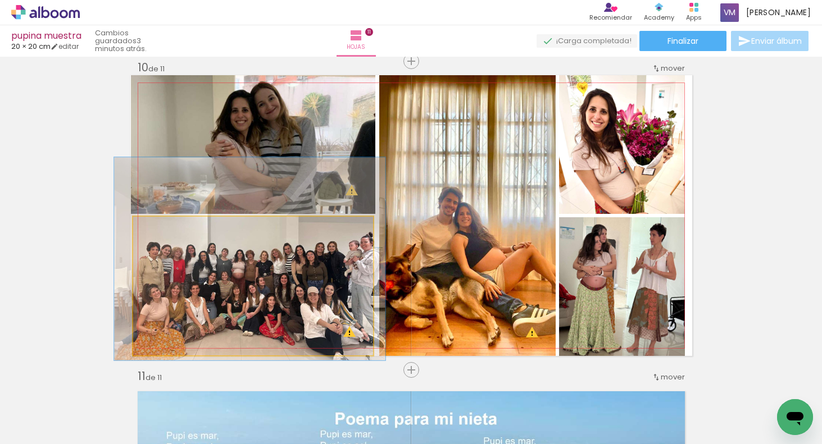
drag, startPoint x: 206, startPoint y: 292, endPoint x: 209, endPoint y: 284, distance: 8.4
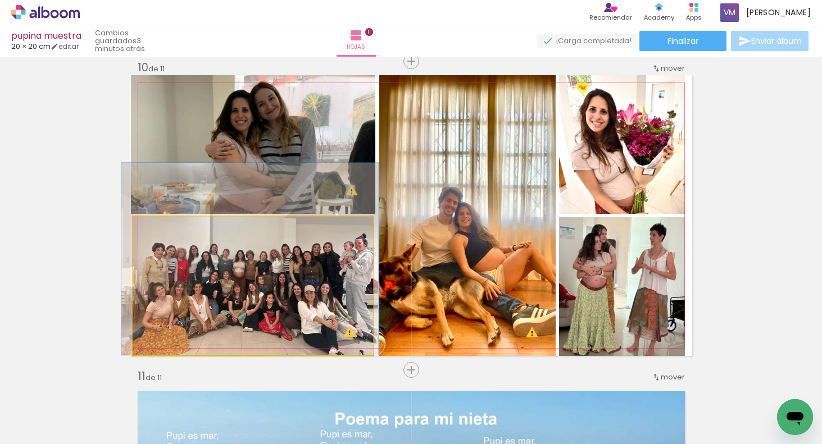
type paper-slider "107"
click at [161, 228] on div at bounding box center [163, 229] width 10 height 10
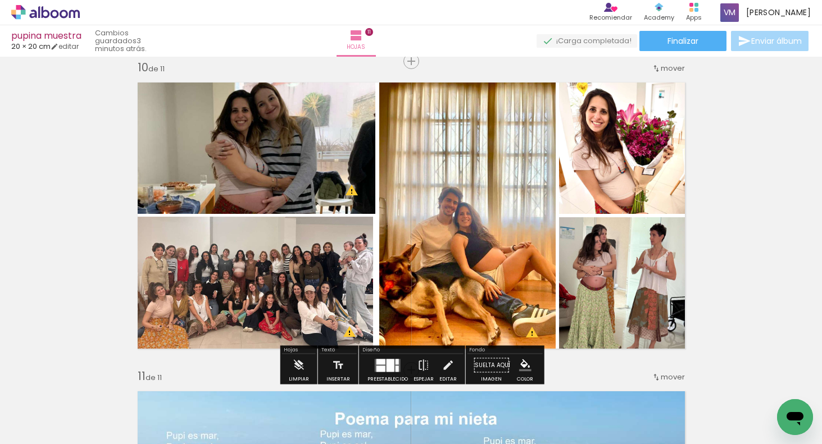
drag, startPoint x: 772, startPoint y: 216, endPoint x: 775, endPoint y: 204, distance: 12.1
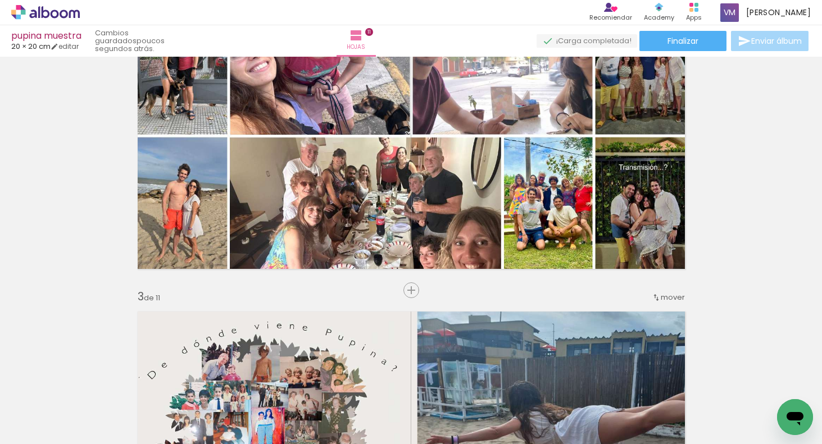
scroll to position [400, 0]
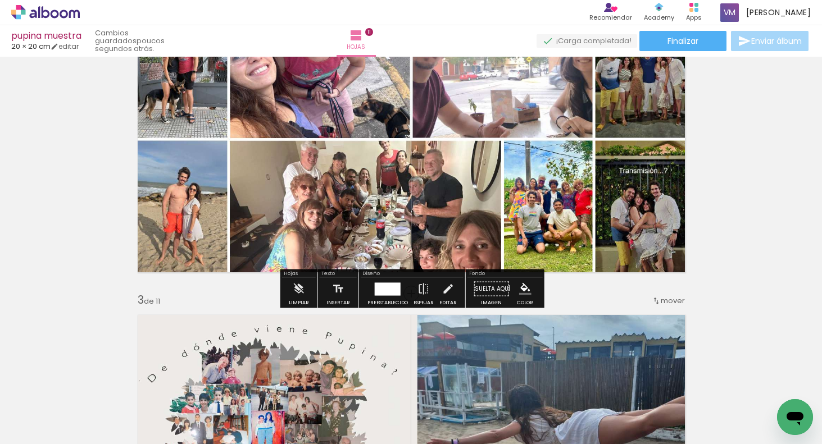
drag, startPoint x: 783, startPoint y: 203, endPoint x: 173, endPoint y: -61, distance: 664.4
click at [173, 0] on html "link( href="../../bower_components/polymer/polymer.html" rel="import" ) picture…" at bounding box center [411, 222] width 822 height 444
